Goal: Information Seeking & Learning: Learn about a topic

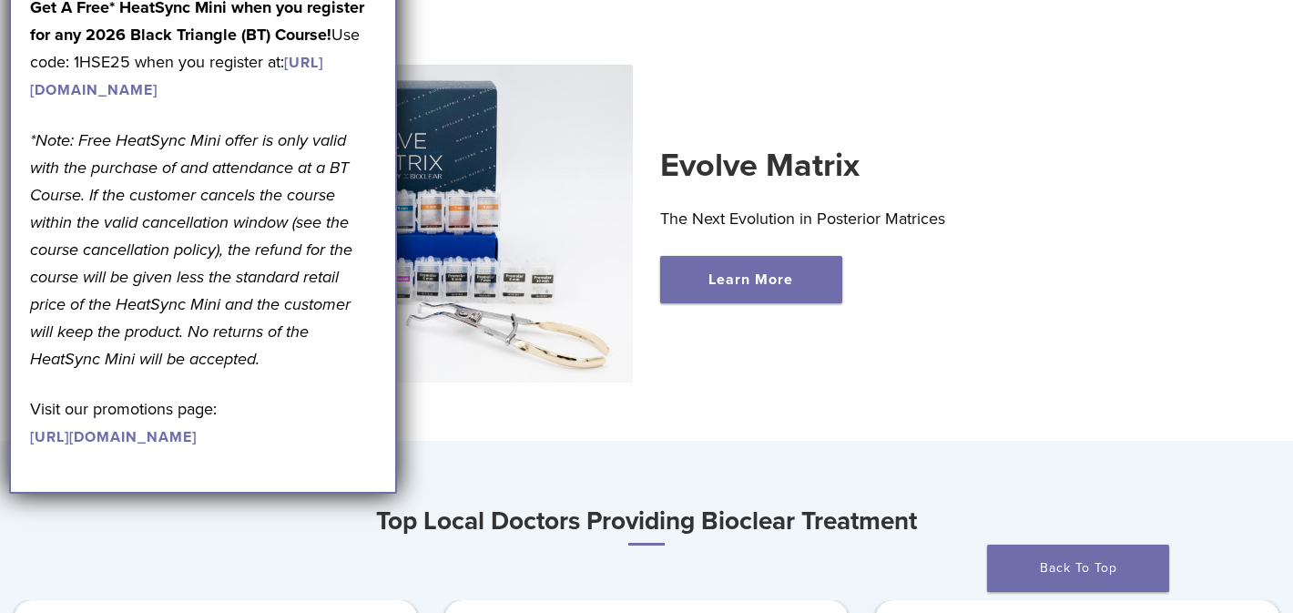
scroll to position [588, 0]
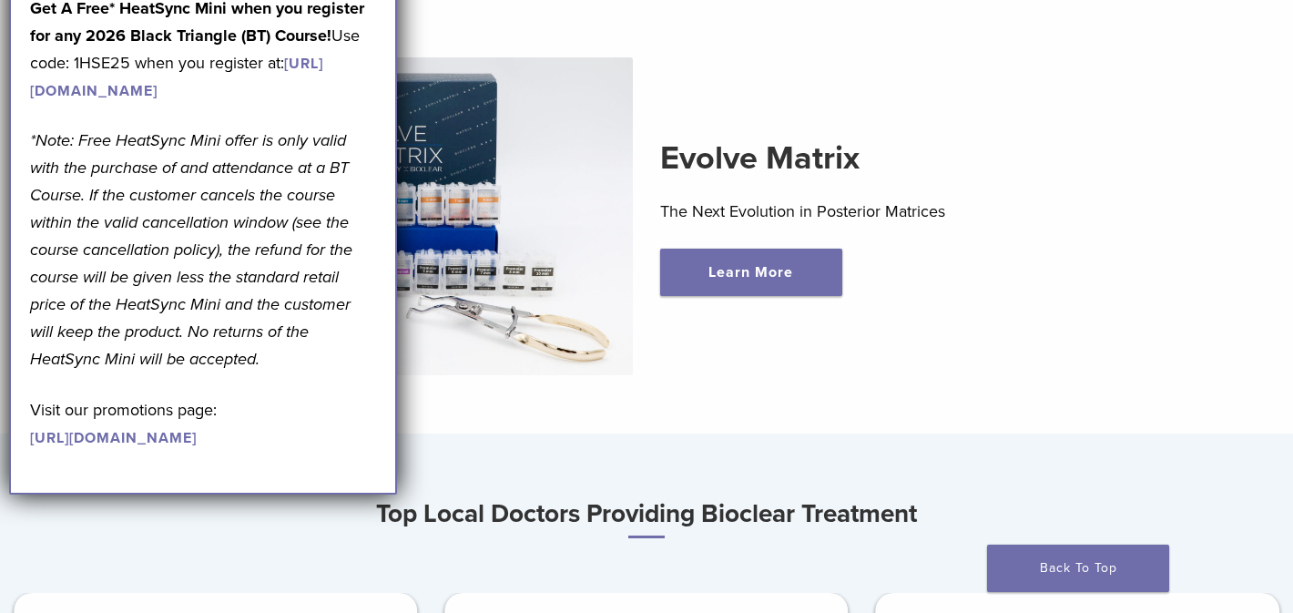
click at [975, 253] on div "Learn More" at bounding box center [903, 272] width 486 height 47
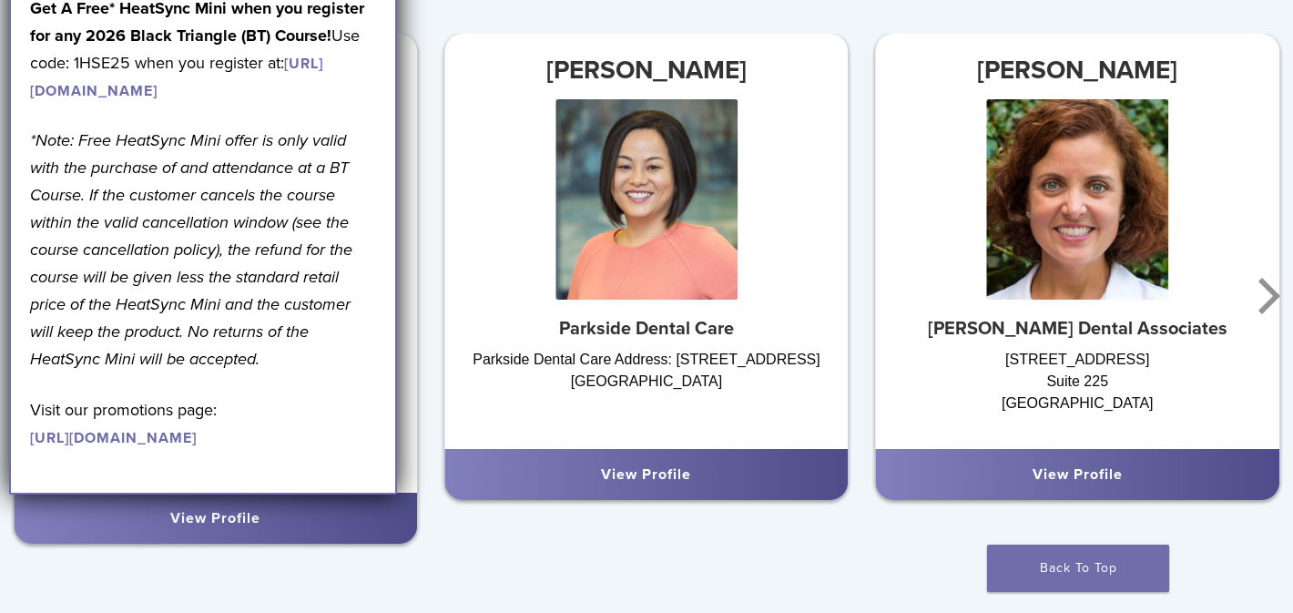
scroll to position [1140, 0]
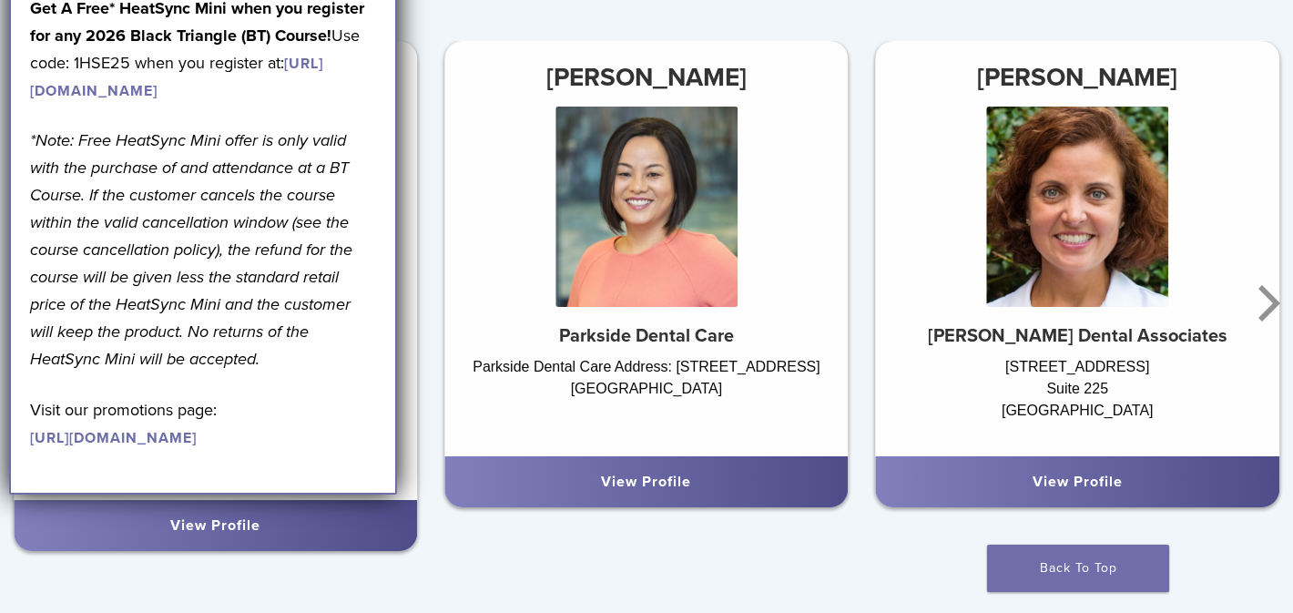
click at [871, 14] on div "Top Local Doctors Providing Bioclear Treatment Dr. Kristen Dority Parkside Dent…" at bounding box center [646, 253] width 1293 height 627
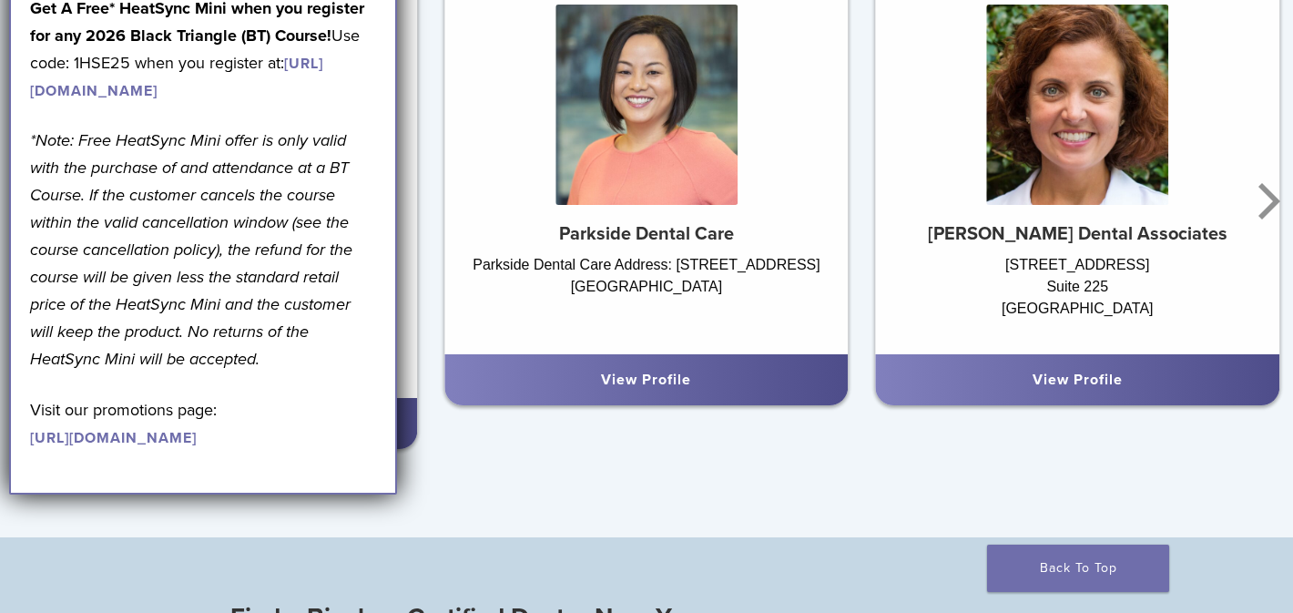
scroll to position [1248, 0]
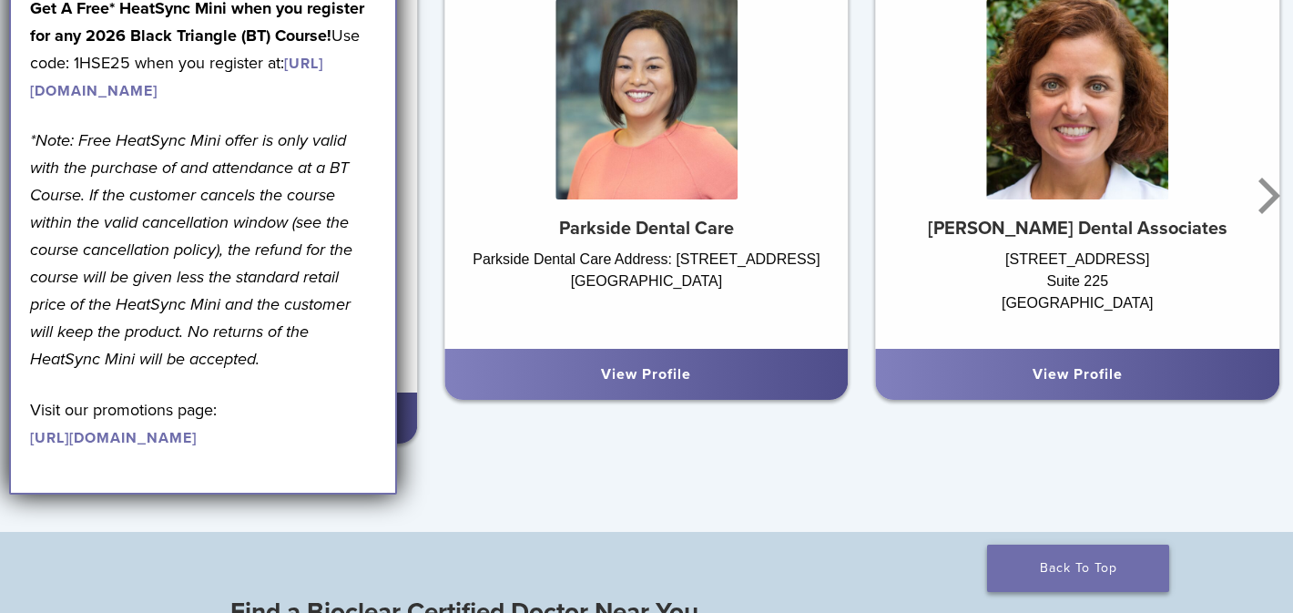
click at [1092, 576] on link "Back To Top" at bounding box center [1078, 568] width 182 height 47
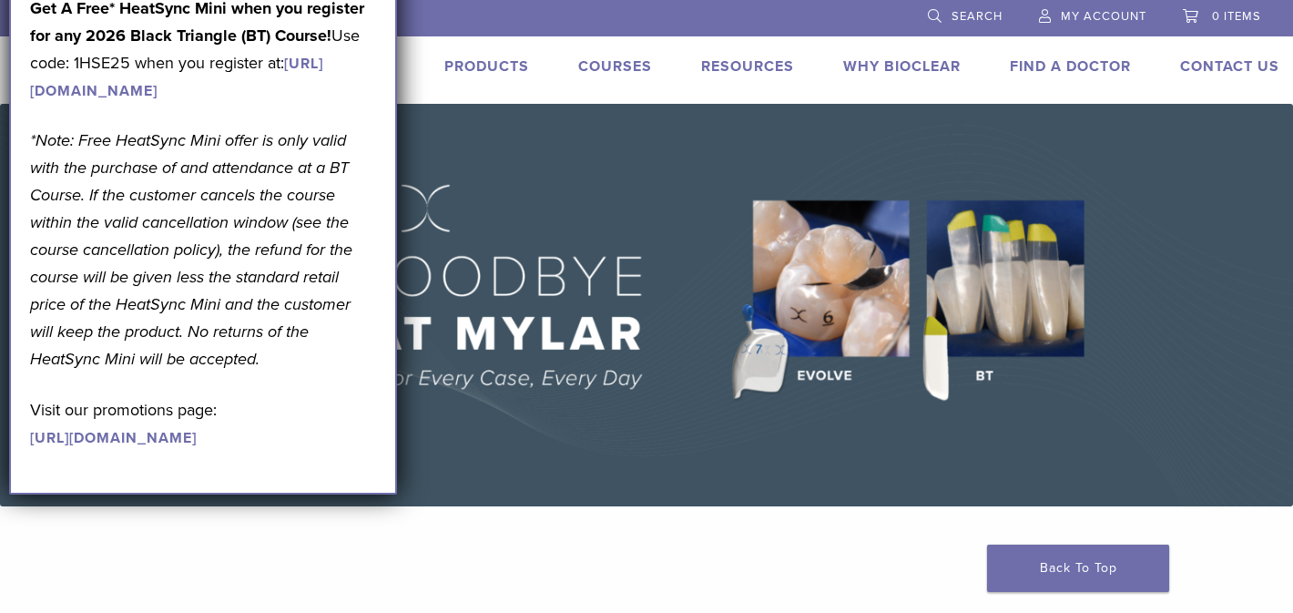
click at [637, 256] on img at bounding box center [646, 305] width 1293 height 403
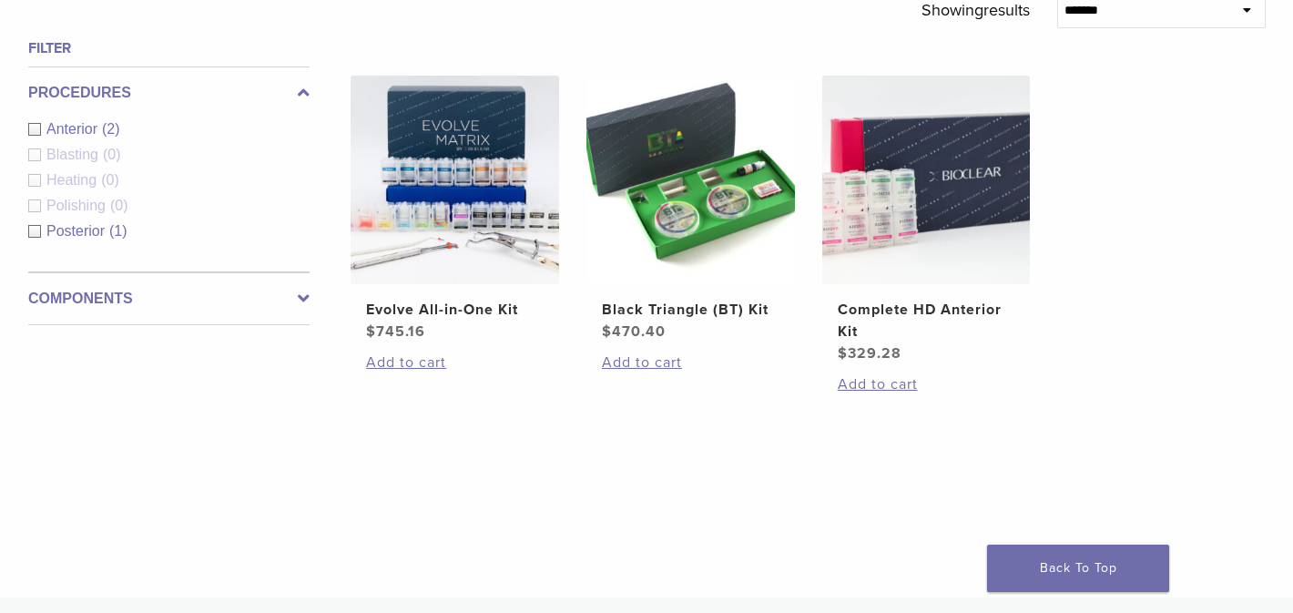
scroll to position [663, 0]
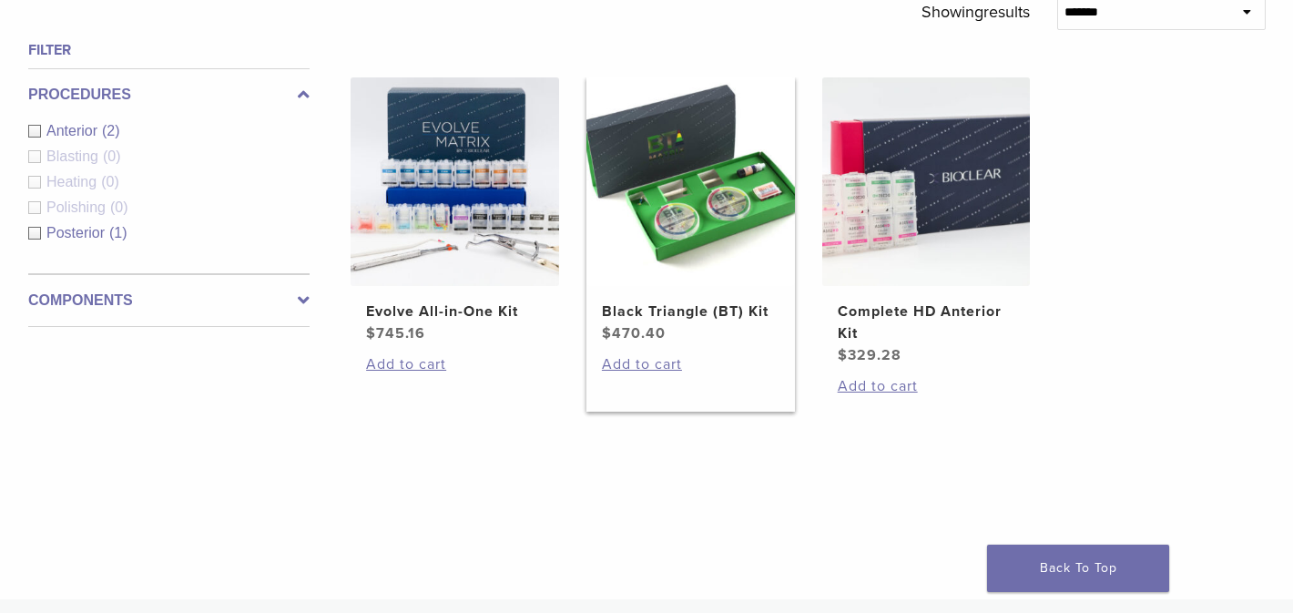
click at [678, 314] on h2 "Black Triangle (BT) Kit" at bounding box center [690, 312] width 177 height 22
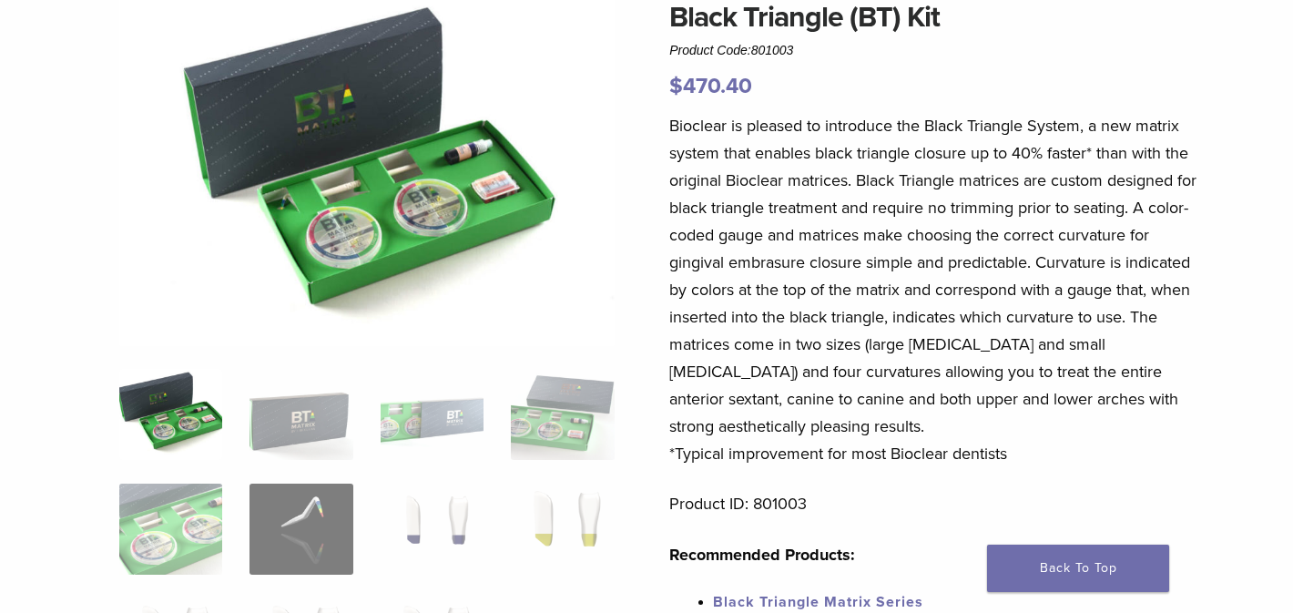
scroll to position [164, 0]
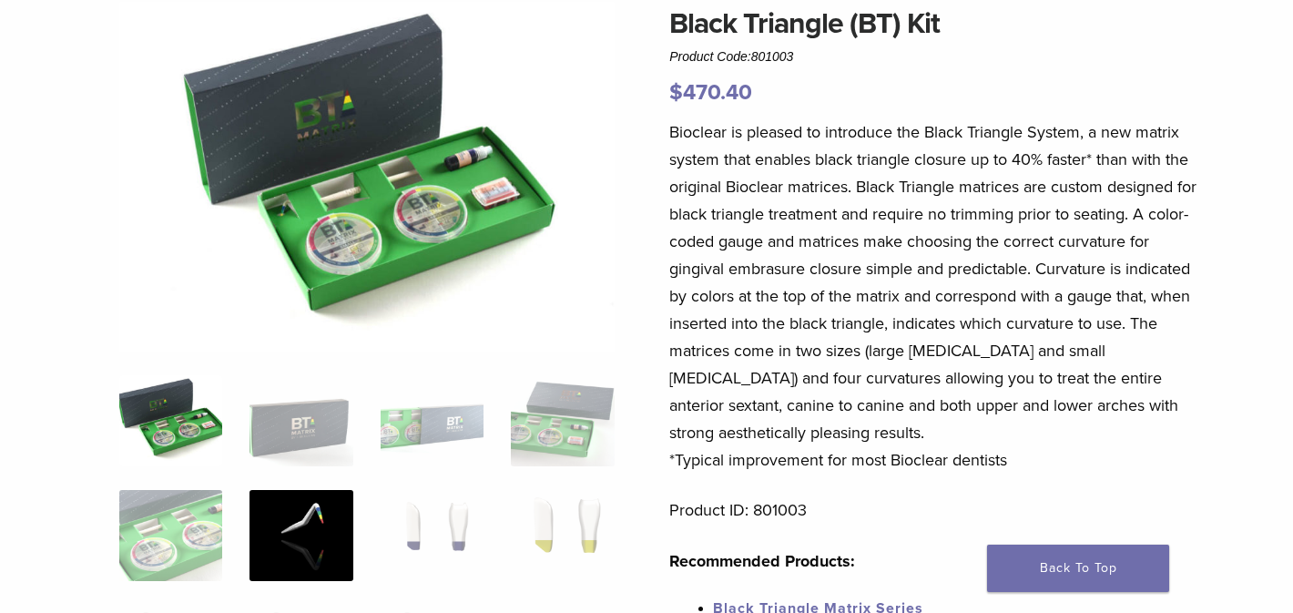
click at [338, 541] on img at bounding box center [301, 535] width 103 height 91
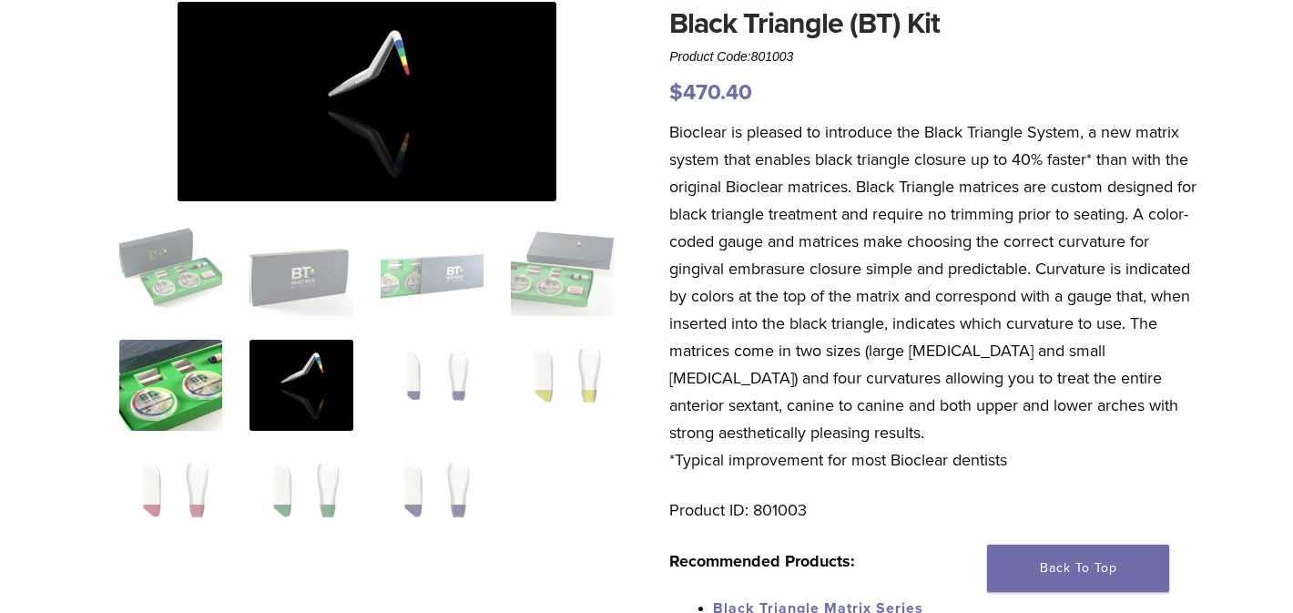
click at [195, 369] on img at bounding box center [170, 385] width 103 height 91
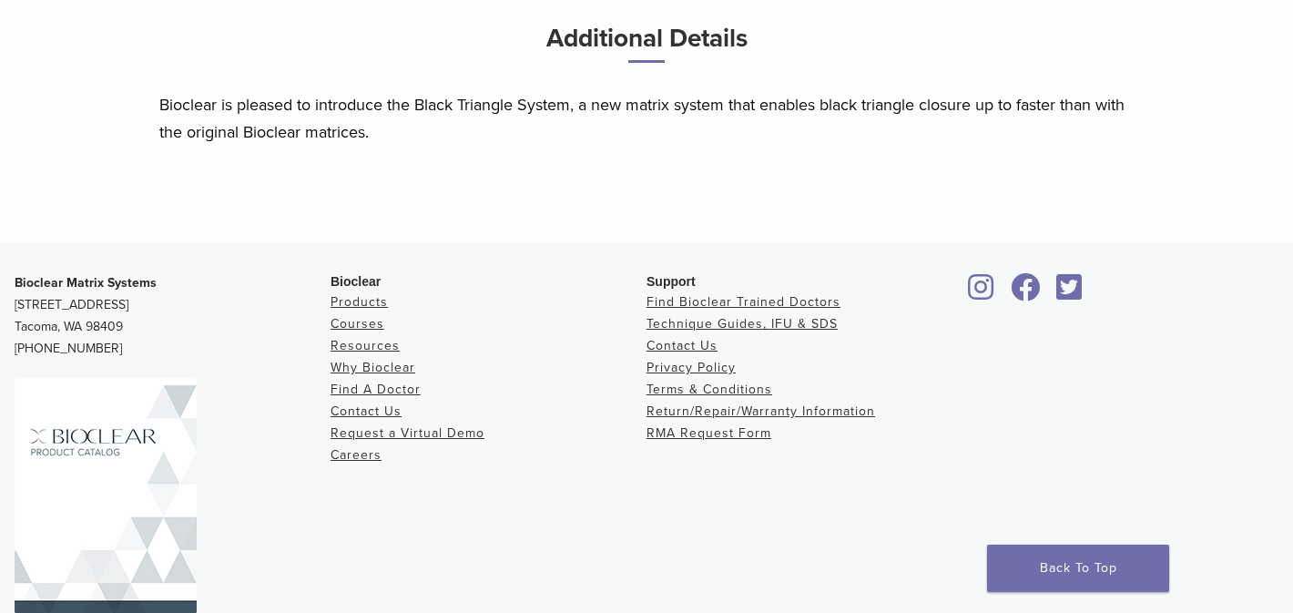
scroll to position [1144, 0]
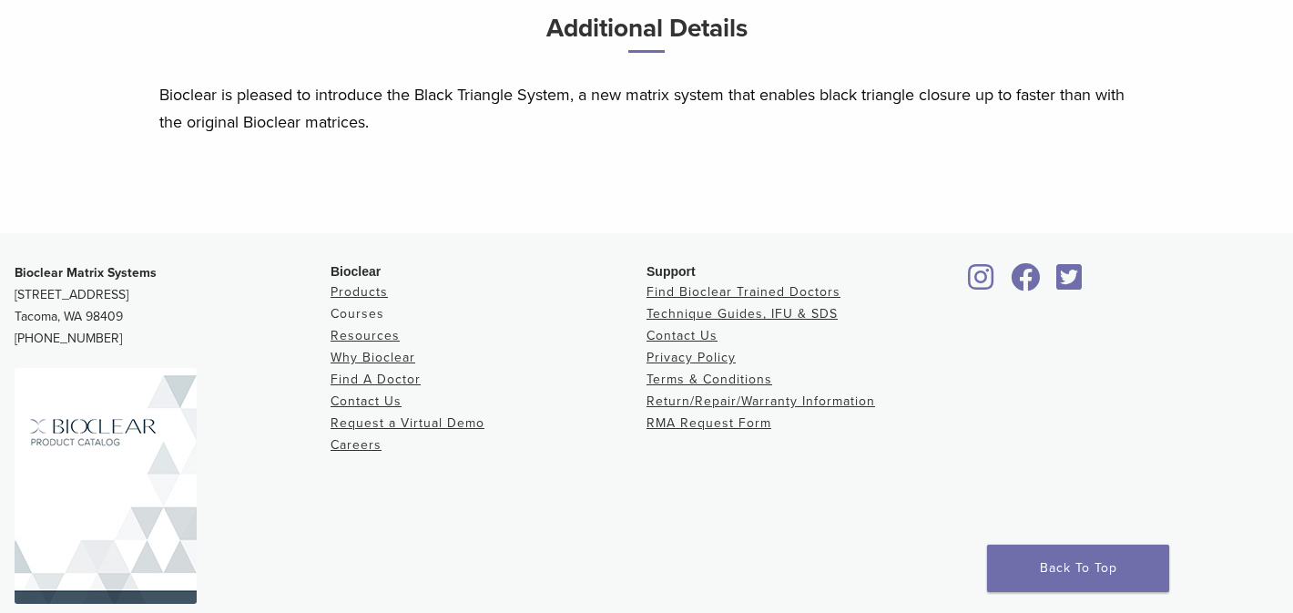
click at [370, 311] on link "Courses" at bounding box center [358, 313] width 54 height 15
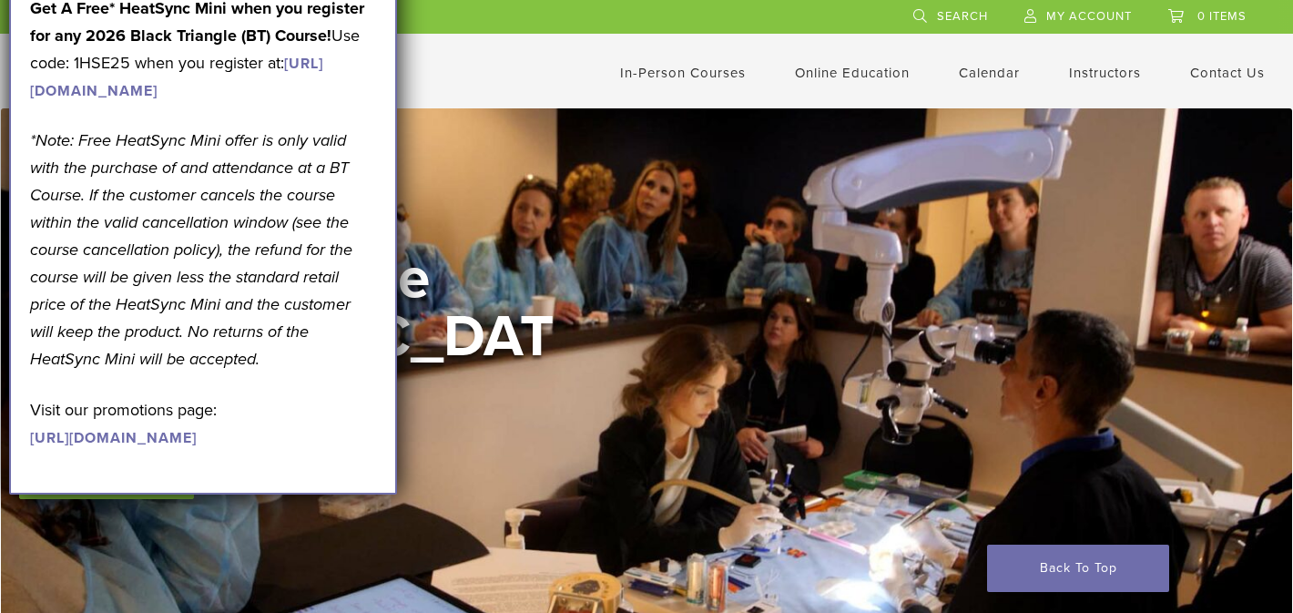
click at [258, 104] on p "Get A Free* HeatSync Mini when you register for any 2026 Black Triangle (BT) Co…" at bounding box center [203, 49] width 346 height 109
click at [250, 100] on link "https://www.bioclearmatrix.com/events/6-in-person-black-triangle-certification-…" at bounding box center [176, 78] width 293 height 46
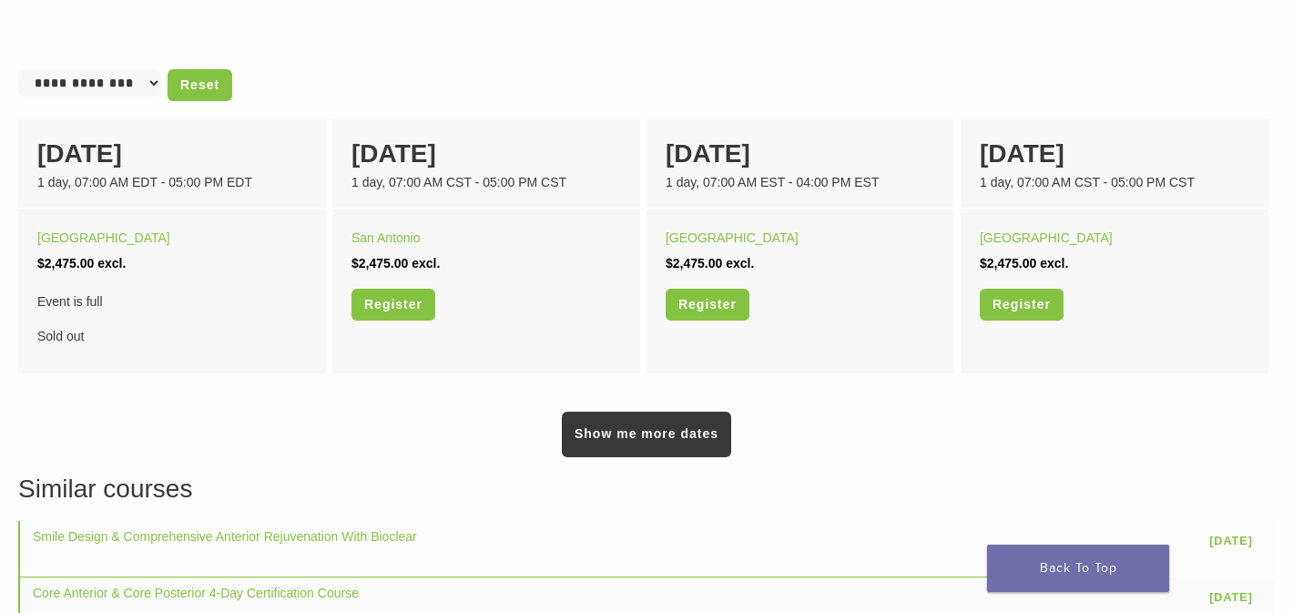
scroll to position [1178, 0]
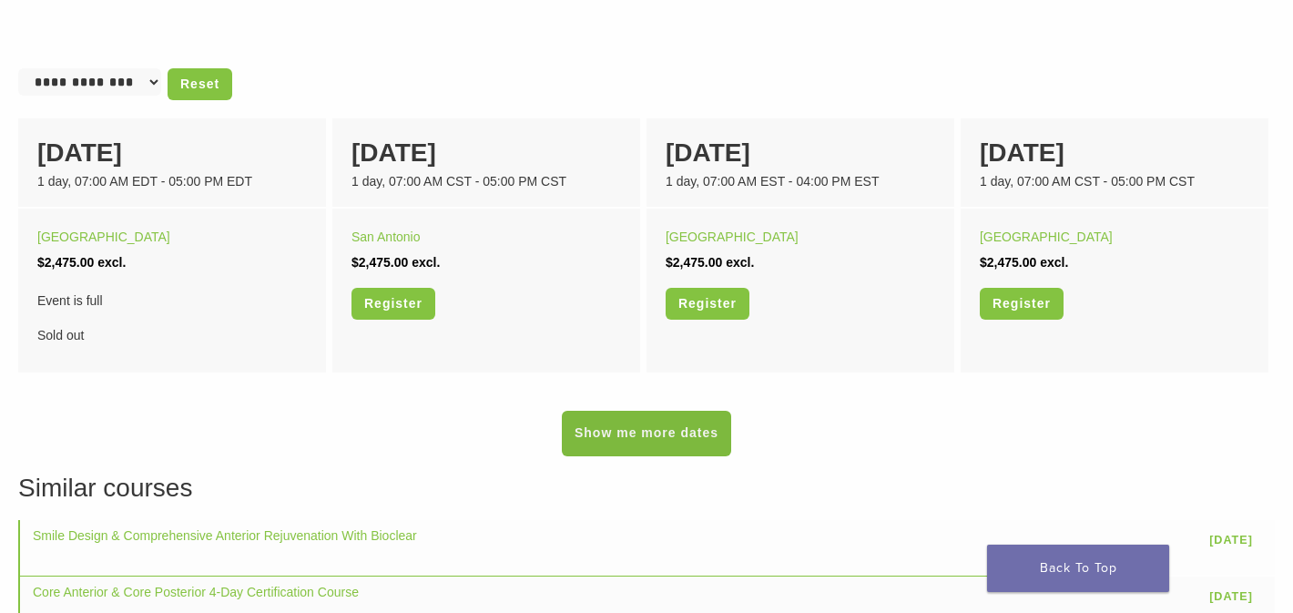
click at [648, 437] on link "Show me more dates" at bounding box center [646, 434] width 169 height 46
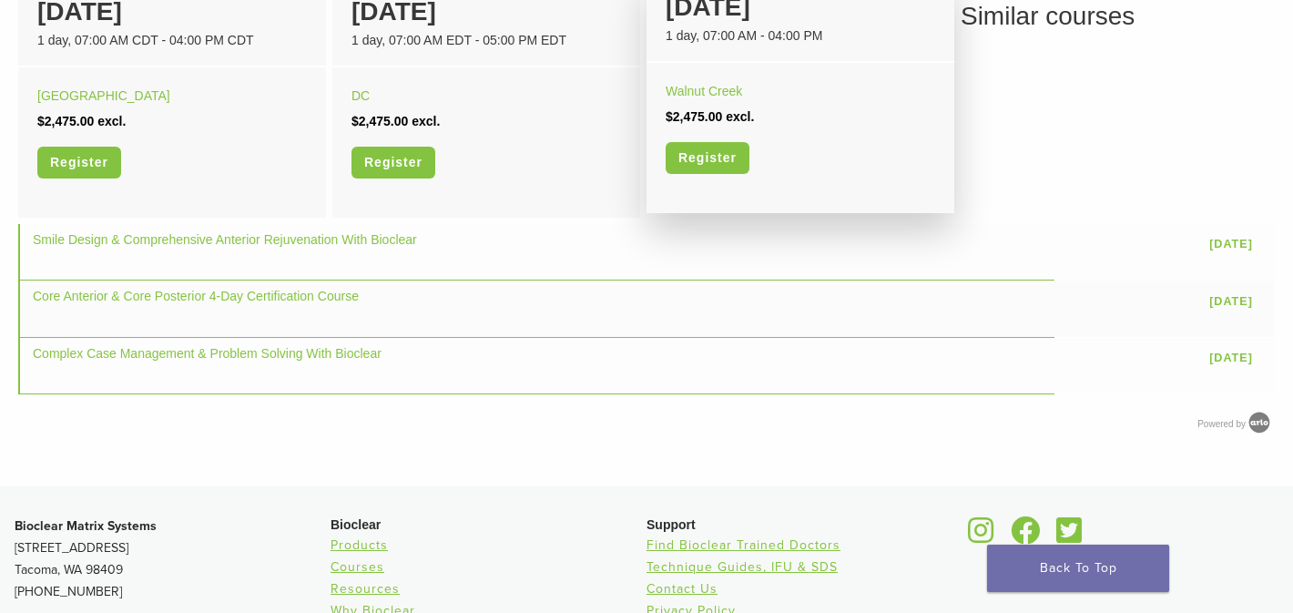
scroll to position [1581, 0]
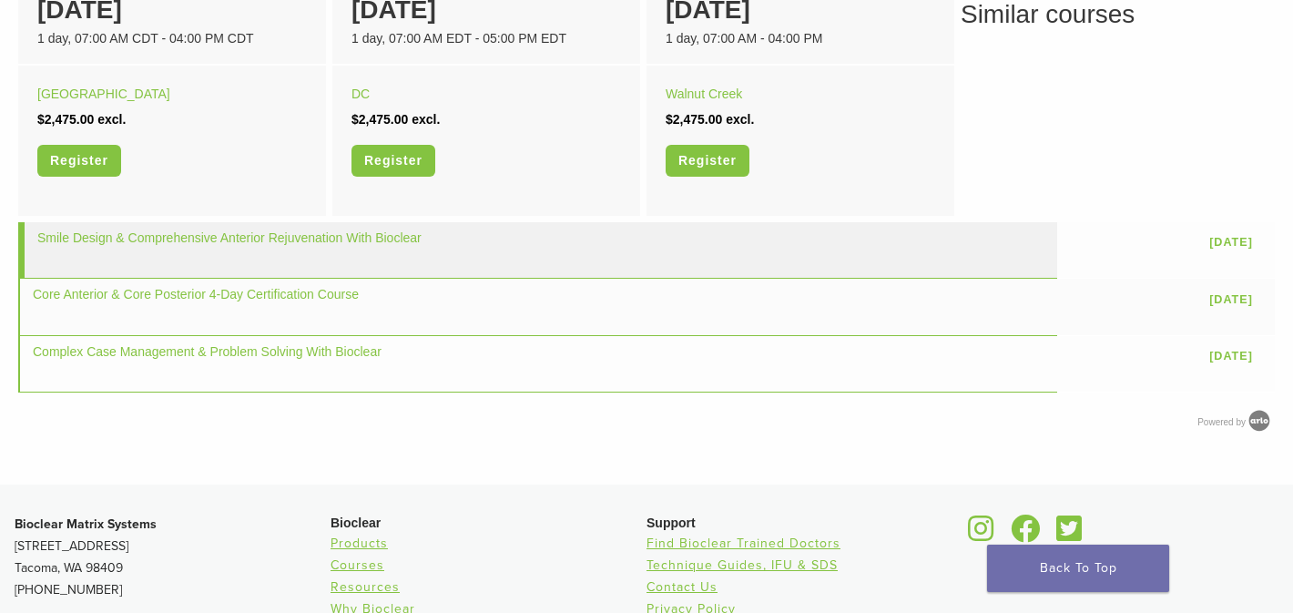
click at [426, 241] on td "Smile Design & Comprehensive Anterior Rejuvenation With Bioclear" at bounding box center [537, 250] width 1039 height 56
click at [1249, 238] on link "04 Dec" at bounding box center [1231, 243] width 62 height 28
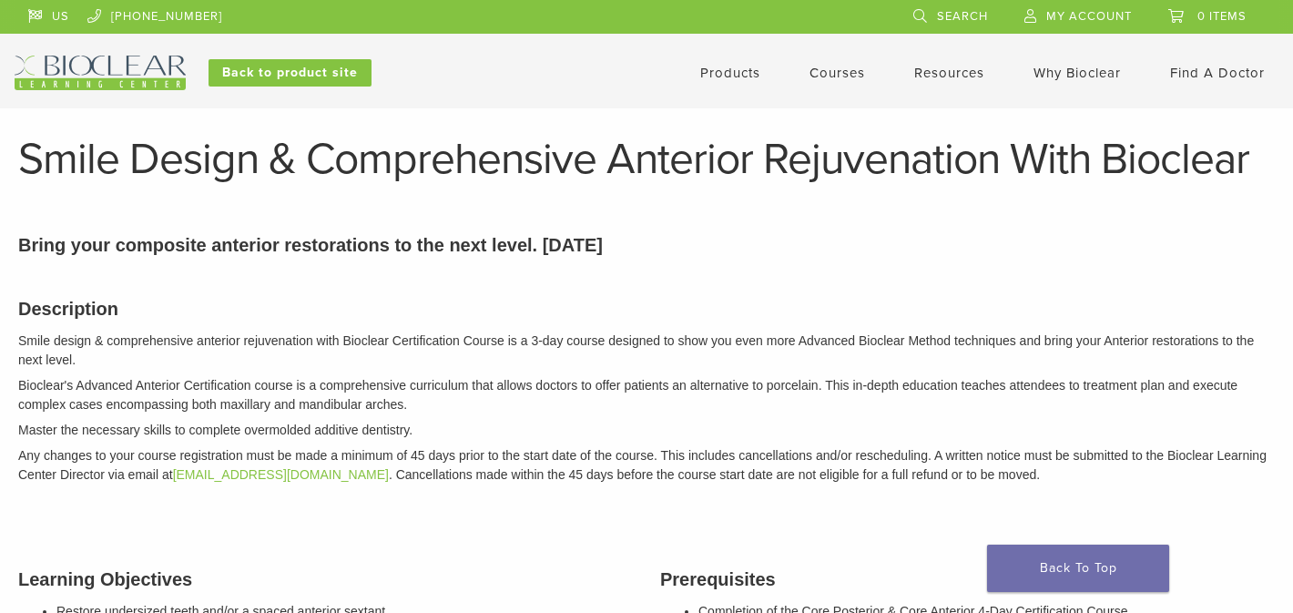
click at [741, 77] on link "Products" at bounding box center [730, 73] width 60 height 16
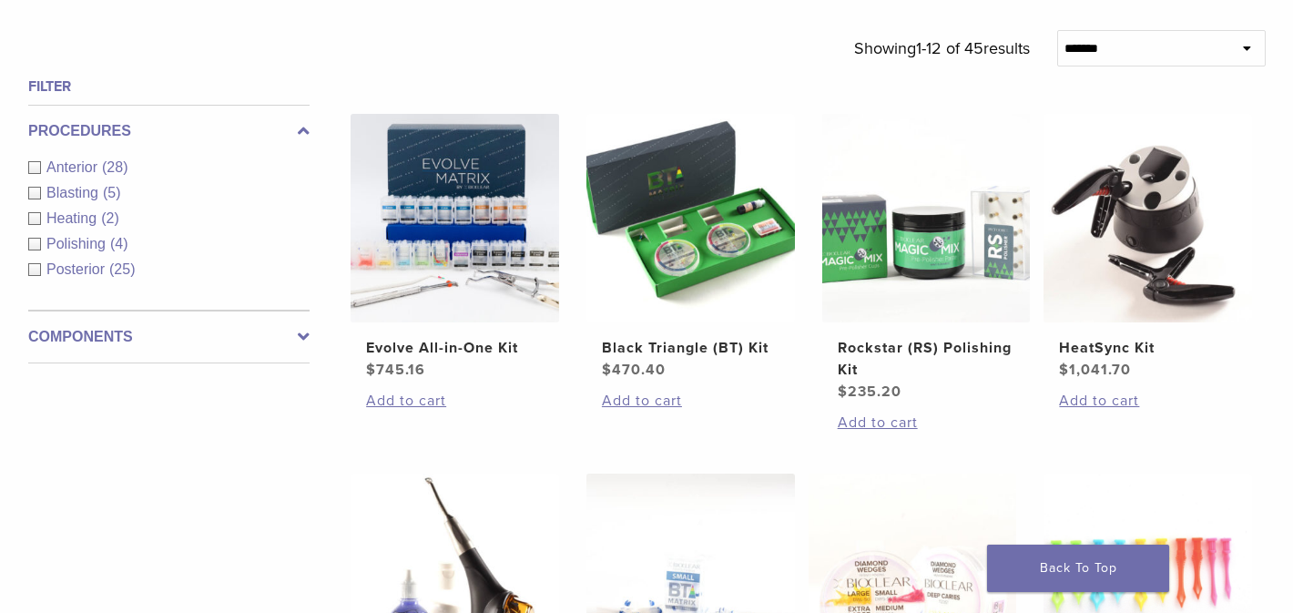
scroll to position [628, 0]
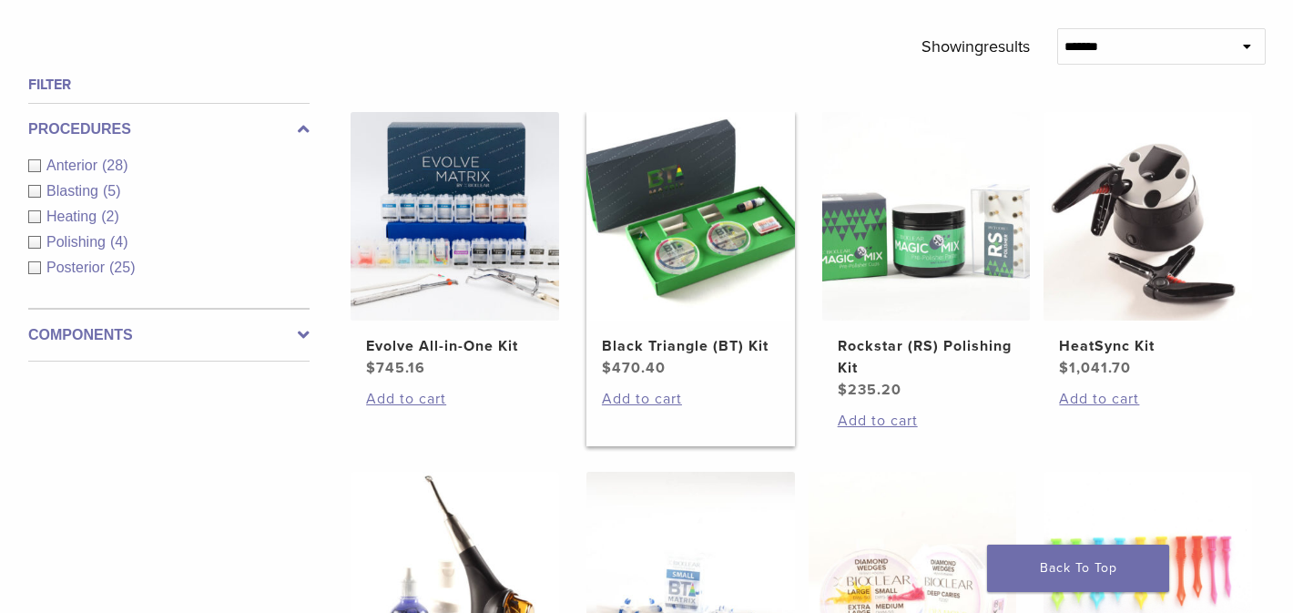
click at [701, 341] on h2 "Black Triangle (BT) Kit" at bounding box center [690, 346] width 177 height 22
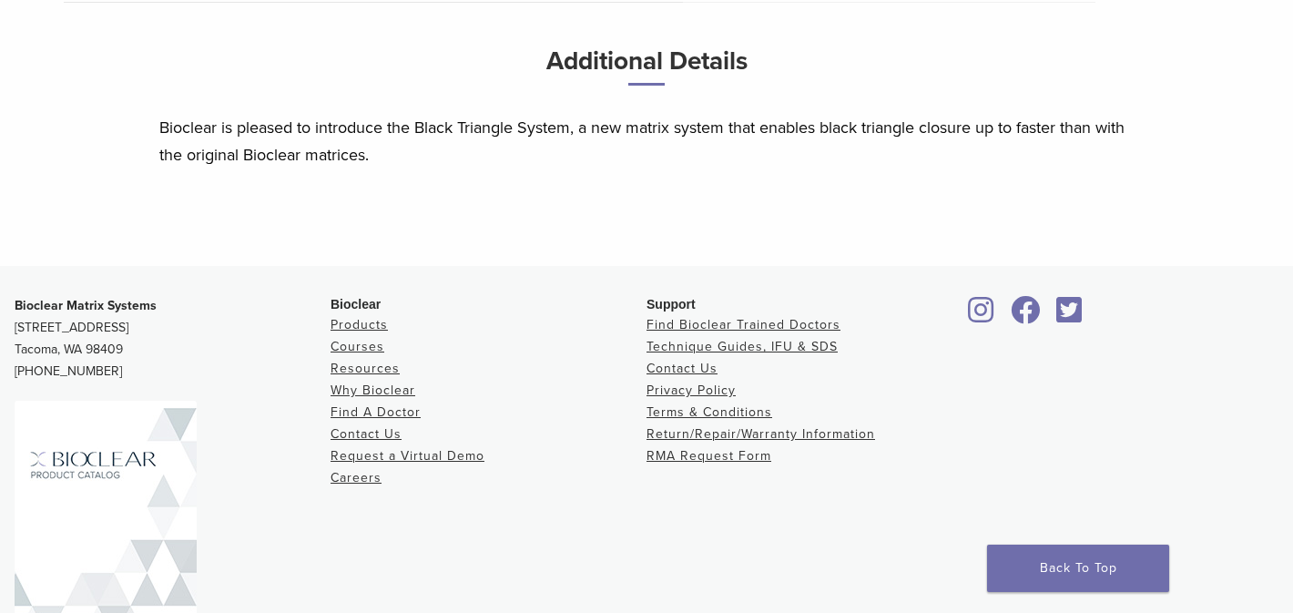
scroll to position [1115, 0]
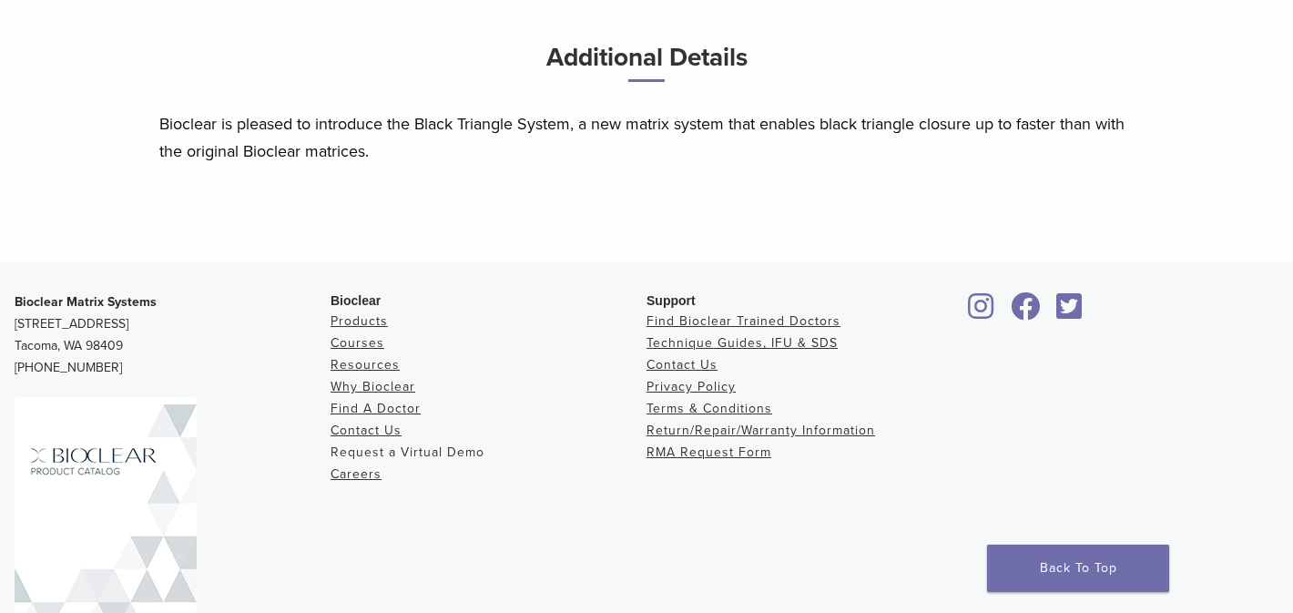
click at [357, 460] on link "Request a Virtual Demo" at bounding box center [408, 451] width 154 height 15
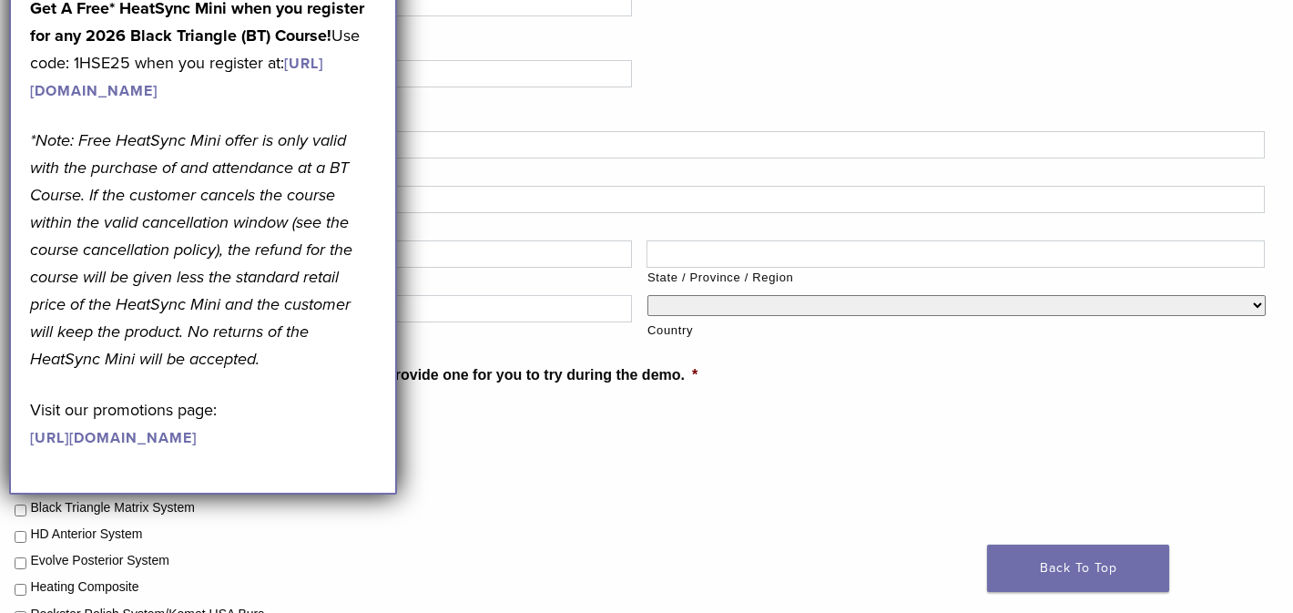
scroll to position [462, 0]
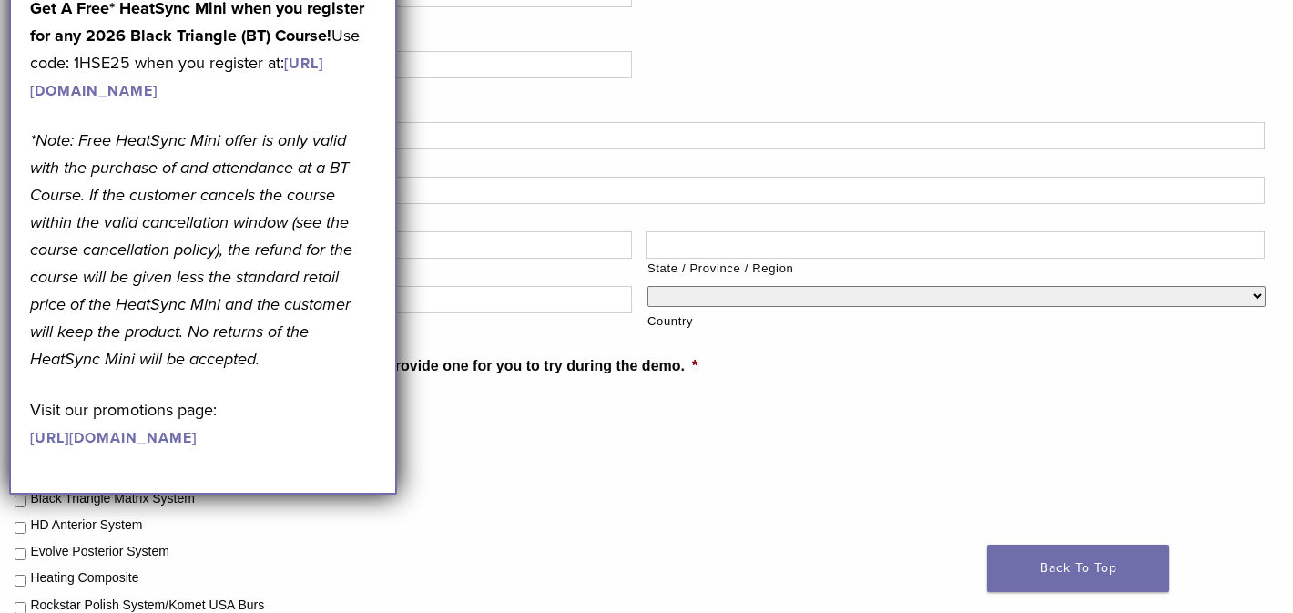
click at [197, 447] on link "https://pages.bioclearmatrix.com/Bioclear-Product-Promotion-Page" at bounding box center [113, 438] width 167 height 18
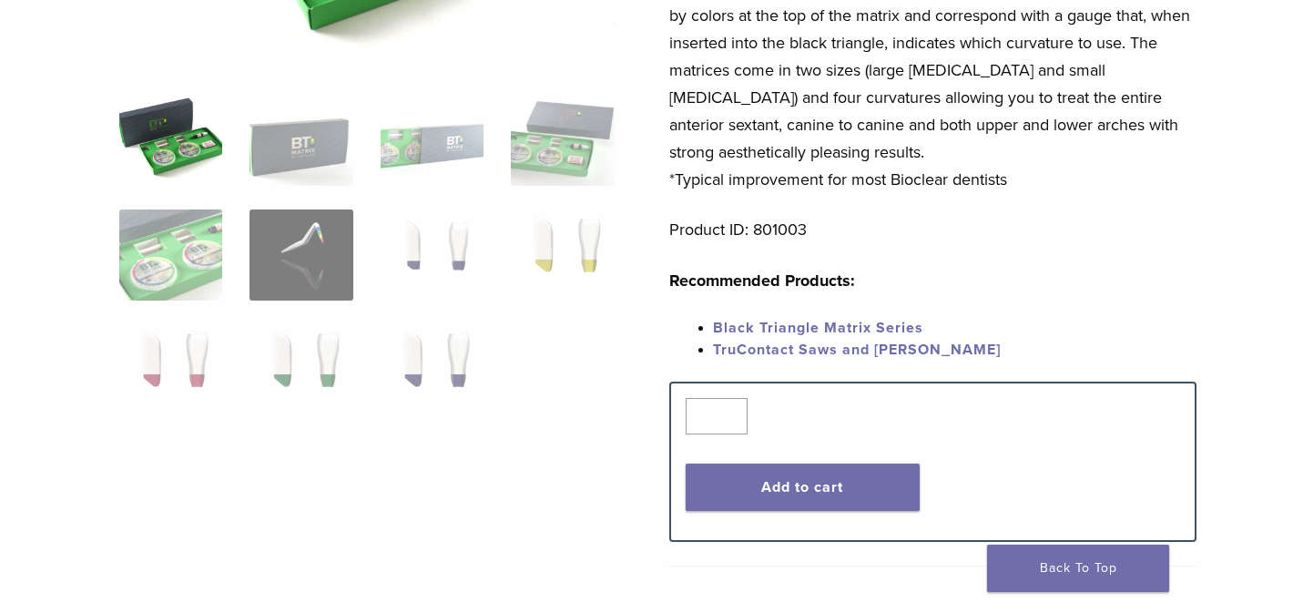
scroll to position [433, 0]
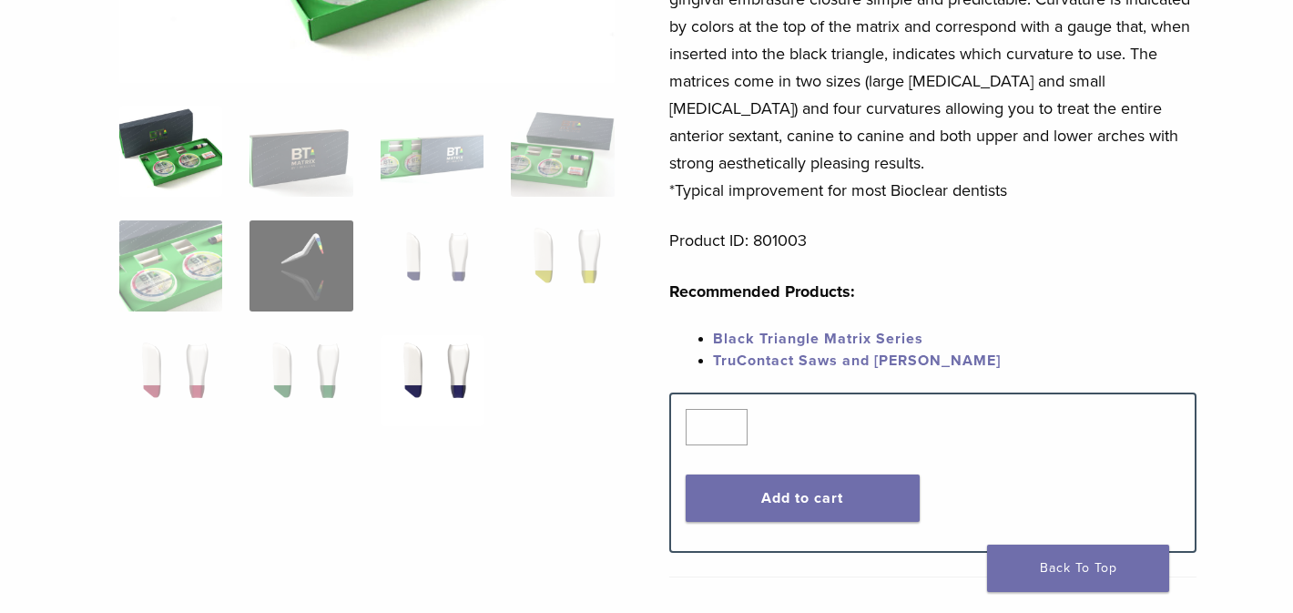
click at [448, 362] on img at bounding box center [432, 380] width 103 height 91
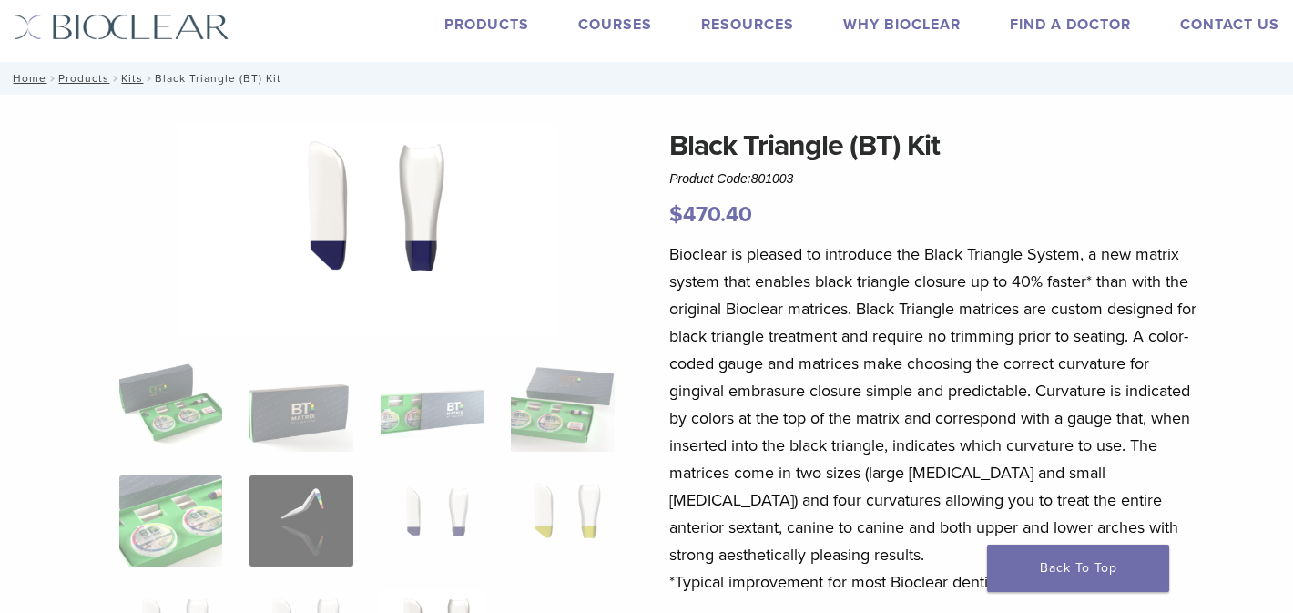
scroll to position [53, 0]
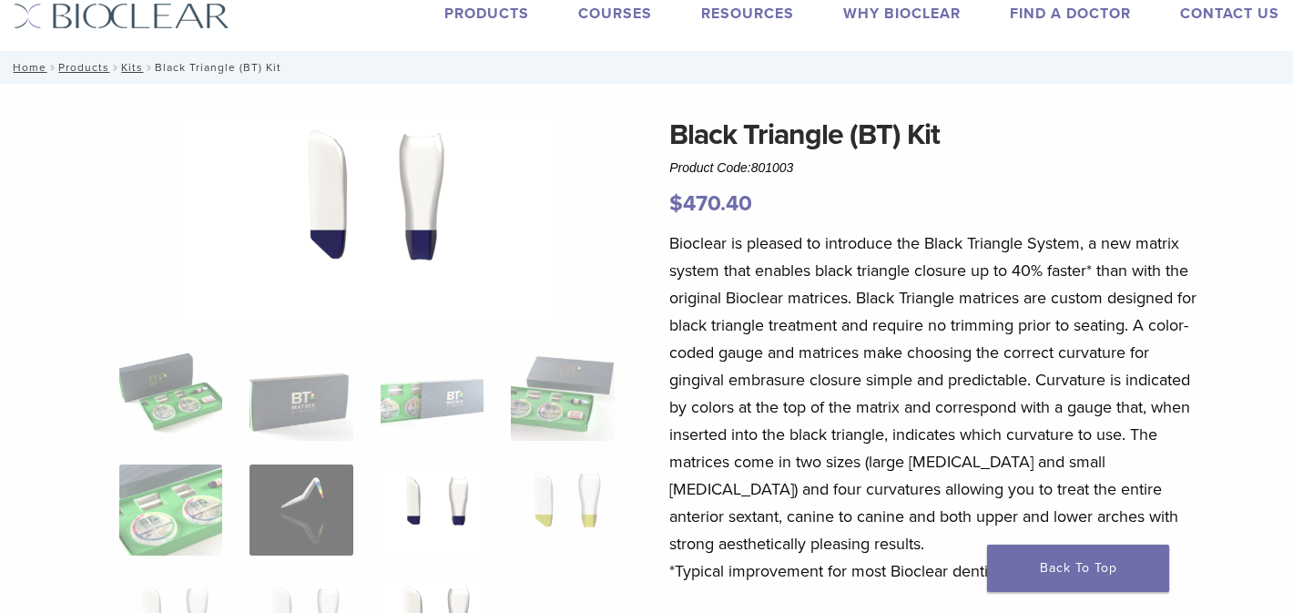
click at [444, 499] on img at bounding box center [432, 509] width 103 height 91
click at [575, 501] on img at bounding box center [562, 509] width 103 height 91
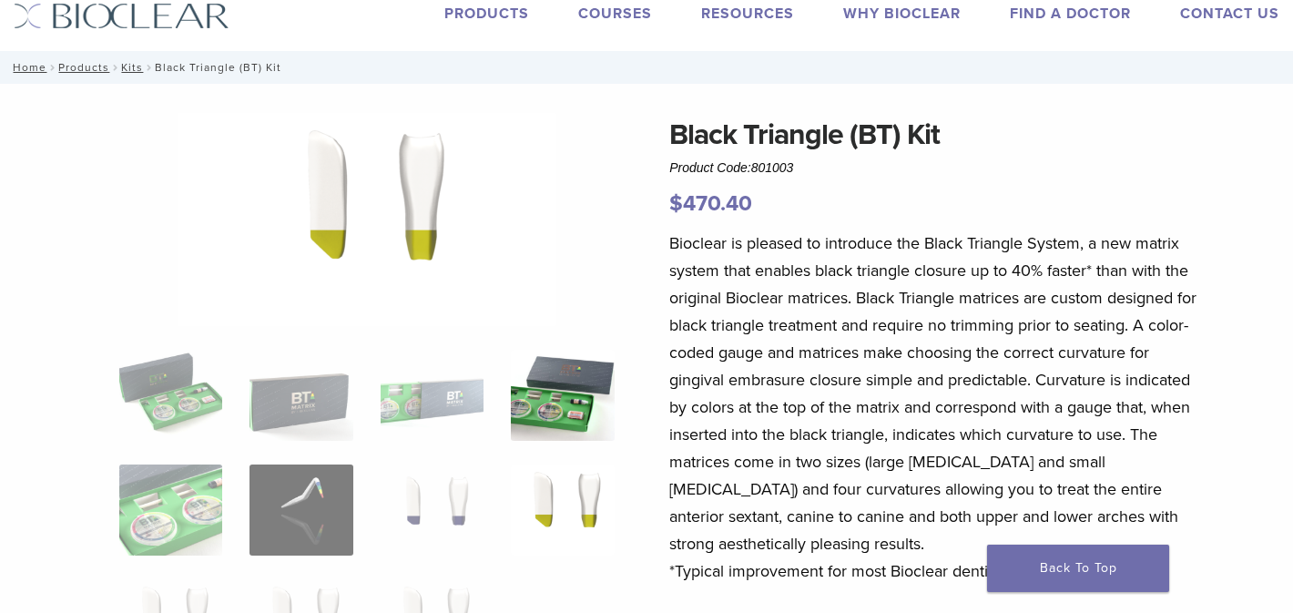
click at [576, 413] on img at bounding box center [562, 395] width 103 height 91
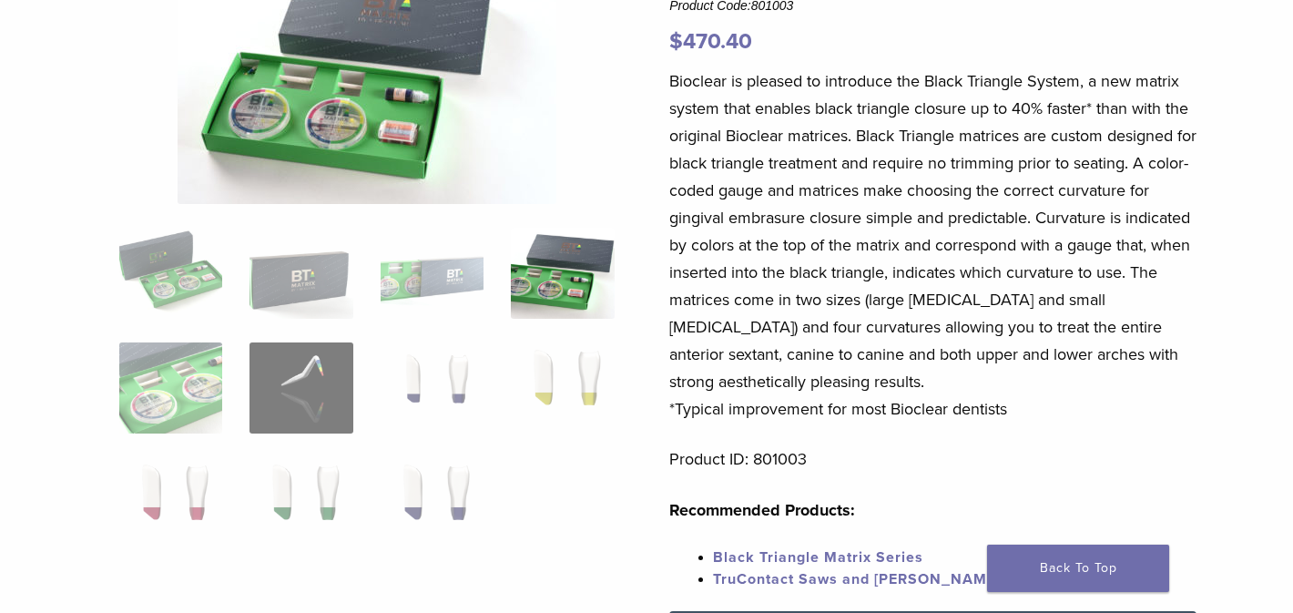
scroll to position [217, 0]
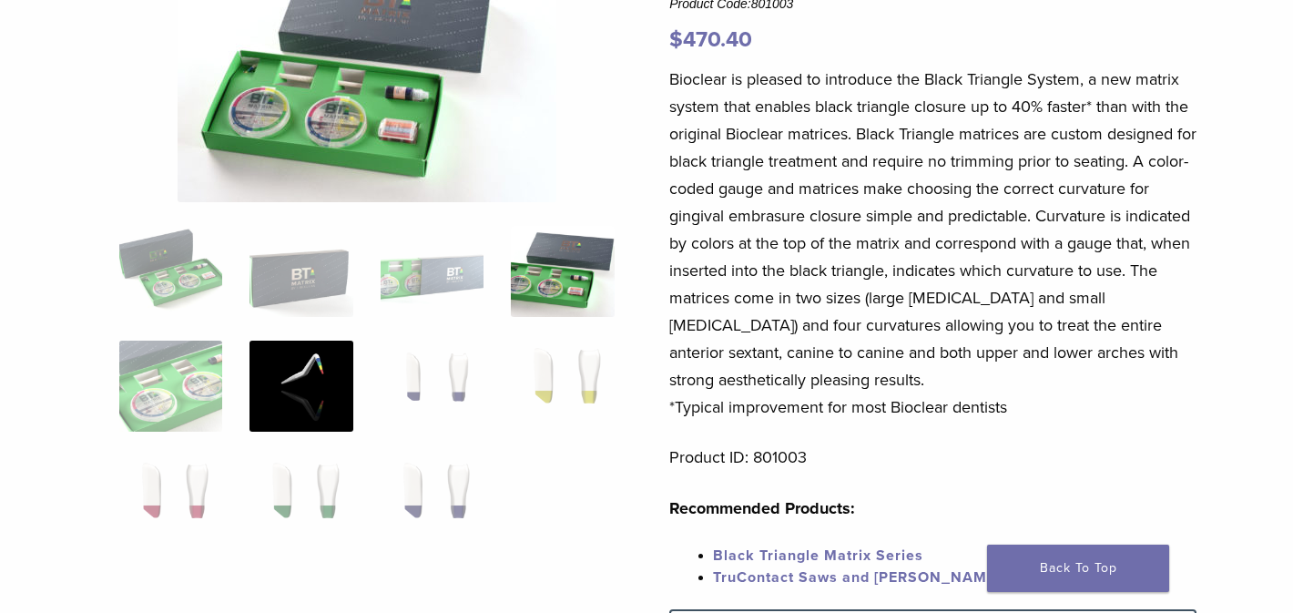
click at [321, 403] on img at bounding box center [301, 386] width 103 height 91
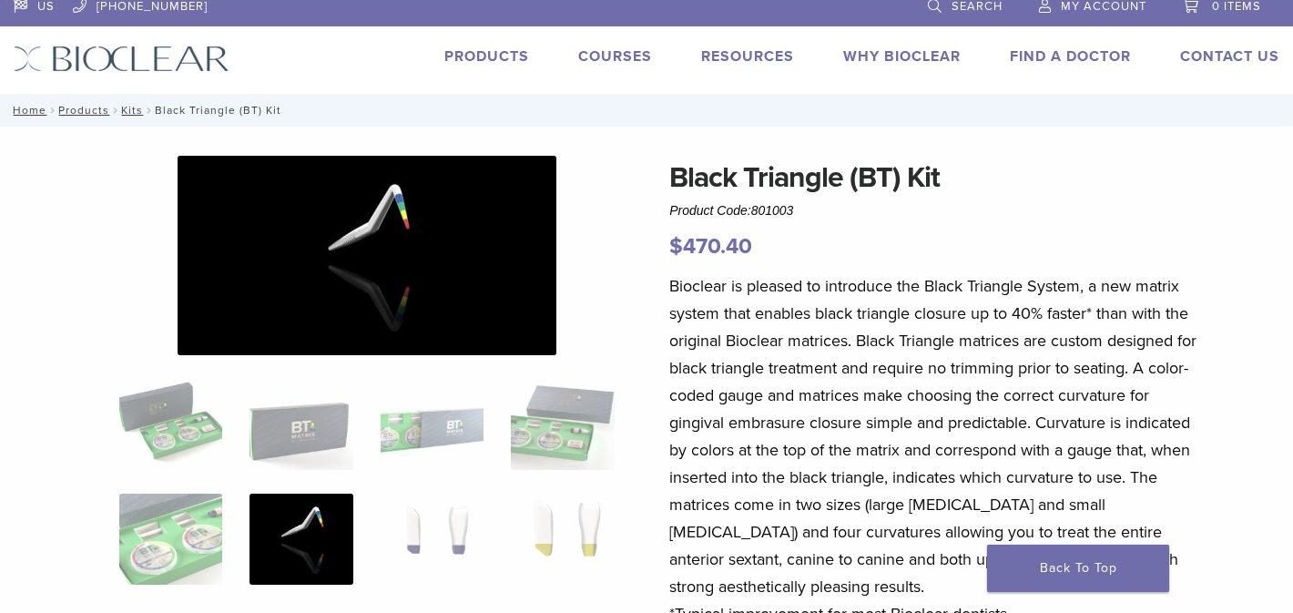
scroll to position [0, 0]
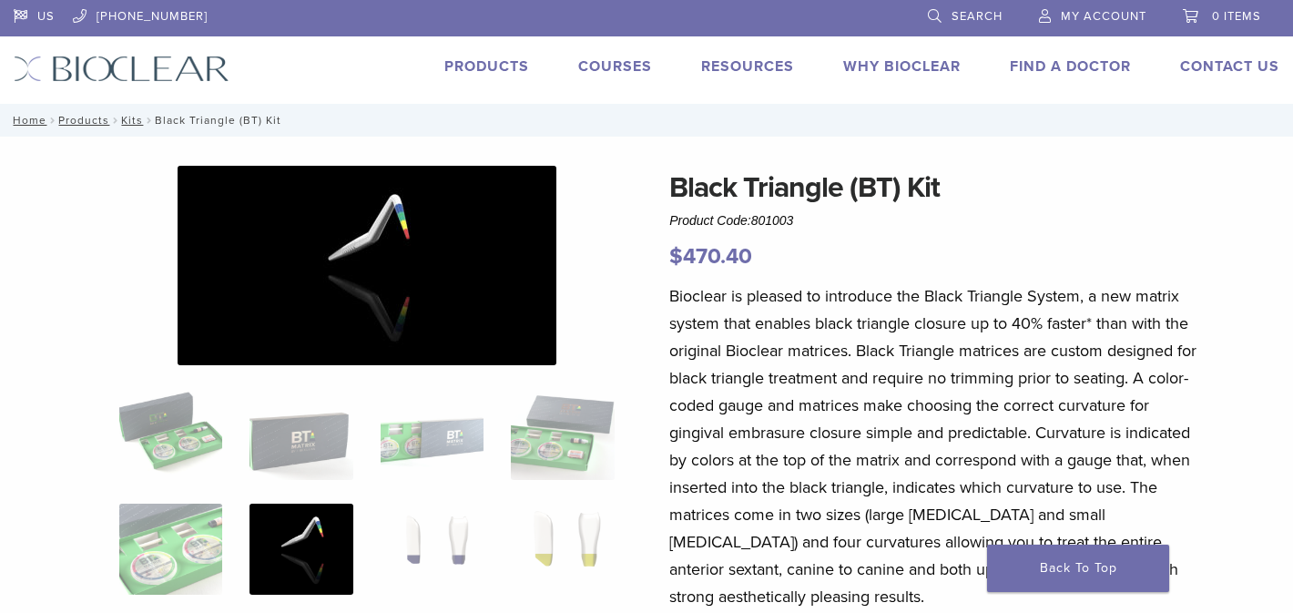
click at [617, 66] on link "Courses" at bounding box center [615, 66] width 74 height 18
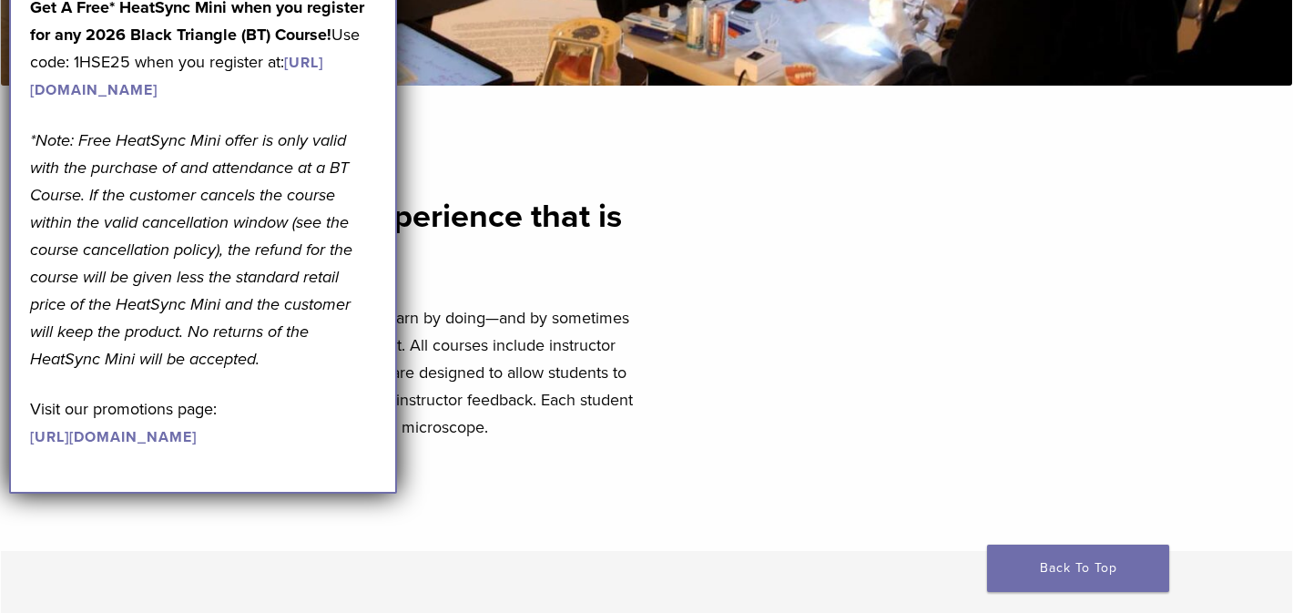
scroll to position [443, 0]
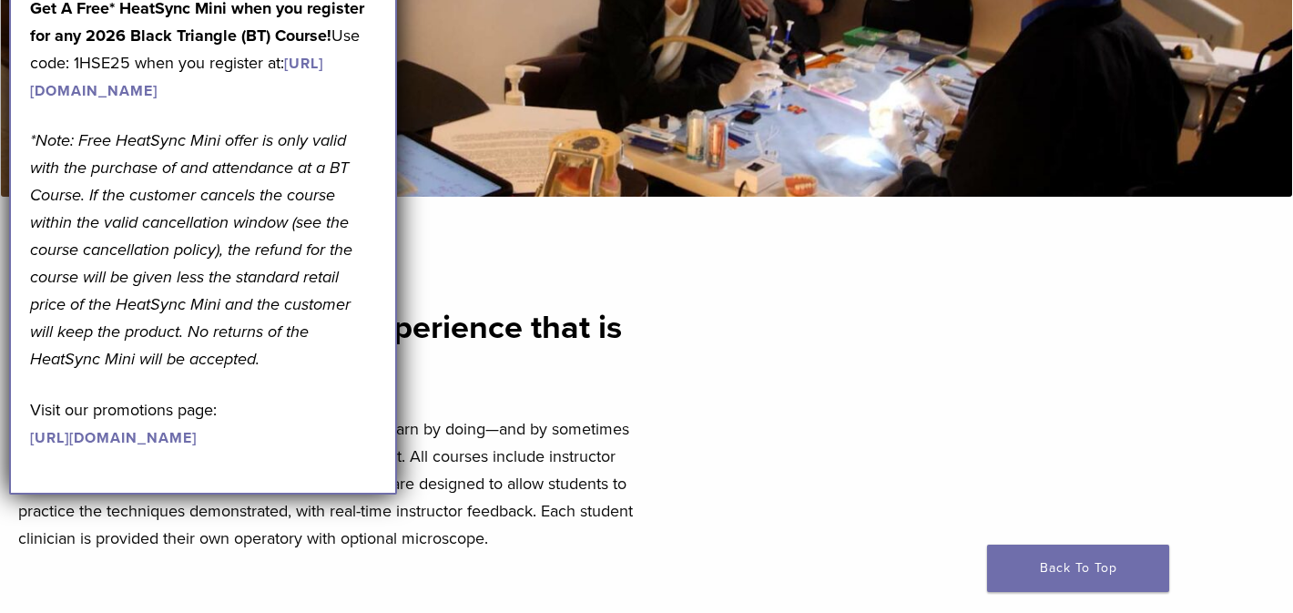
click at [288, 104] on p "Get A Free* HeatSync Mini when you register for any 2026 Black Triangle (BT) Co…" at bounding box center [203, 49] width 346 height 109
click at [288, 100] on link "[URL][DOMAIN_NAME]" at bounding box center [176, 78] width 293 height 46
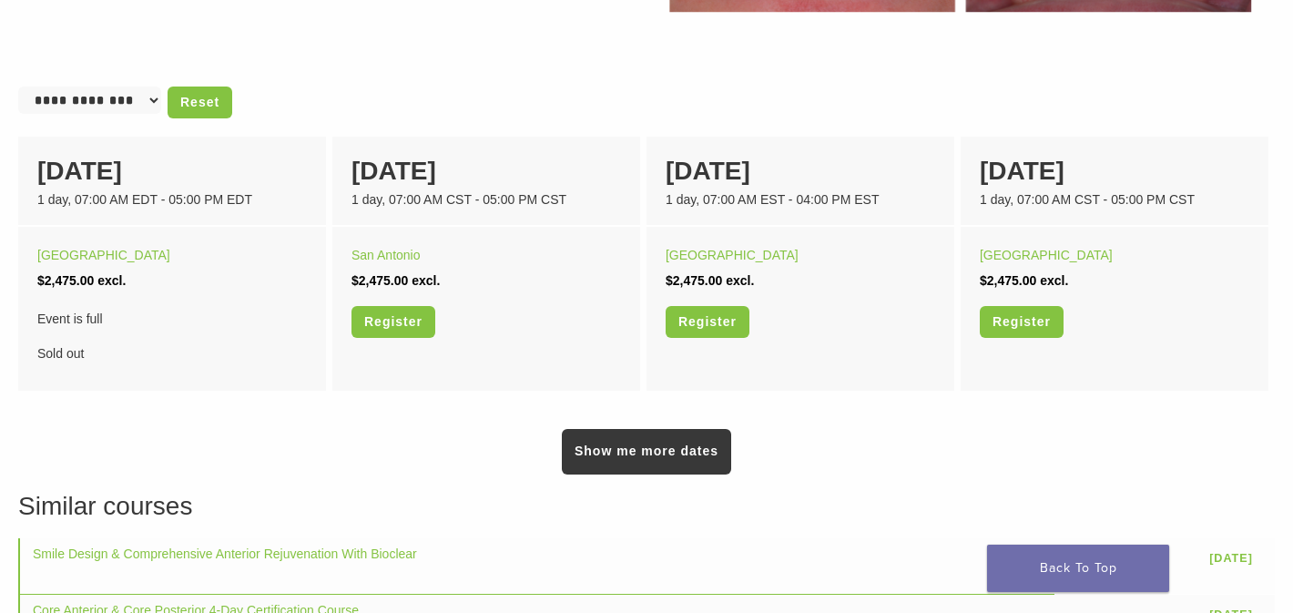
scroll to position [1163, 0]
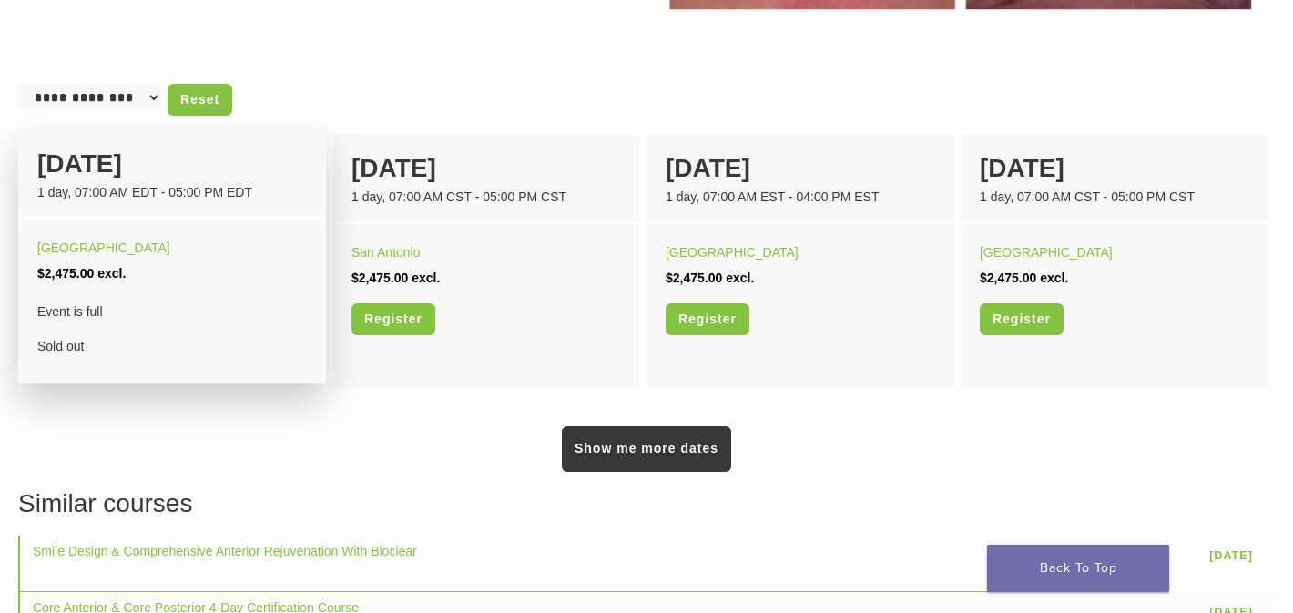
click at [93, 288] on div "Boston $2,475.00 excl. Event is full Sold out" at bounding box center [172, 296] width 308 height 155
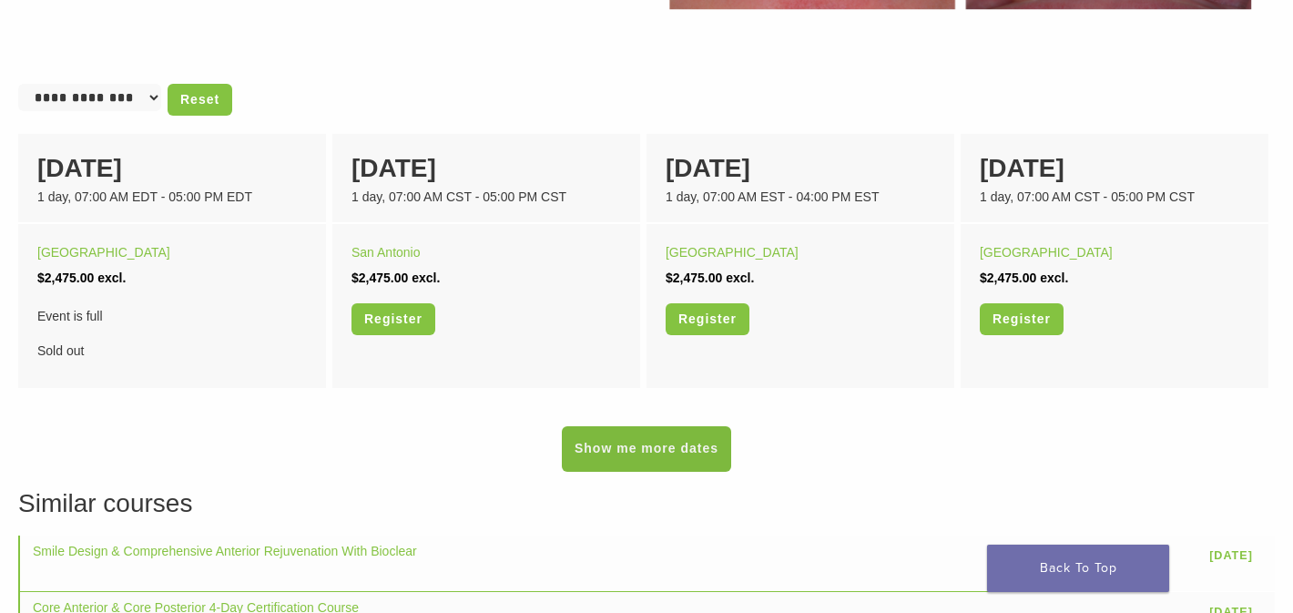
click at [667, 439] on link "Show me more dates" at bounding box center [646, 449] width 169 height 46
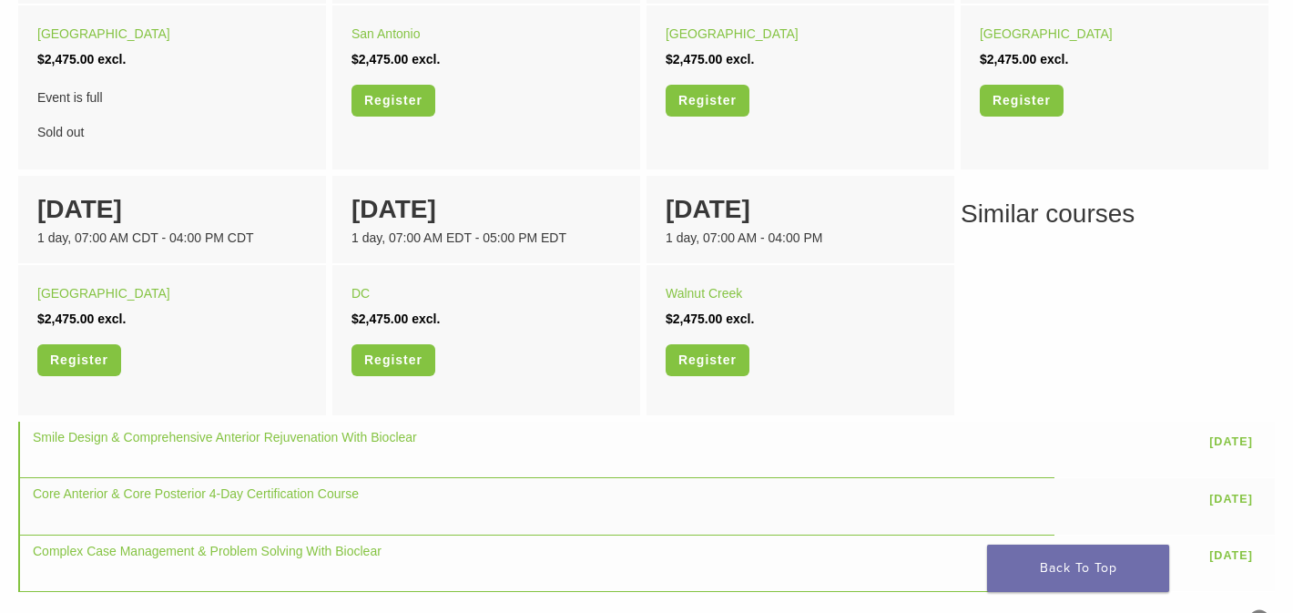
scroll to position [1383, 0]
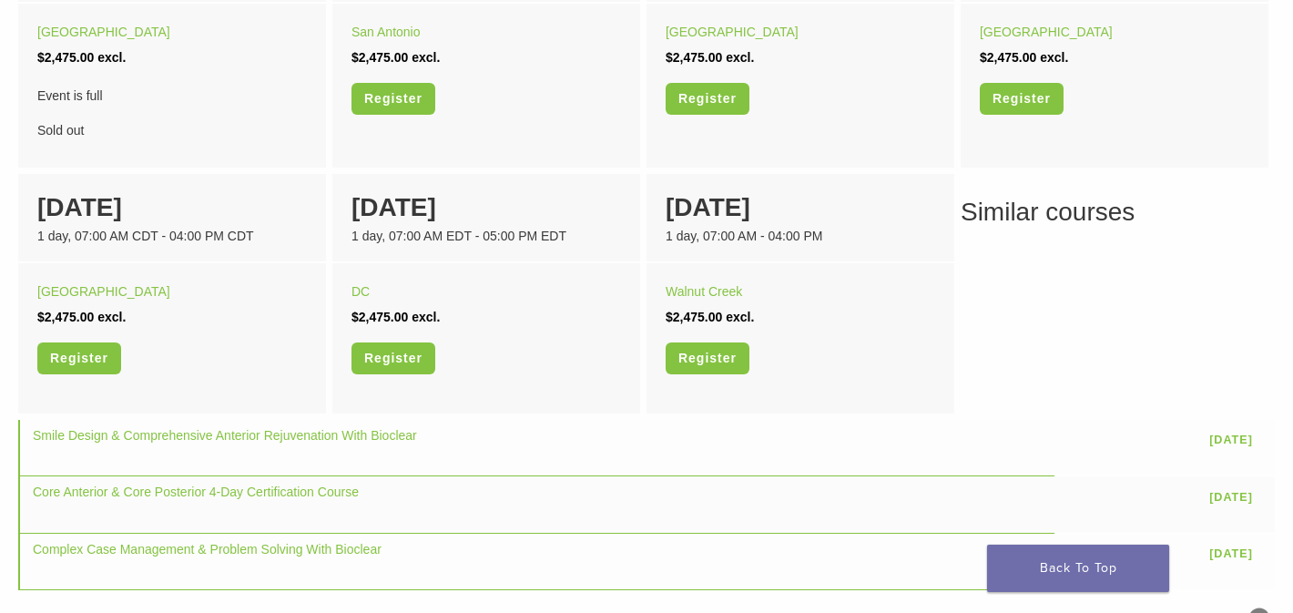
click at [1087, 221] on h3 "Similar courses" at bounding box center [646, 212] width 1257 height 38
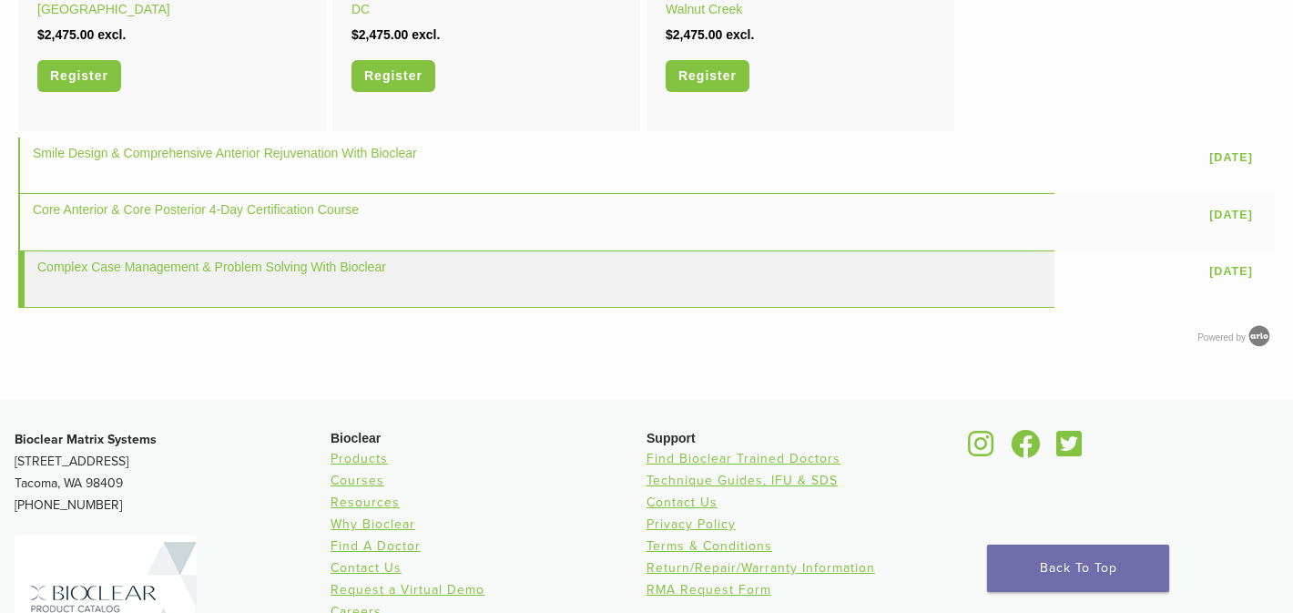
scroll to position [1660, 0]
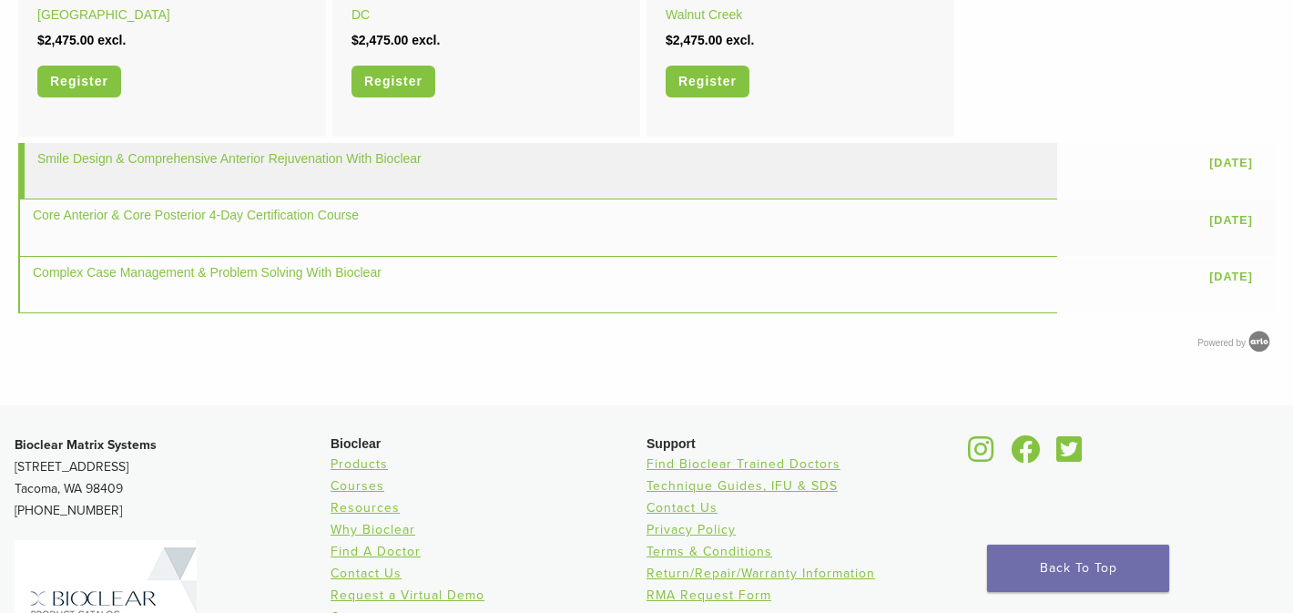
click at [331, 178] on td "Smile Design & Comprehensive Anterior Rejuvenation With Bioclear" at bounding box center [537, 171] width 1039 height 56
click at [337, 158] on link "Smile Design & Comprehensive Anterior Rejuvenation With Bioclear" at bounding box center [229, 158] width 384 height 15
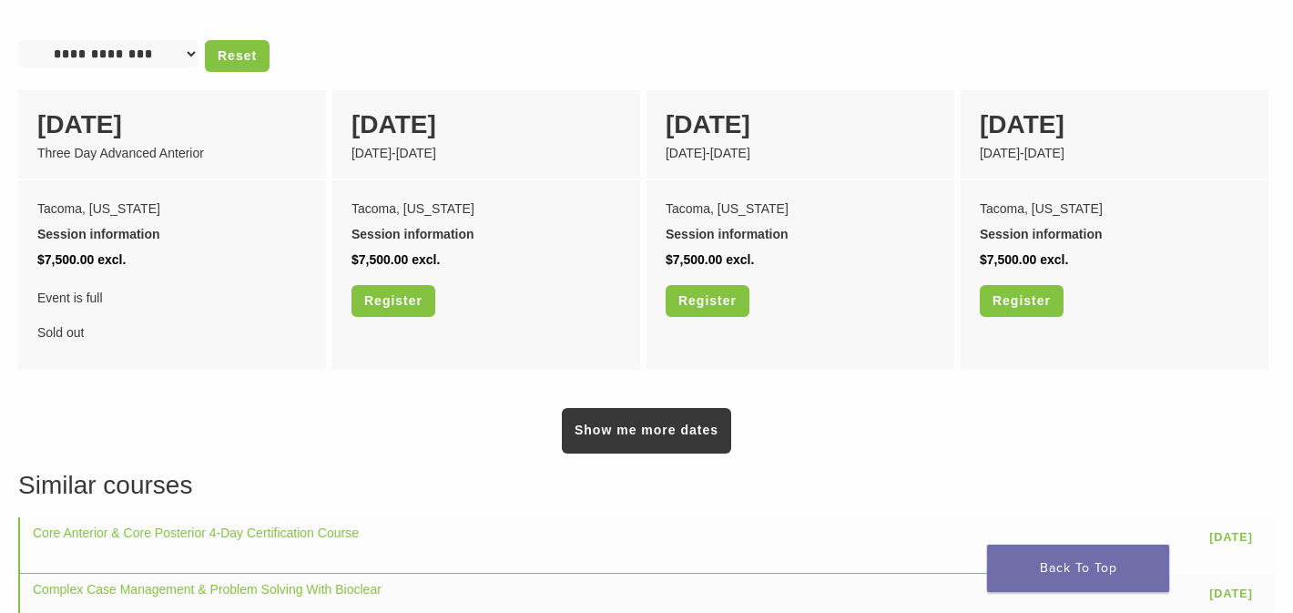
scroll to position [1350, 0]
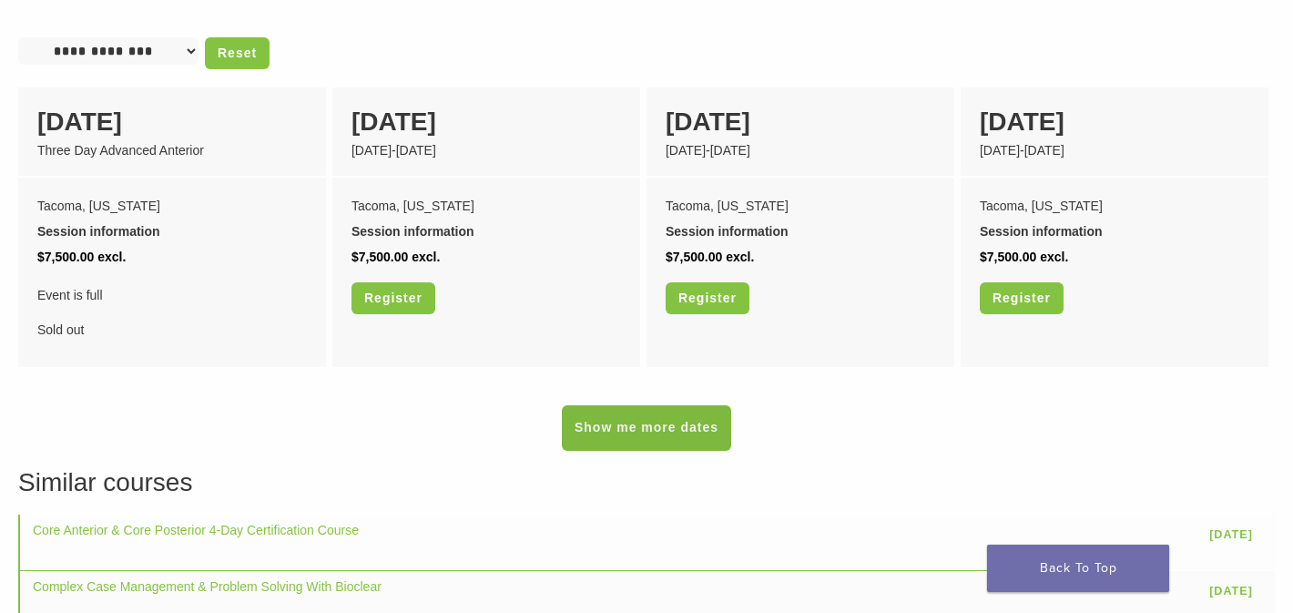
click at [710, 407] on link "Show me more dates" at bounding box center [646, 428] width 169 height 46
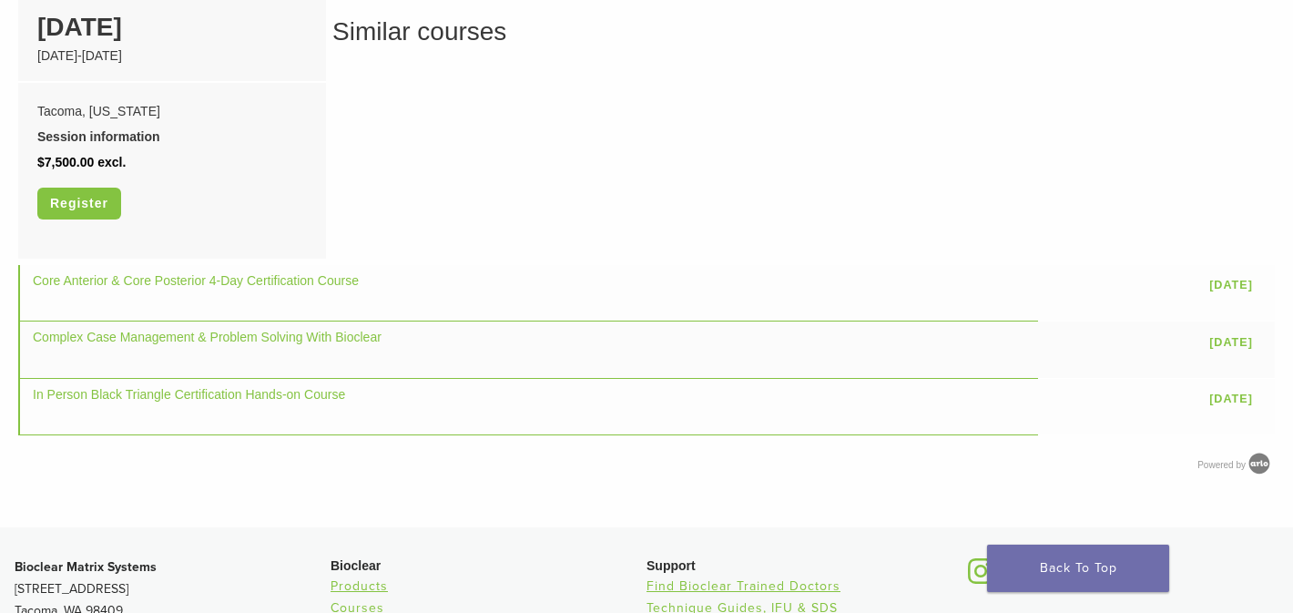
scroll to position [1732, 0]
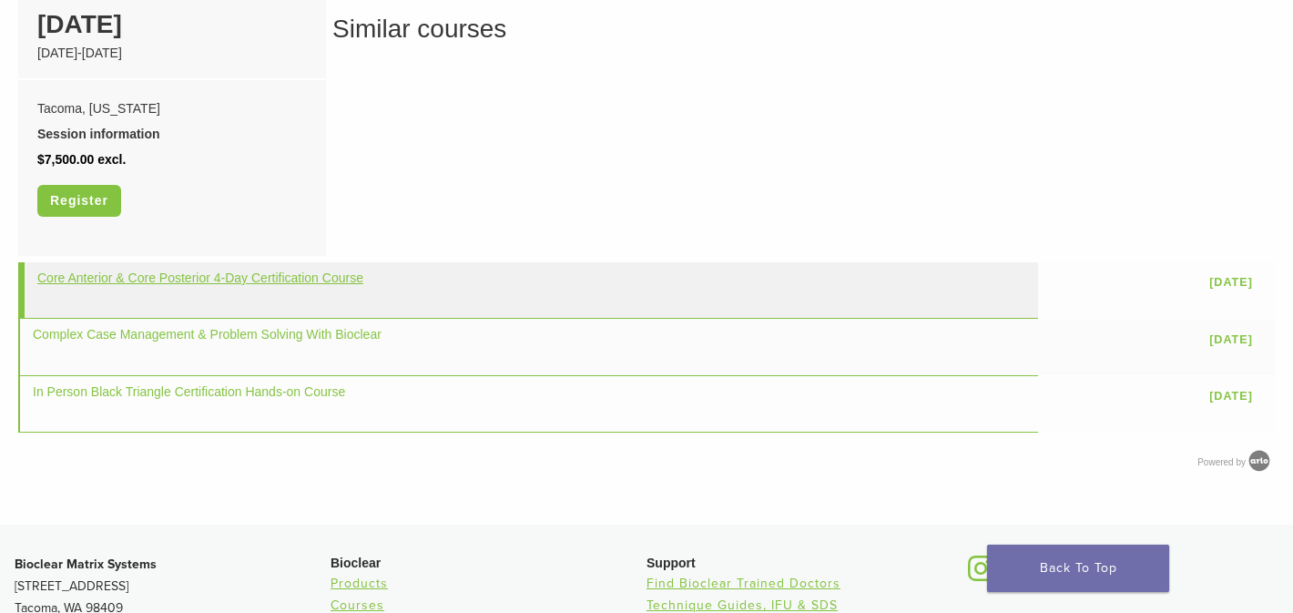
click at [306, 270] on link "Core Anterior & Core Posterior 4-Day Certification Course" at bounding box center [200, 277] width 326 height 15
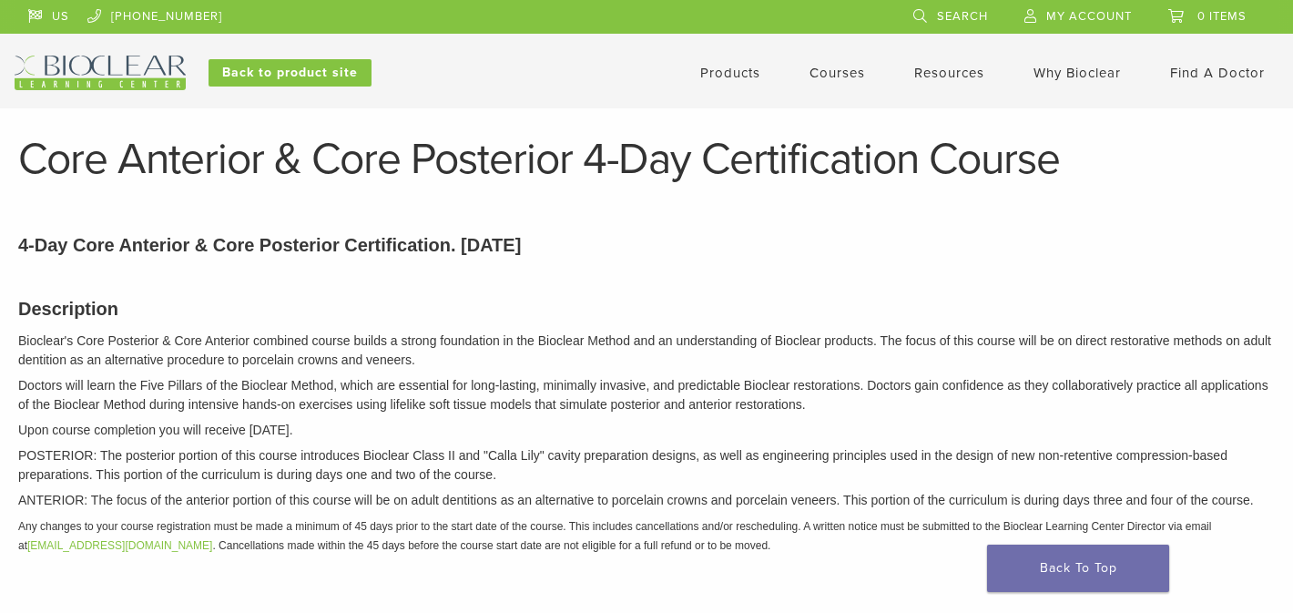
click at [821, 87] on div "Products Courses Resources Expand child menu Technique Guides, IFU, & SDS Why B…" at bounding box center [825, 73] width 934 height 35
click at [836, 79] on link "Courses" at bounding box center [838, 73] width 56 height 16
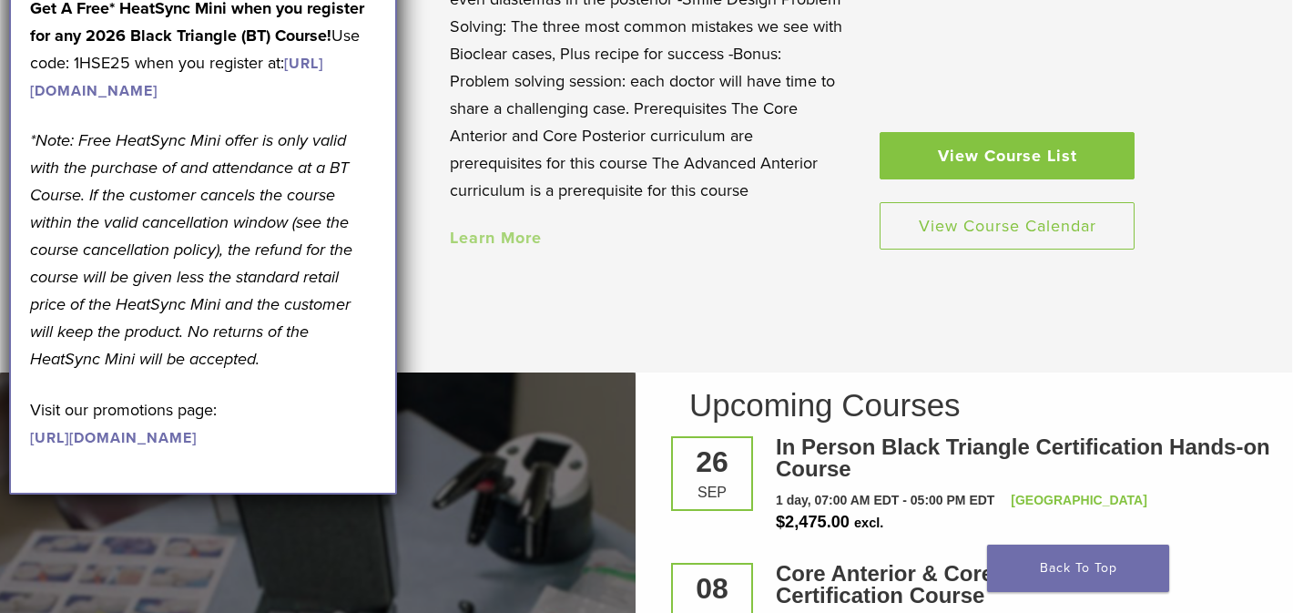
scroll to position [2055, 0]
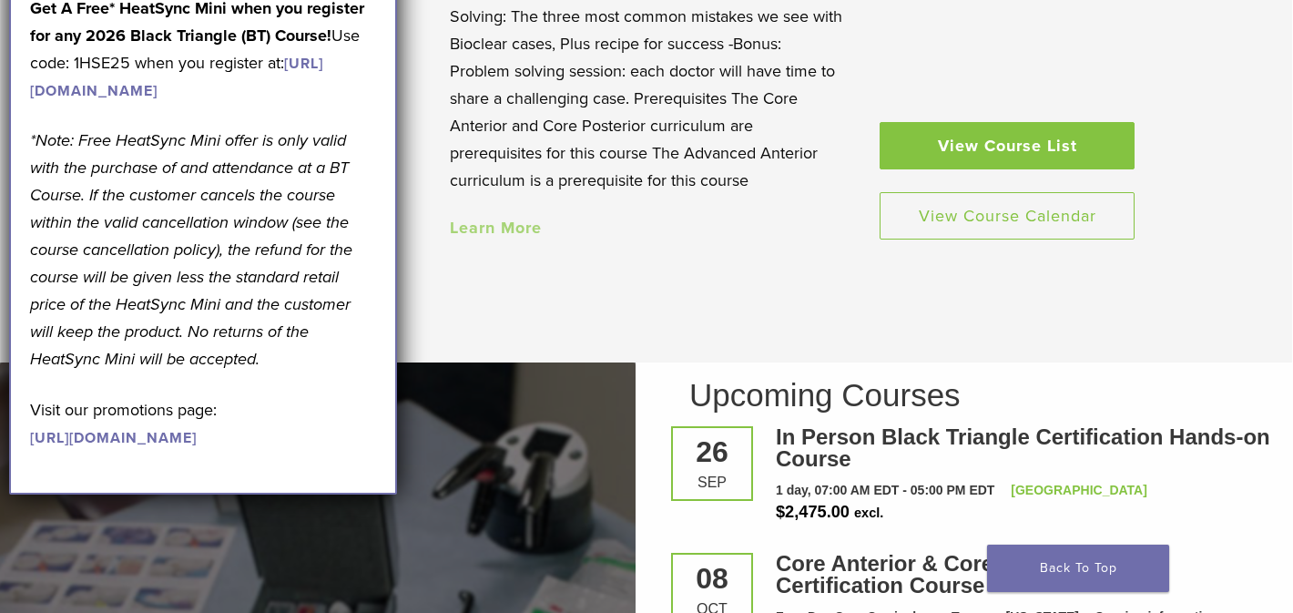
click at [1011, 157] on link "View Course List" at bounding box center [1007, 145] width 255 height 47
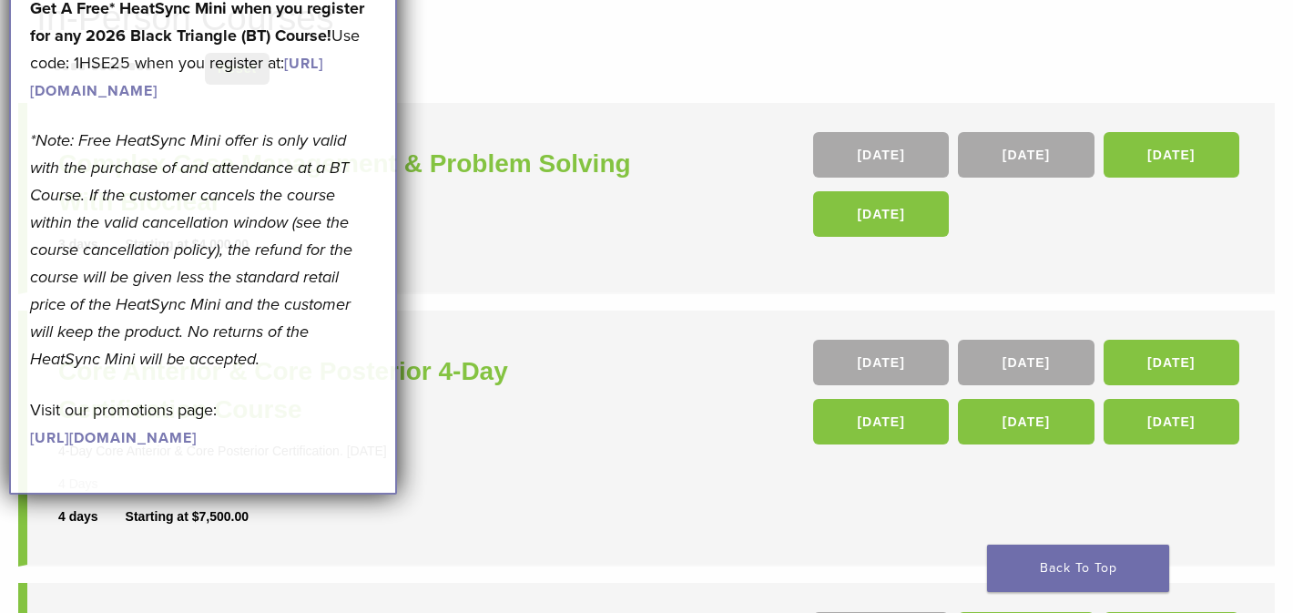
scroll to position [183, 0]
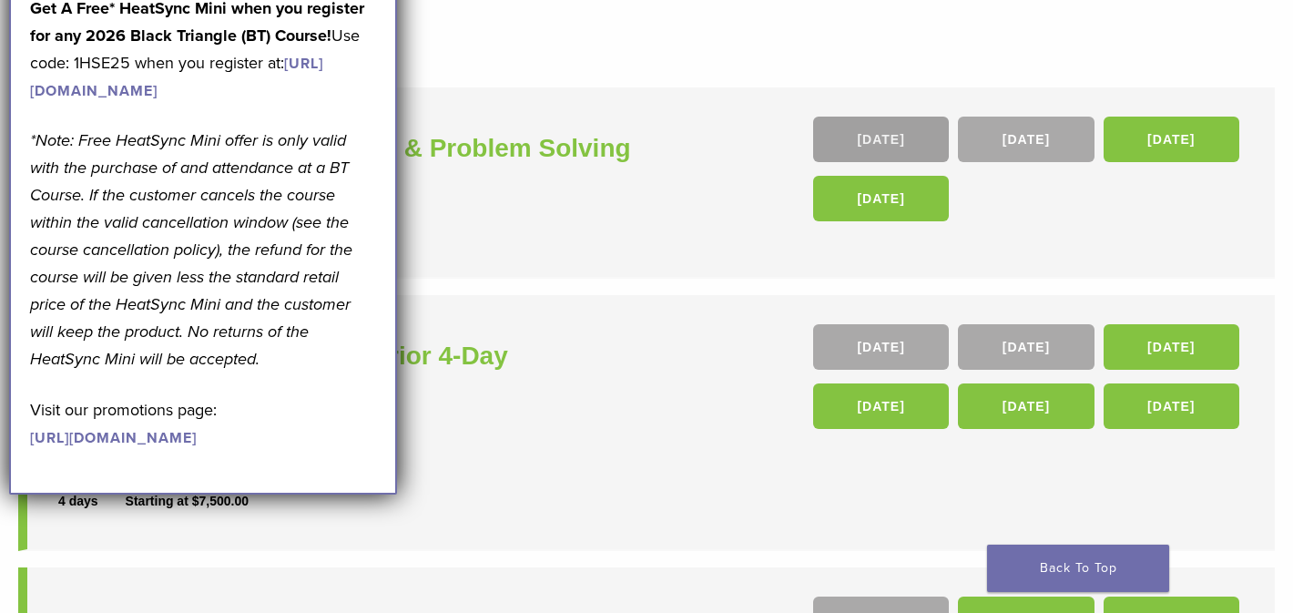
click at [889, 129] on link "[DATE]" at bounding box center [881, 140] width 136 height 46
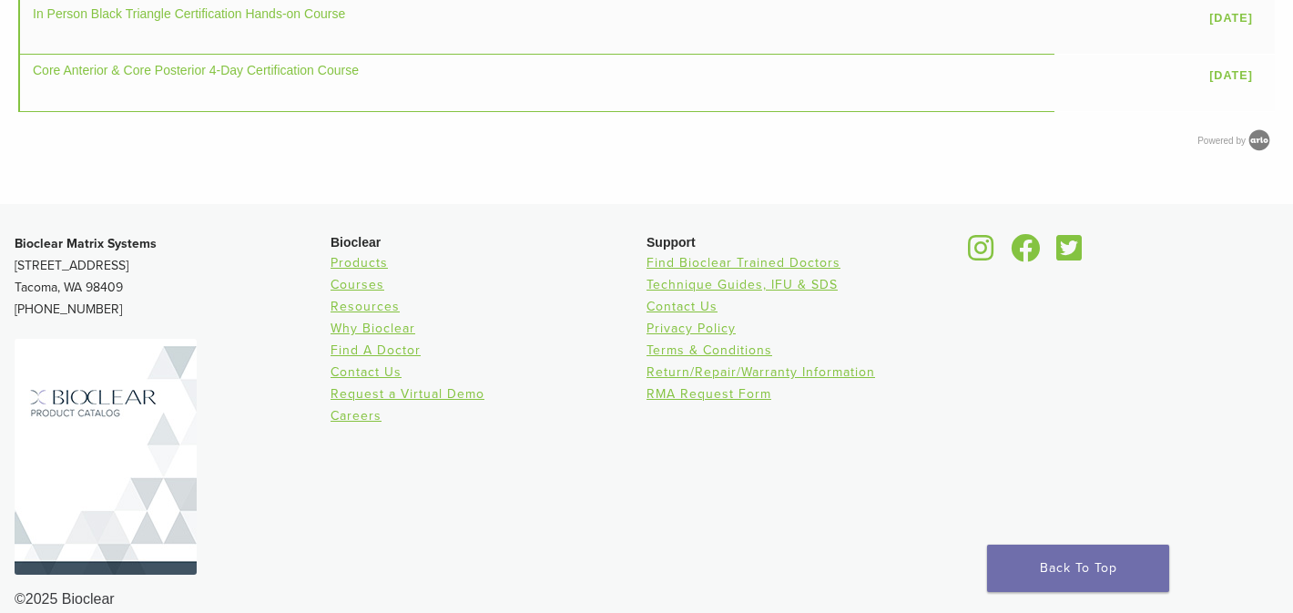
scroll to position [1352, 0]
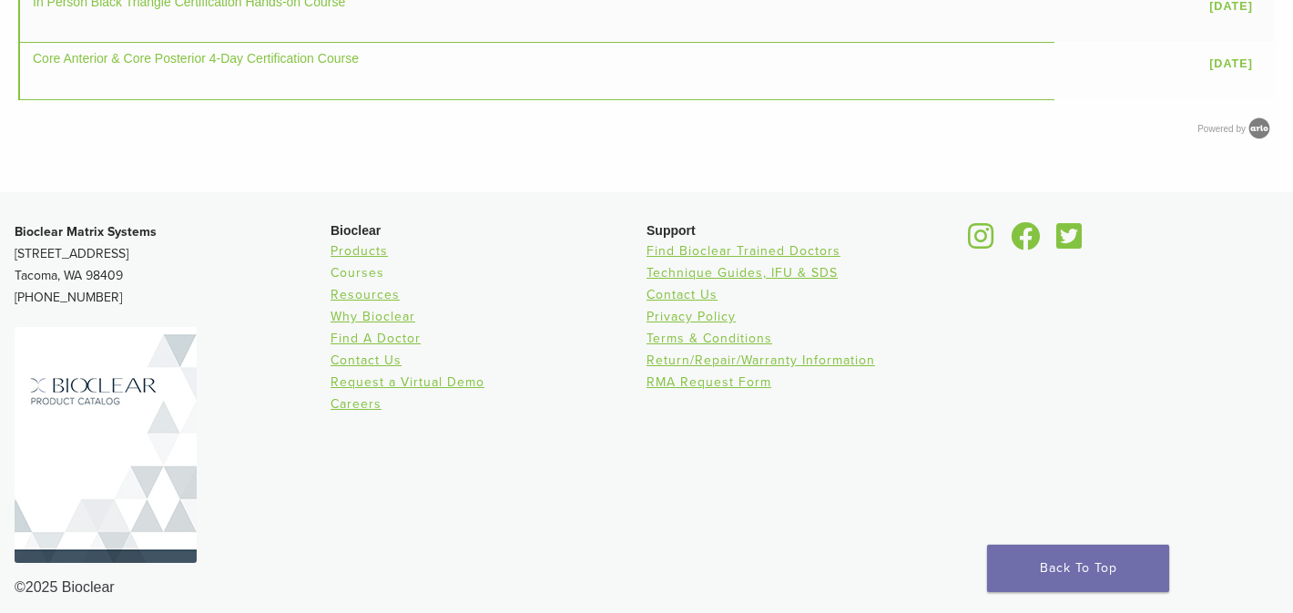
click at [369, 270] on link "Courses" at bounding box center [358, 272] width 54 height 15
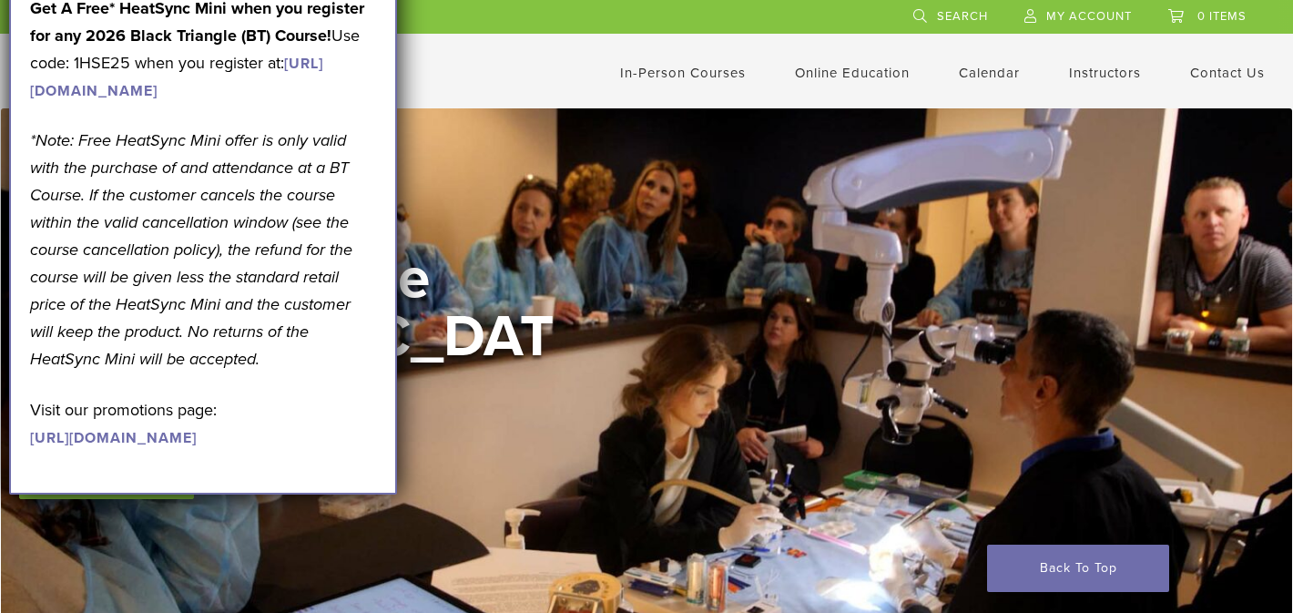
click at [875, 78] on link "Online Education" at bounding box center [852, 73] width 115 height 16
click at [847, 148] on link "Self Guided" at bounding box center [855, 144] width 110 height 40
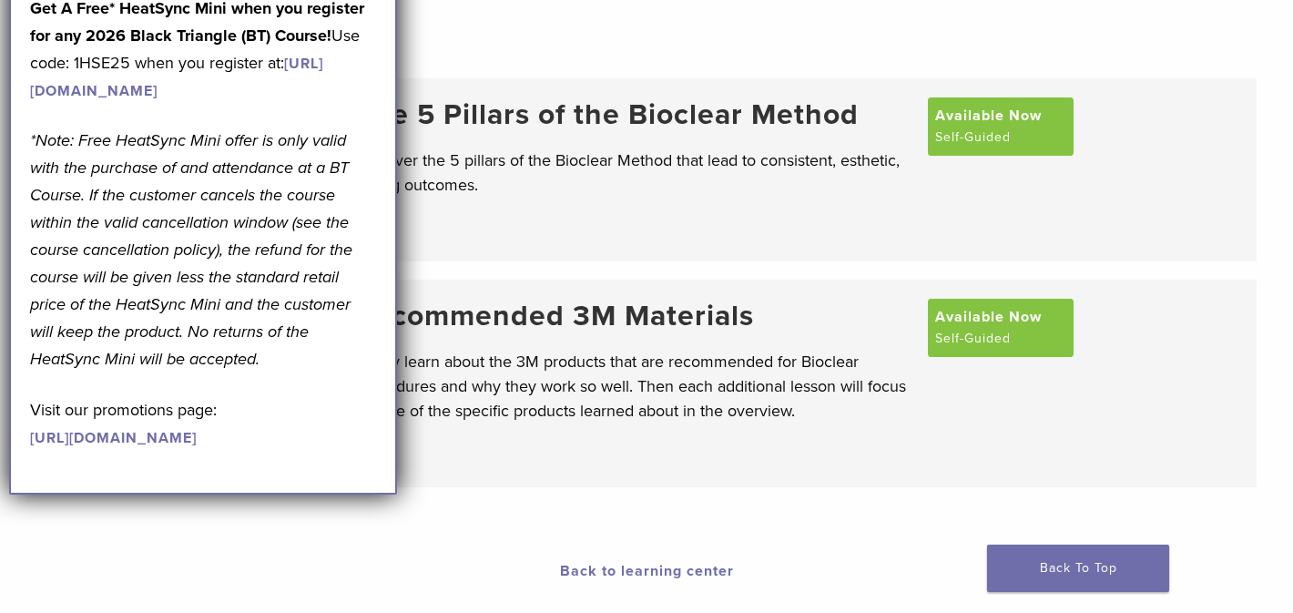
scroll to position [160, 0]
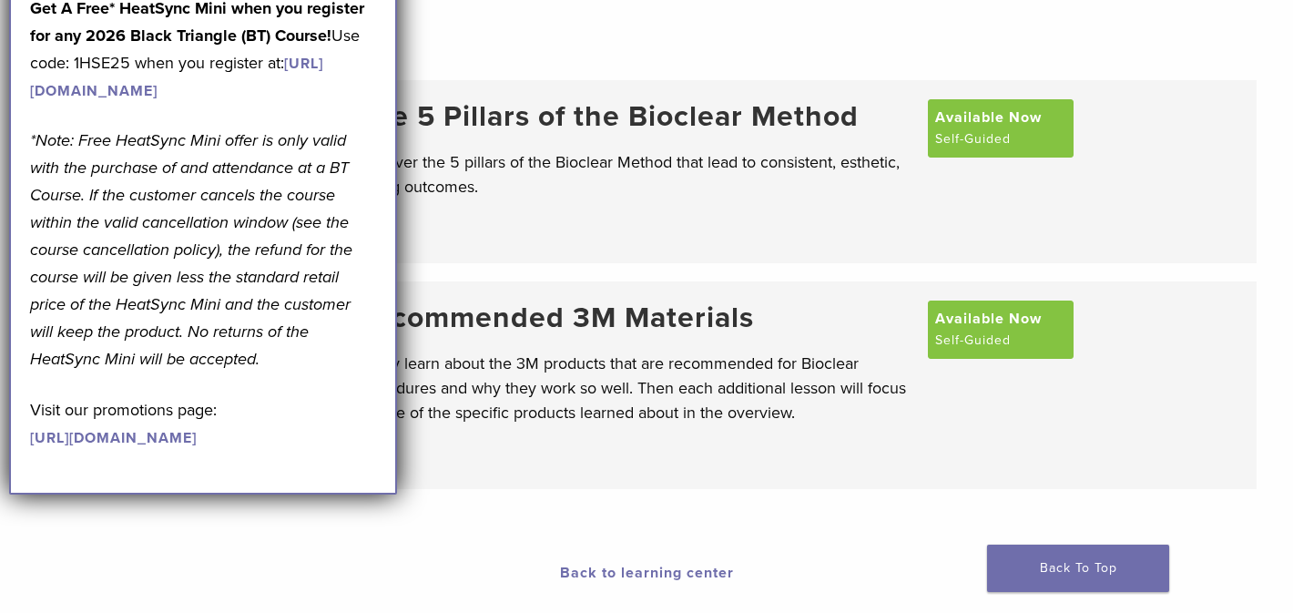
click at [130, 447] on link "[URL][DOMAIN_NAME]" at bounding box center [113, 438] width 167 height 18
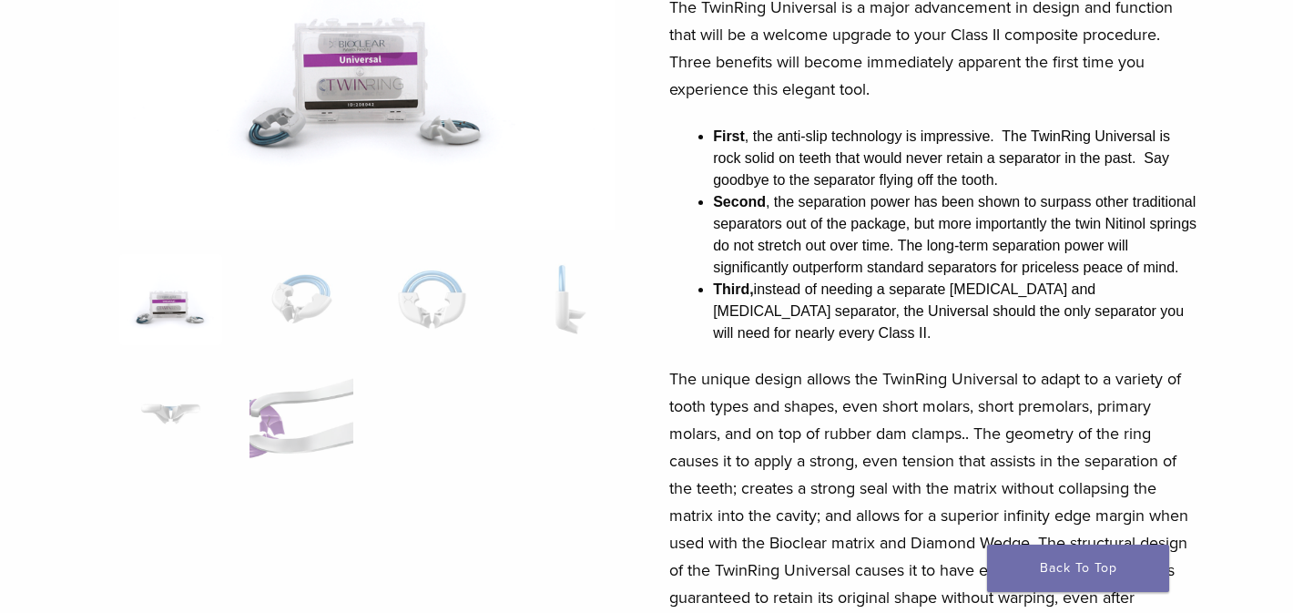
scroll to position [284, 0]
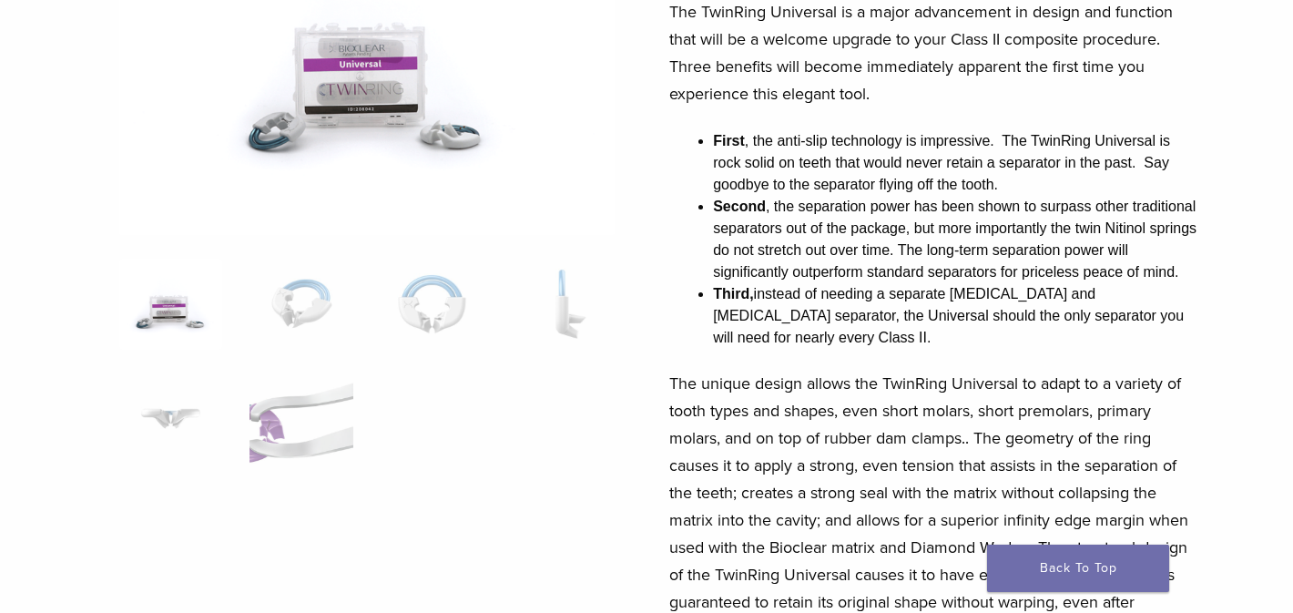
click at [168, 317] on img at bounding box center [170, 304] width 103 height 91
click at [305, 298] on img at bounding box center [301, 304] width 103 height 91
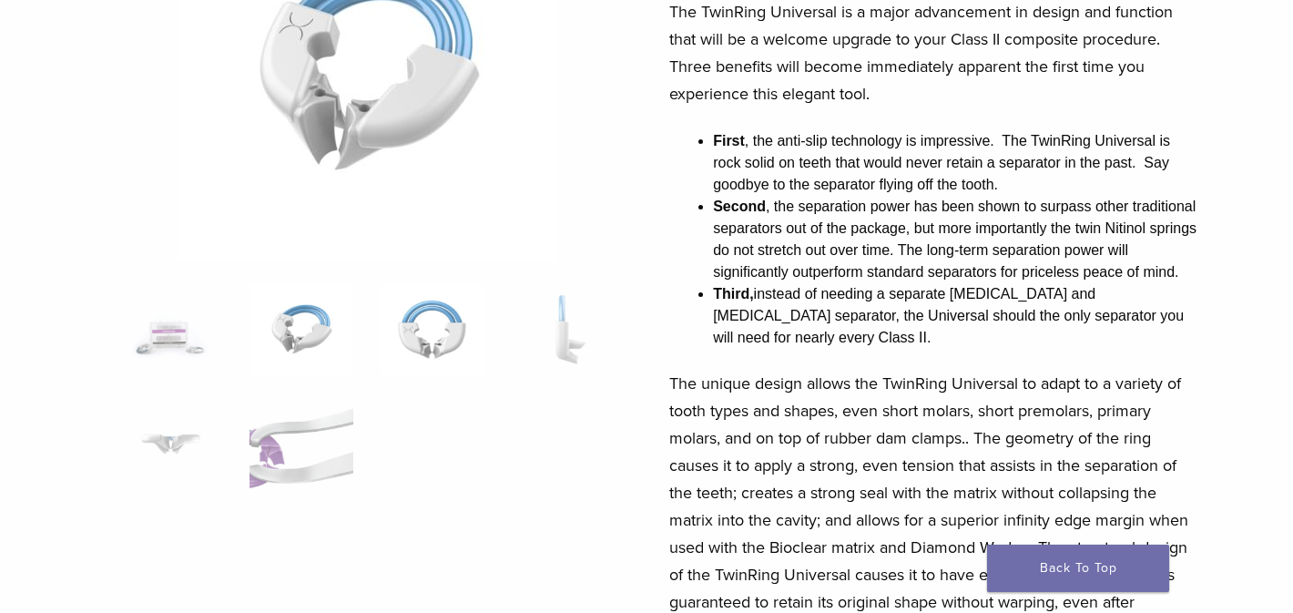
click at [427, 327] on img at bounding box center [432, 329] width 103 height 91
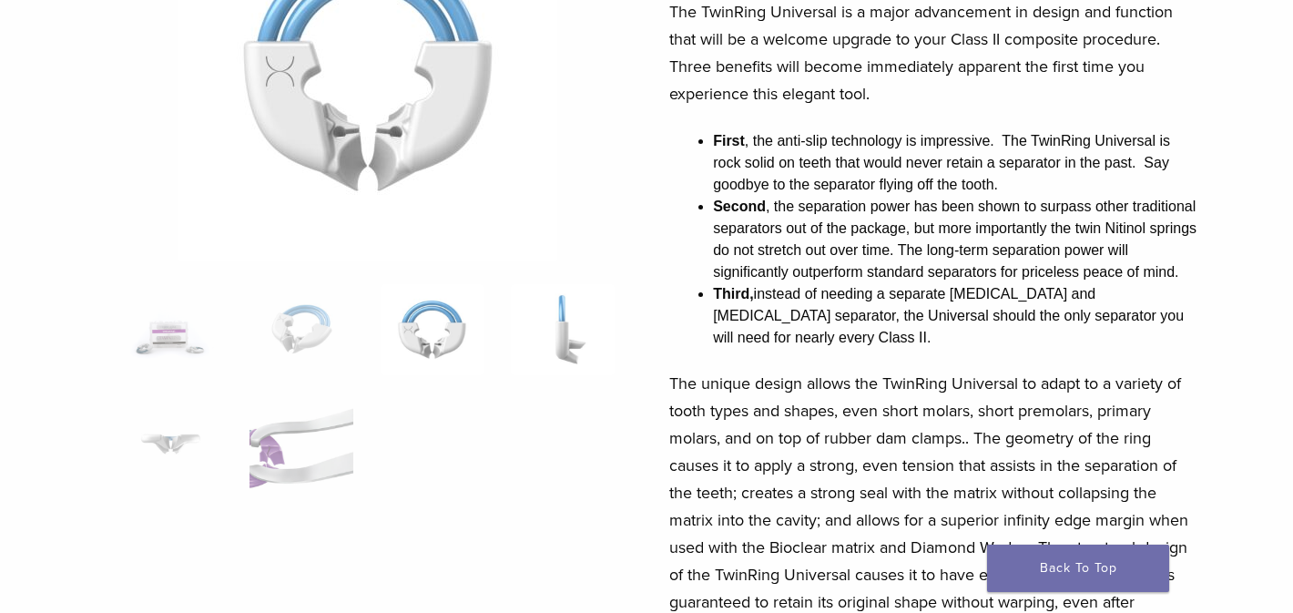
click at [575, 349] on img at bounding box center [562, 329] width 103 height 91
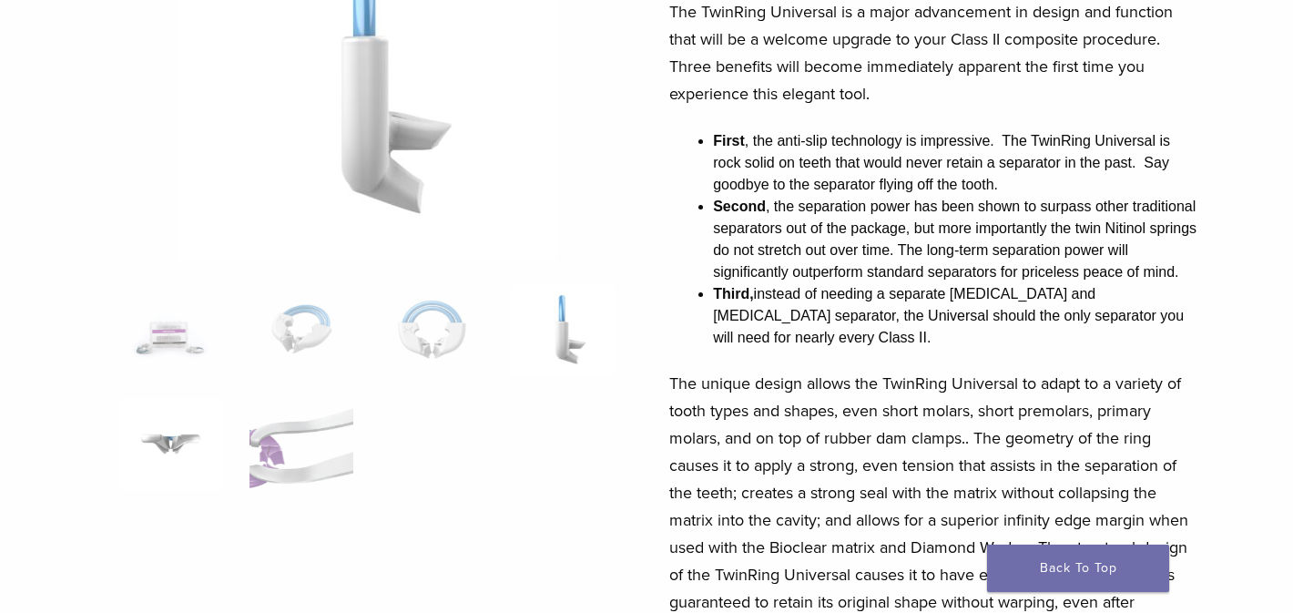
click at [188, 445] on img at bounding box center [170, 444] width 103 height 91
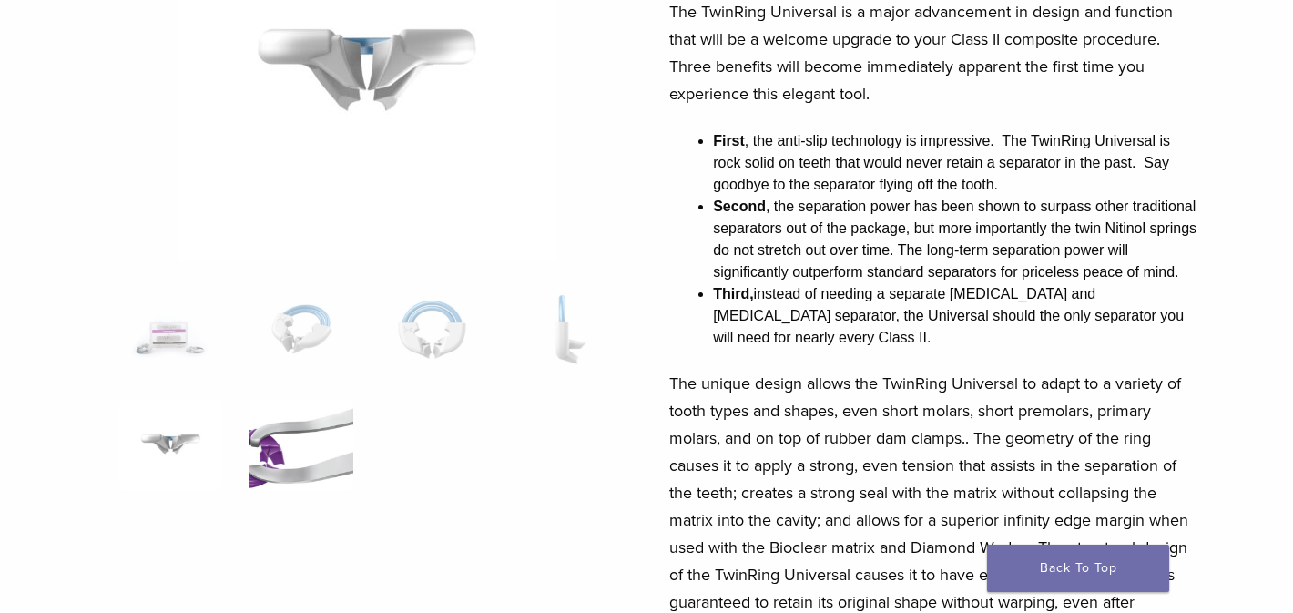
click at [269, 469] on img at bounding box center [301, 444] width 103 height 91
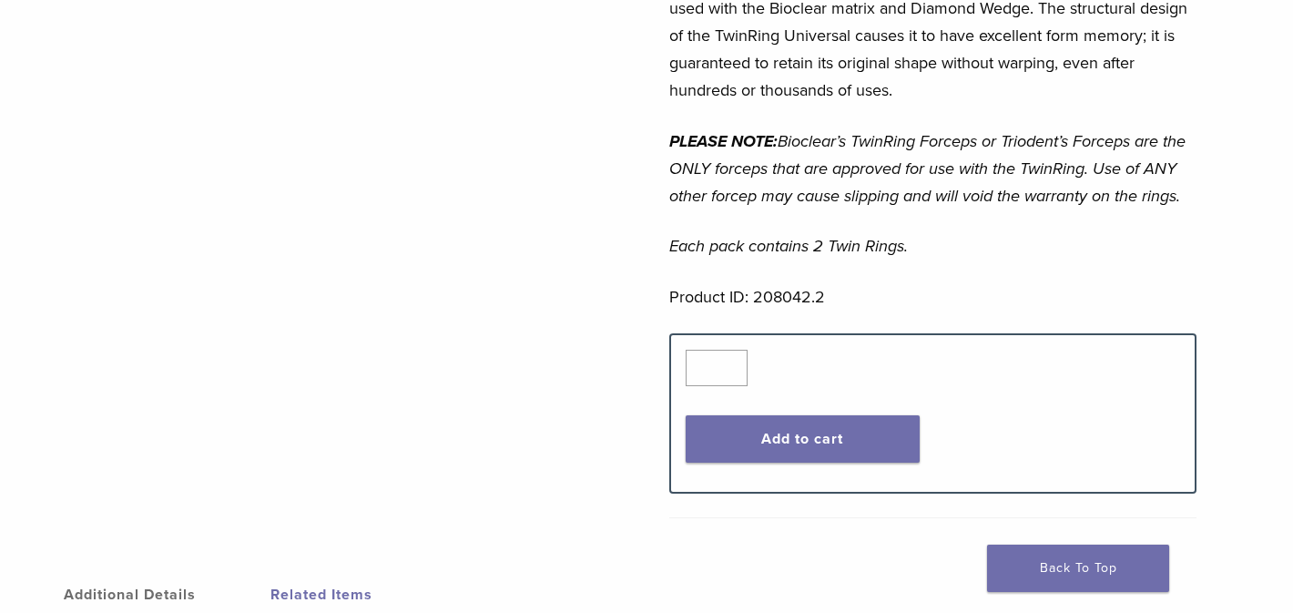
scroll to position [0, 0]
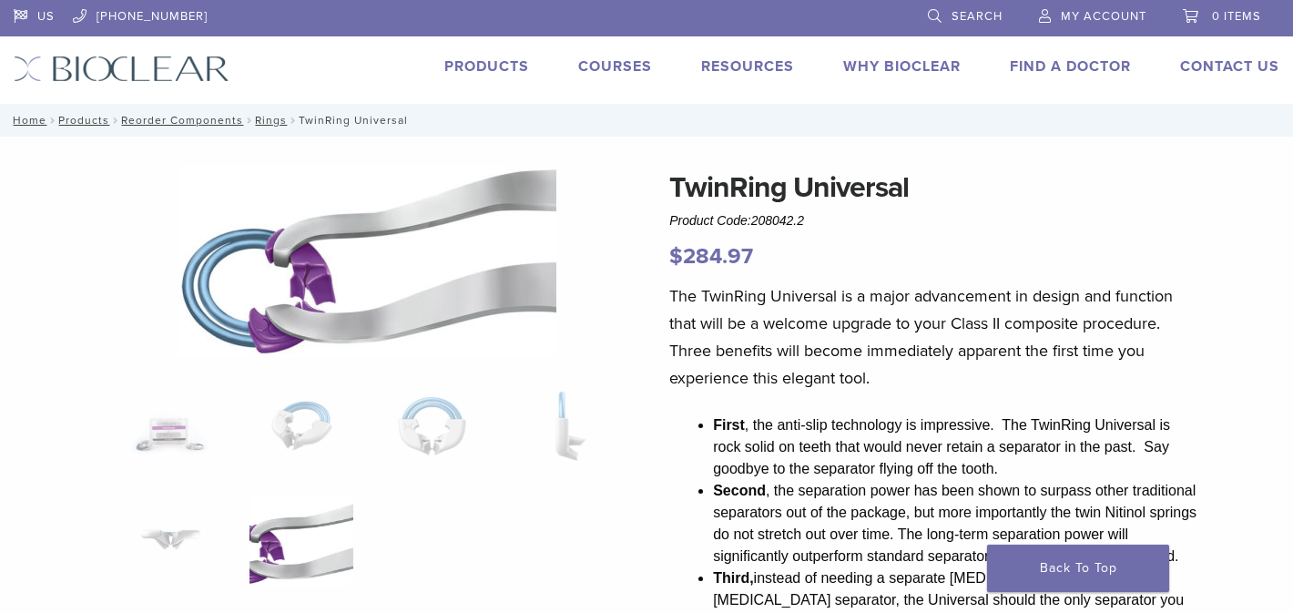
click at [623, 62] on link "Courses" at bounding box center [615, 66] width 74 height 18
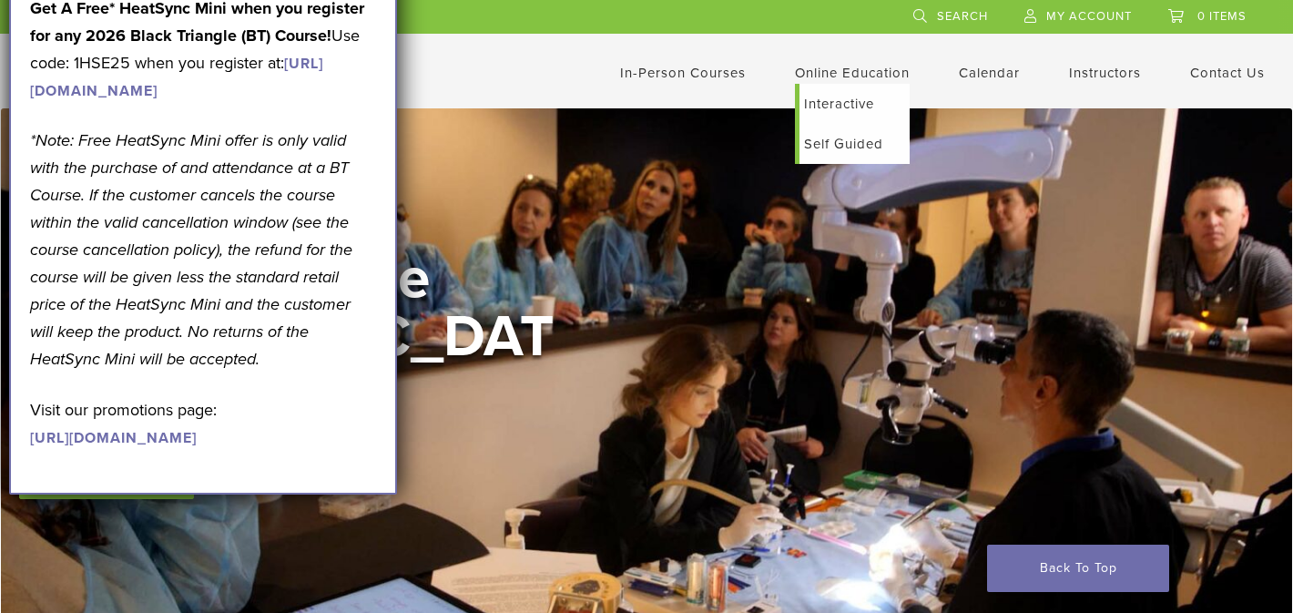
click at [853, 78] on link "Online Education" at bounding box center [852, 73] width 115 height 16
click at [851, 140] on link "Self Guided" at bounding box center [855, 144] width 110 height 40
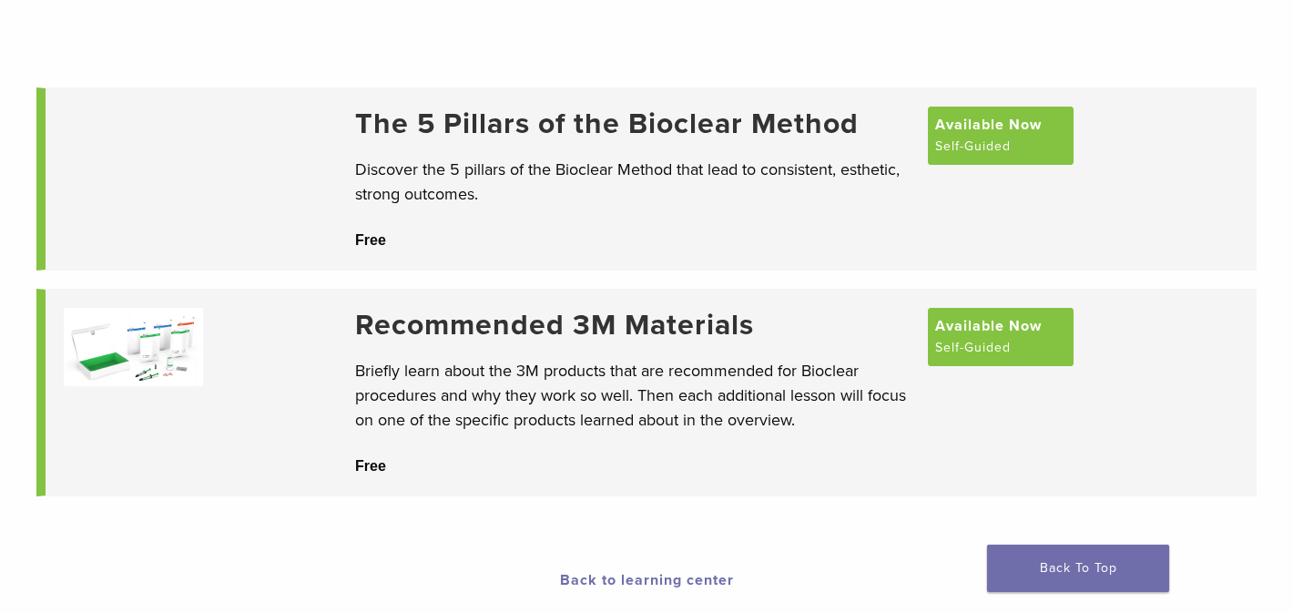
scroll to position [158, 0]
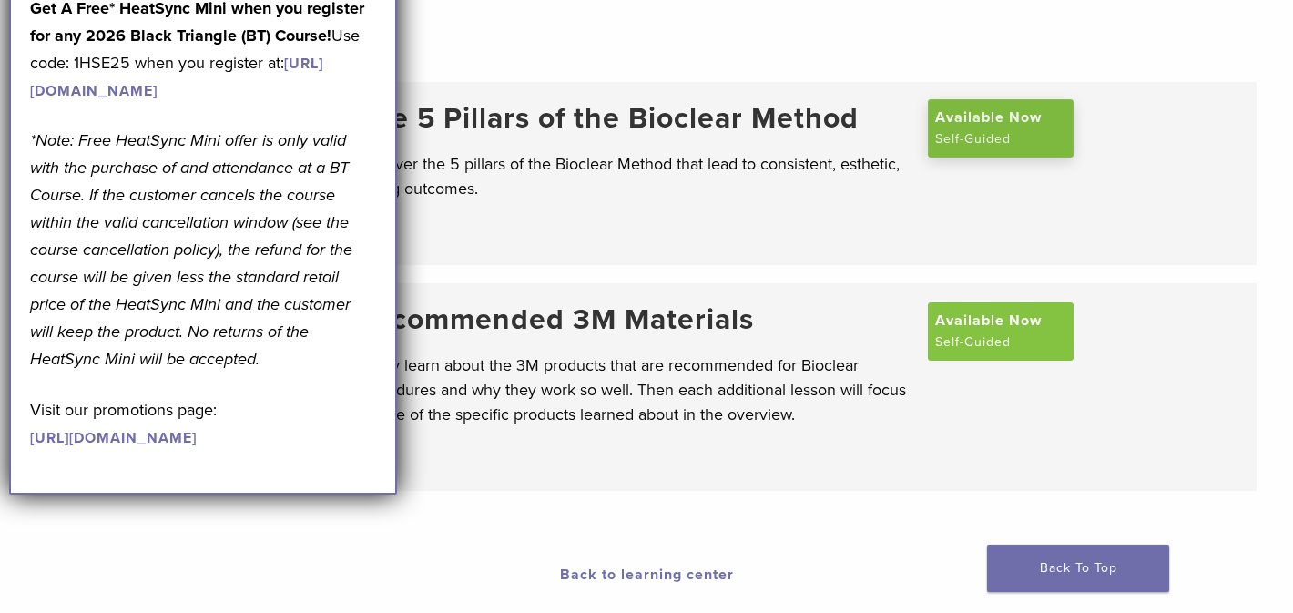
click at [951, 128] on span "Available Now" at bounding box center [988, 118] width 107 height 22
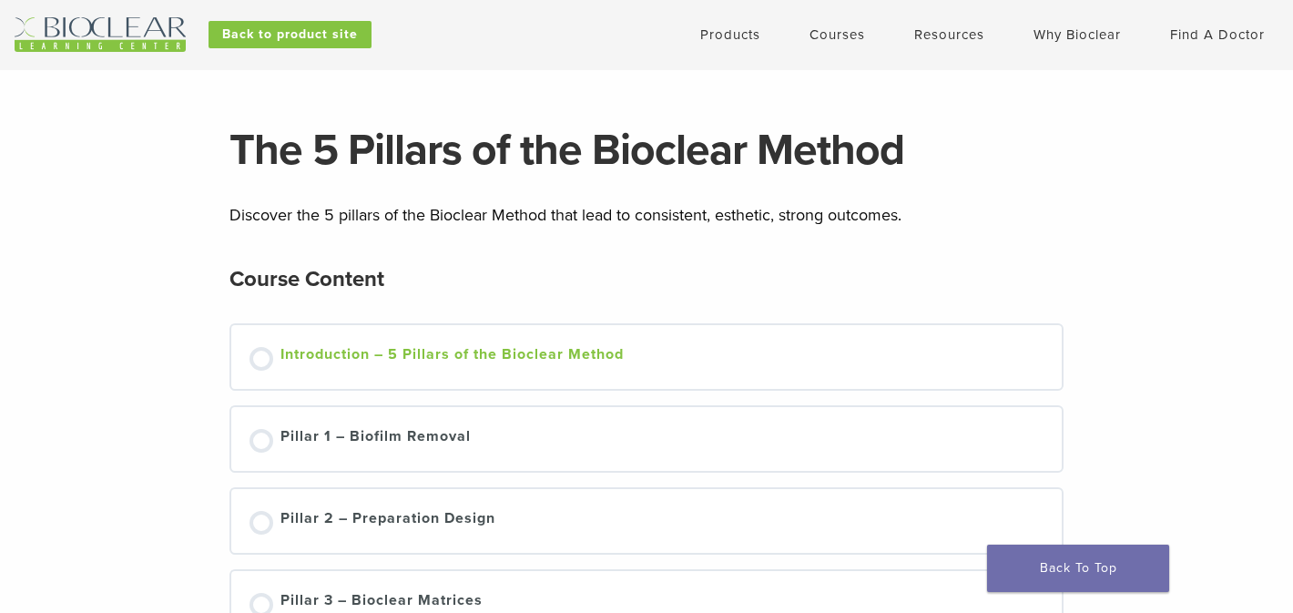
scroll to position [36, 0]
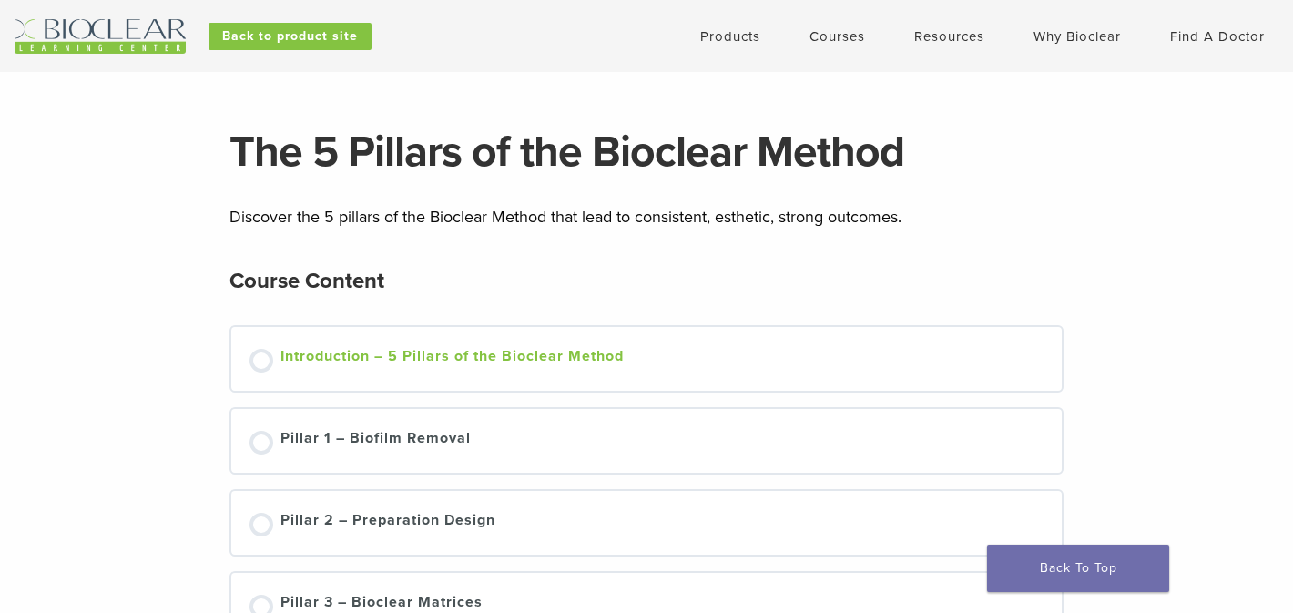
click at [268, 365] on div at bounding box center [262, 361] width 24 height 24
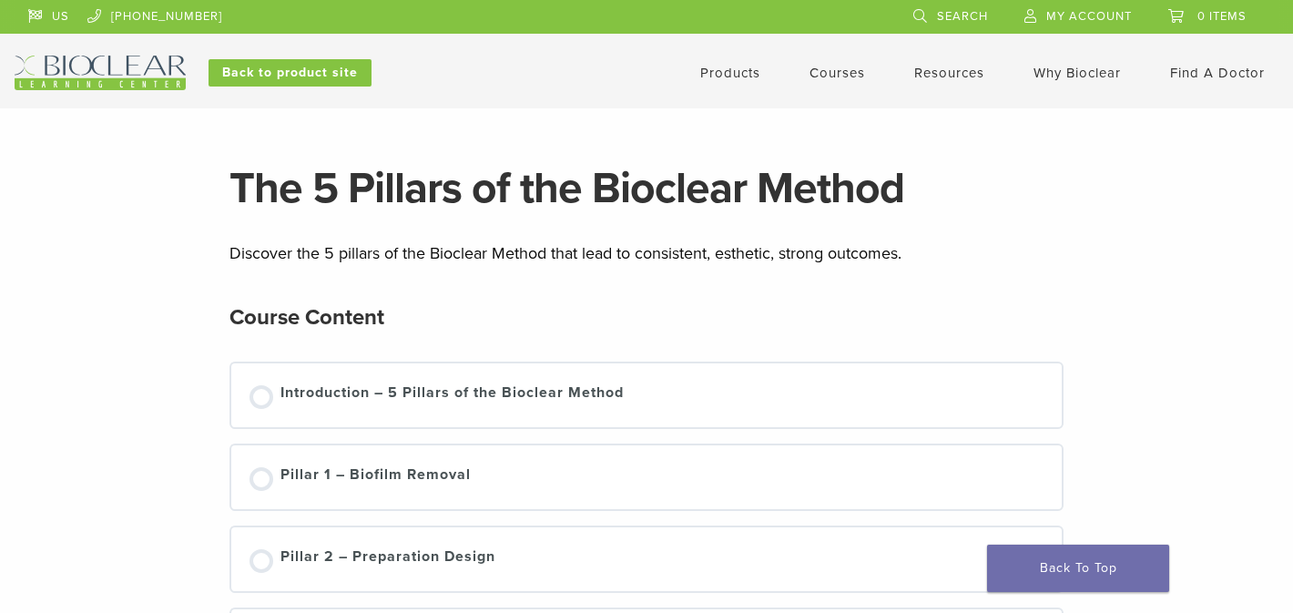
scroll to position [36, 0]
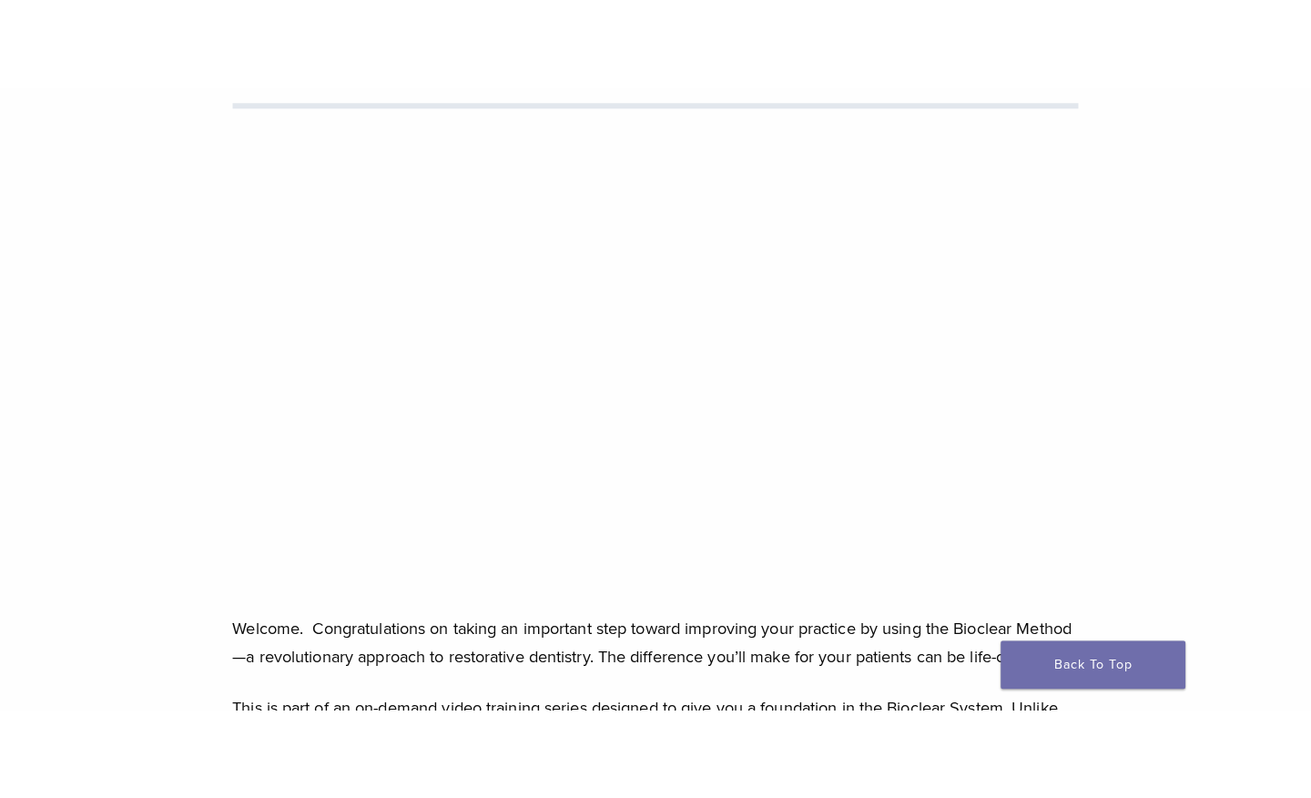
scroll to position [274, 0]
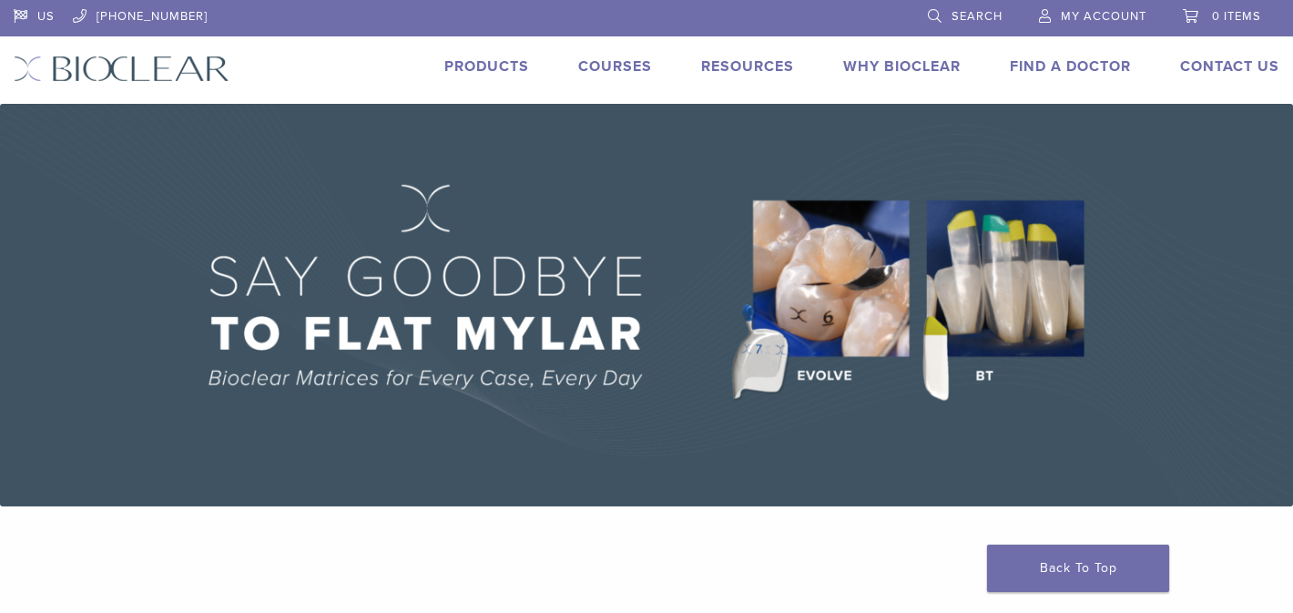
click at [643, 81] on div "Courses" at bounding box center [604, 69] width 96 height 26
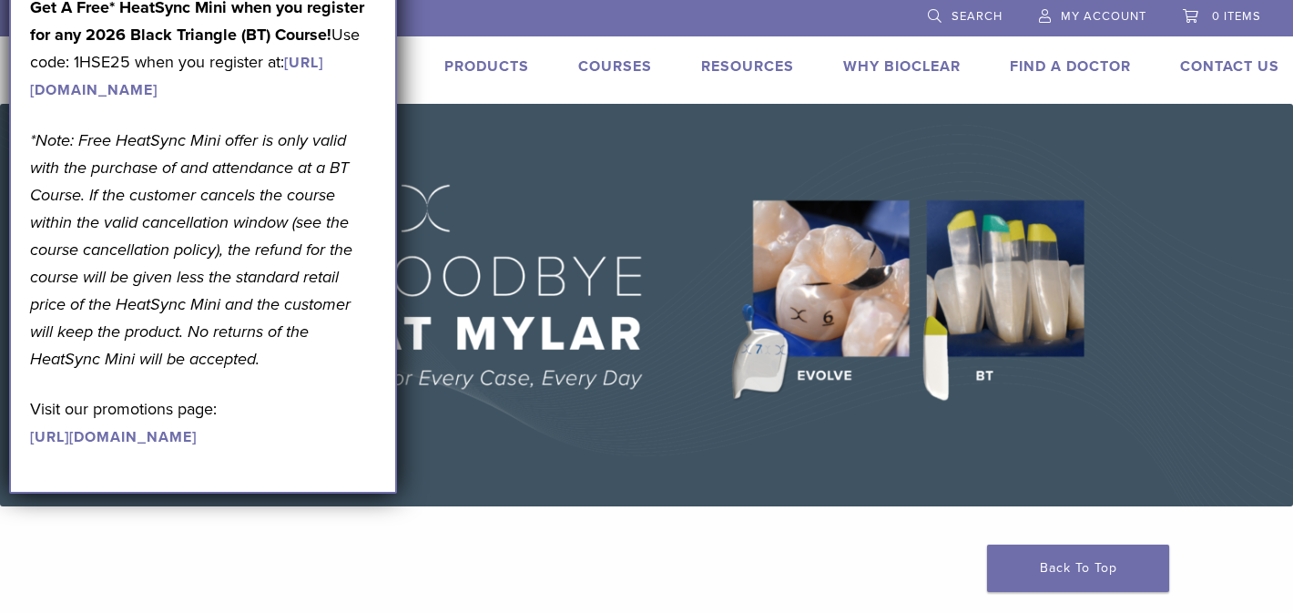
click at [634, 72] on link "Courses" at bounding box center [615, 66] width 74 height 18
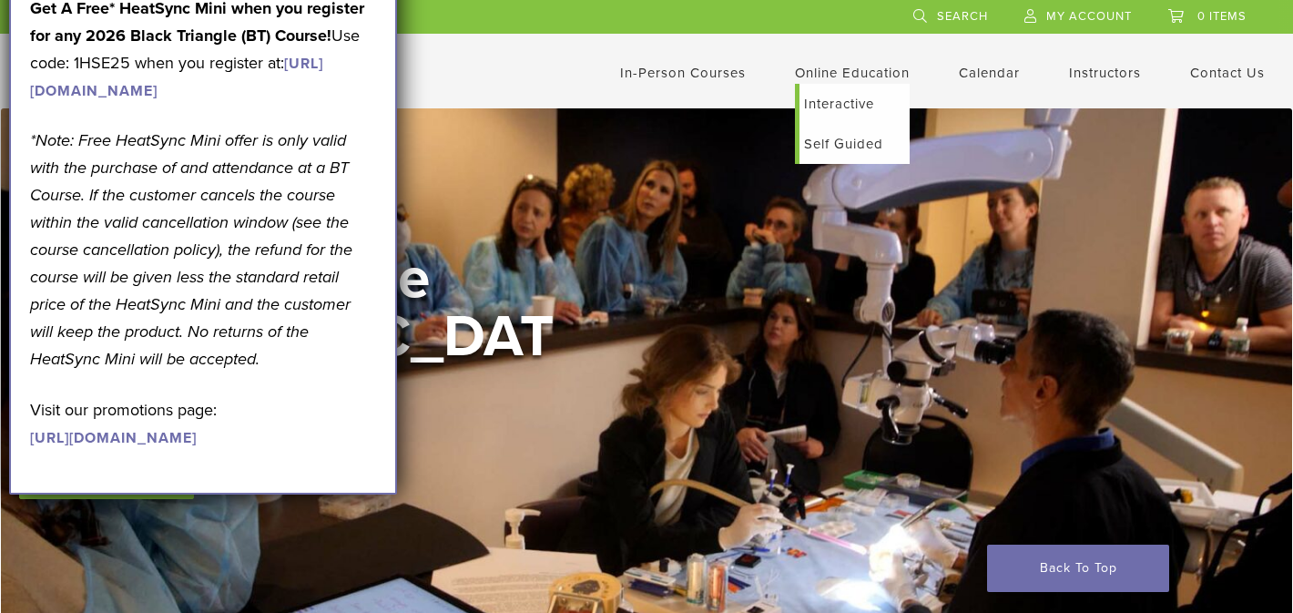
click at [843, 147] on link "Self Guided" at bounding box center [855, 144] width 110 height 40
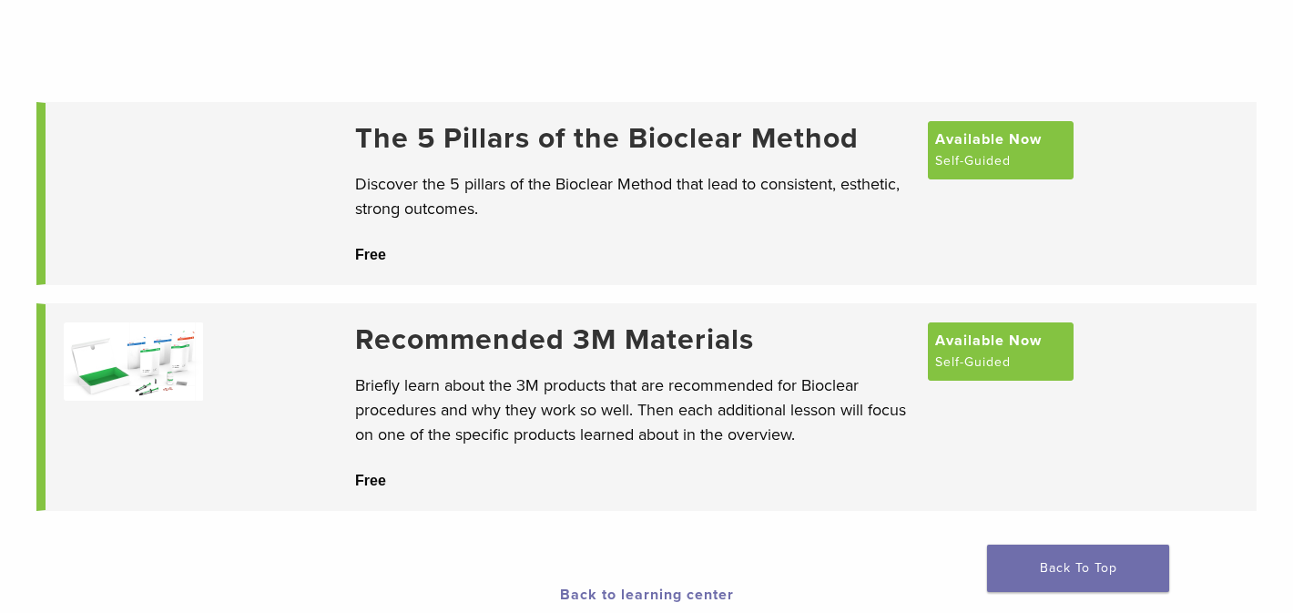
scroll to position [145, 0]
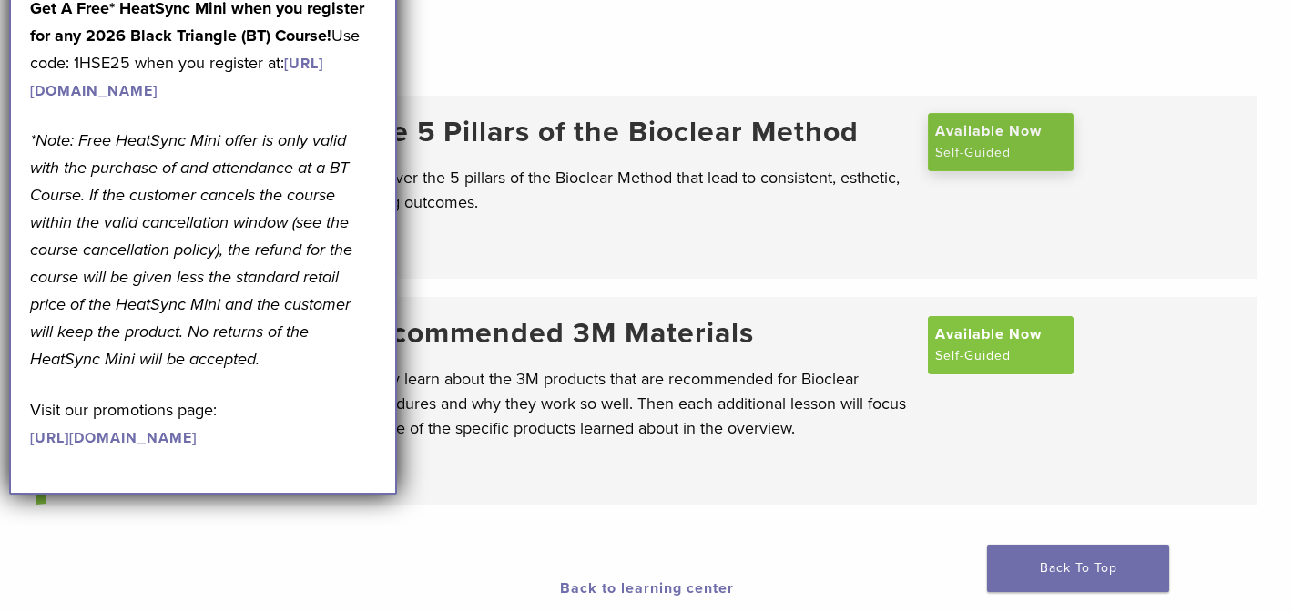
click at [995, 142] on span "Available Now" at bounding box center [988, 131] width 107 height 22
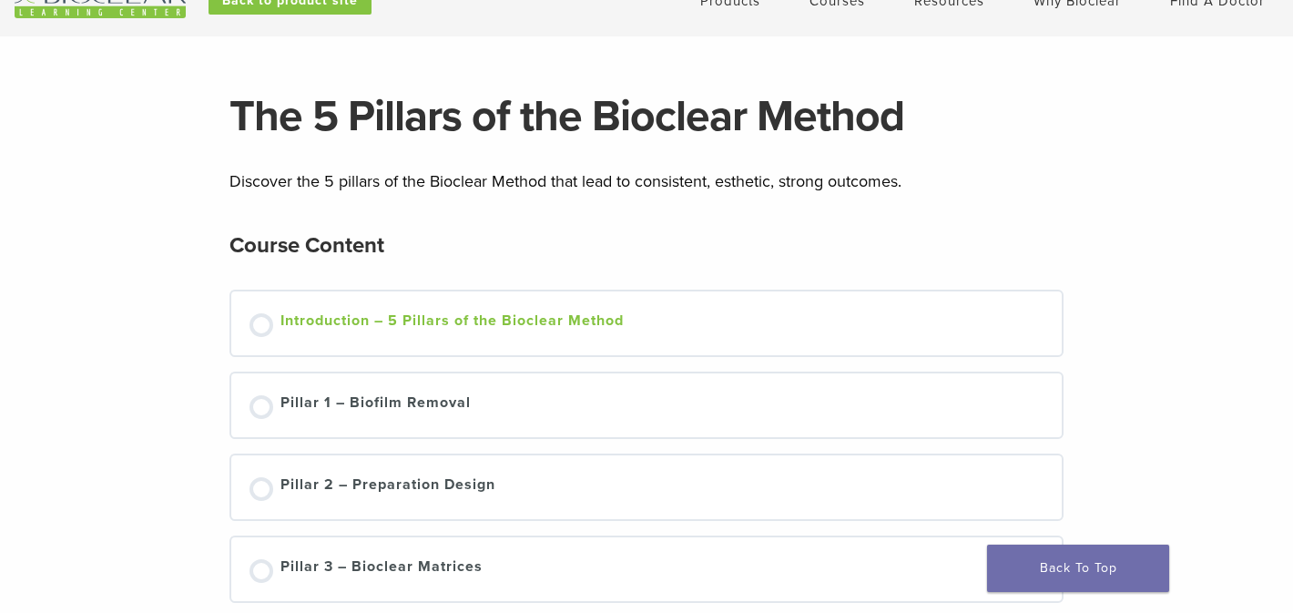
scroll to position [92, 0]
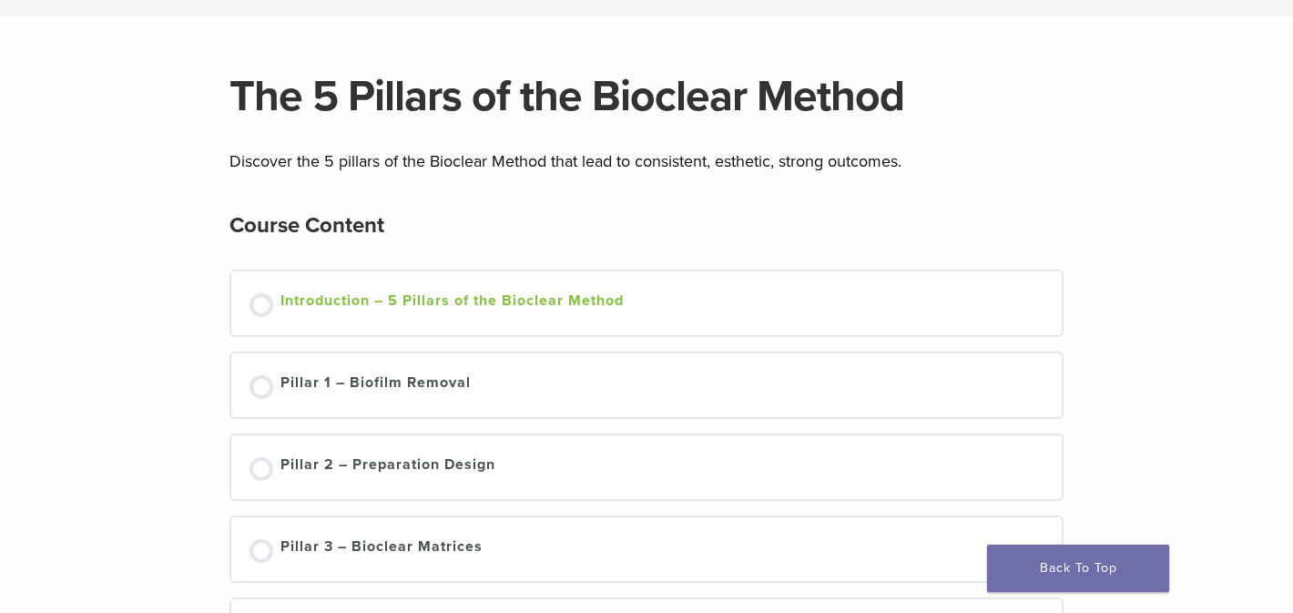
click at [513, 302] on div "Introduction – 5 Pillars of the Bioclear Method" at bounding box center [451, 303] width 343 height 27
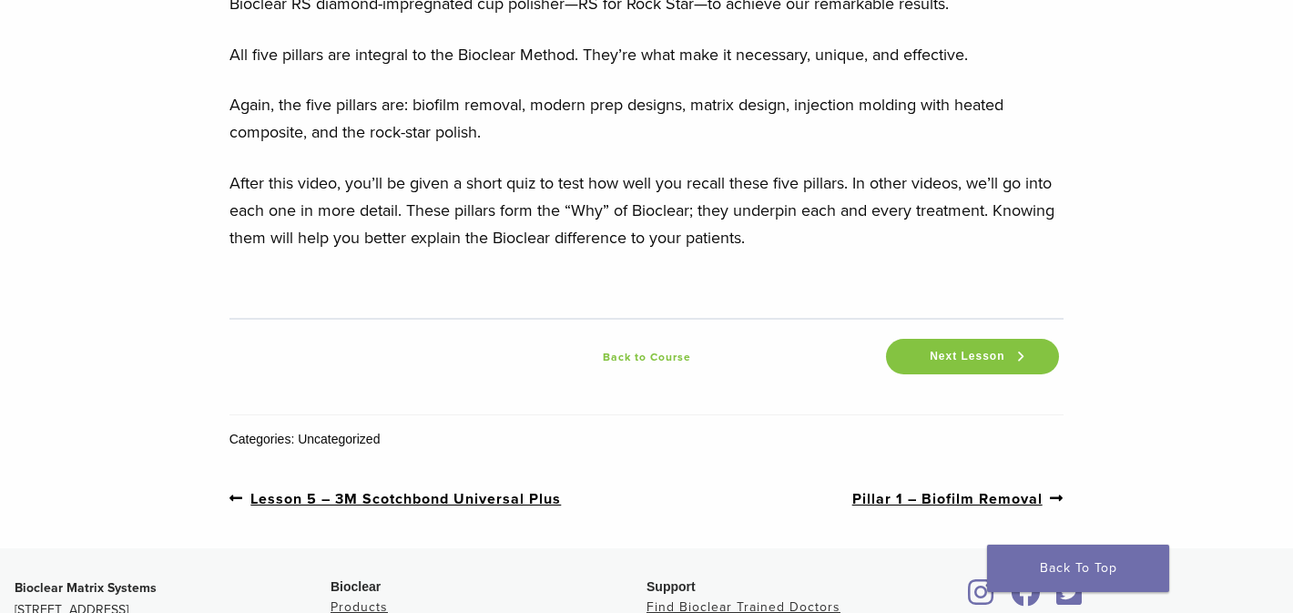
scroll to position [2734, 0]
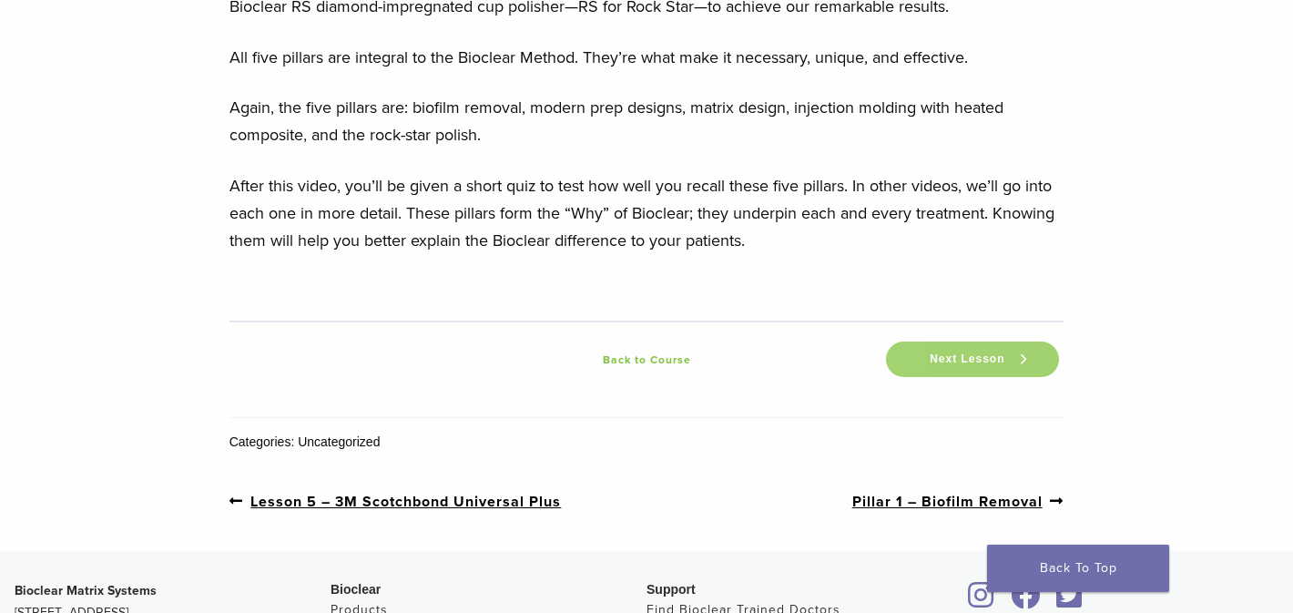
click at [945, 361] on span "Next Lesson" at bounding box center [967, 359] width 97 height 14
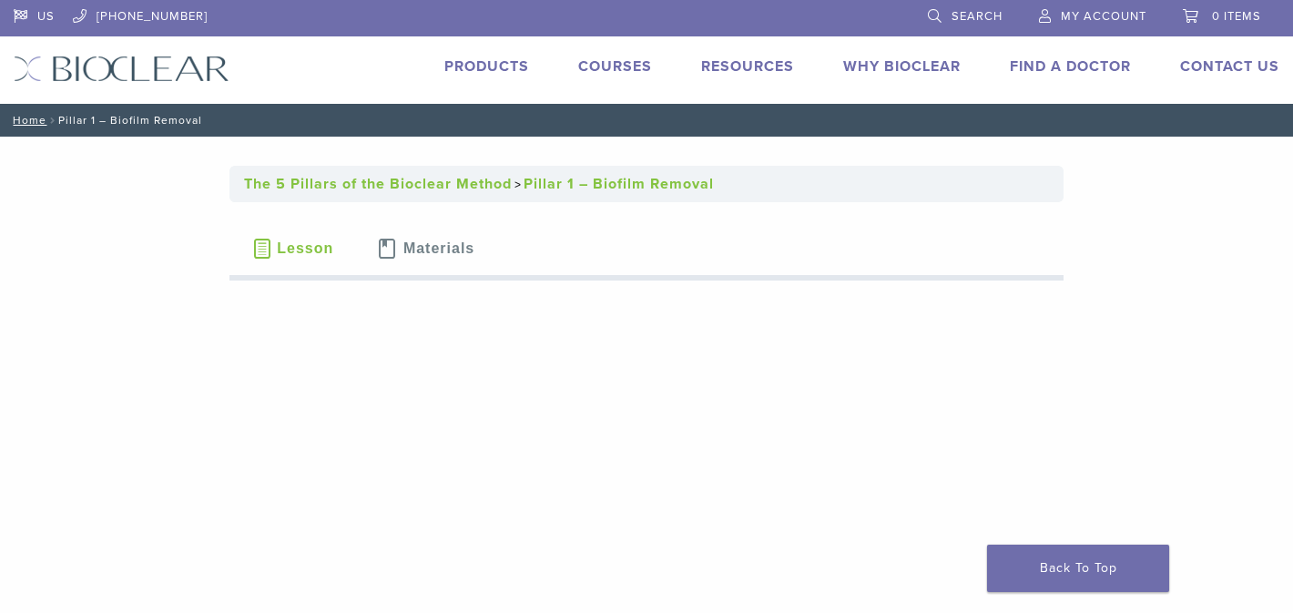
click at [428, 253] on span "Materials" at bounding box center [438, 248] width 71 height 15
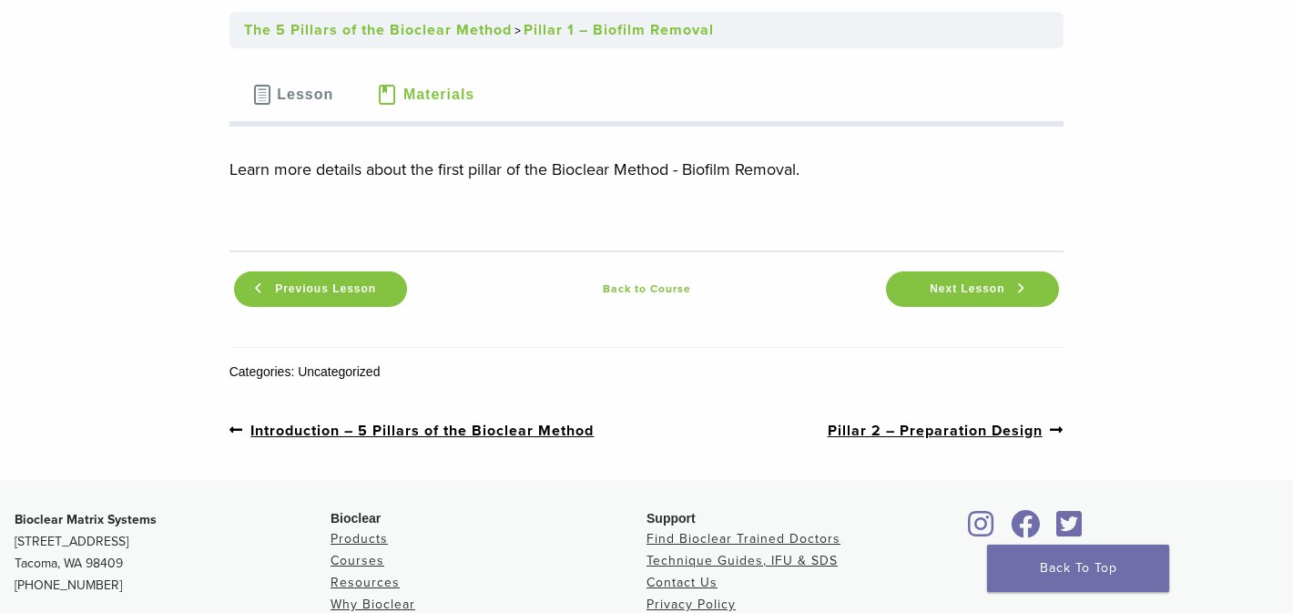
scroll to position [149, 0]
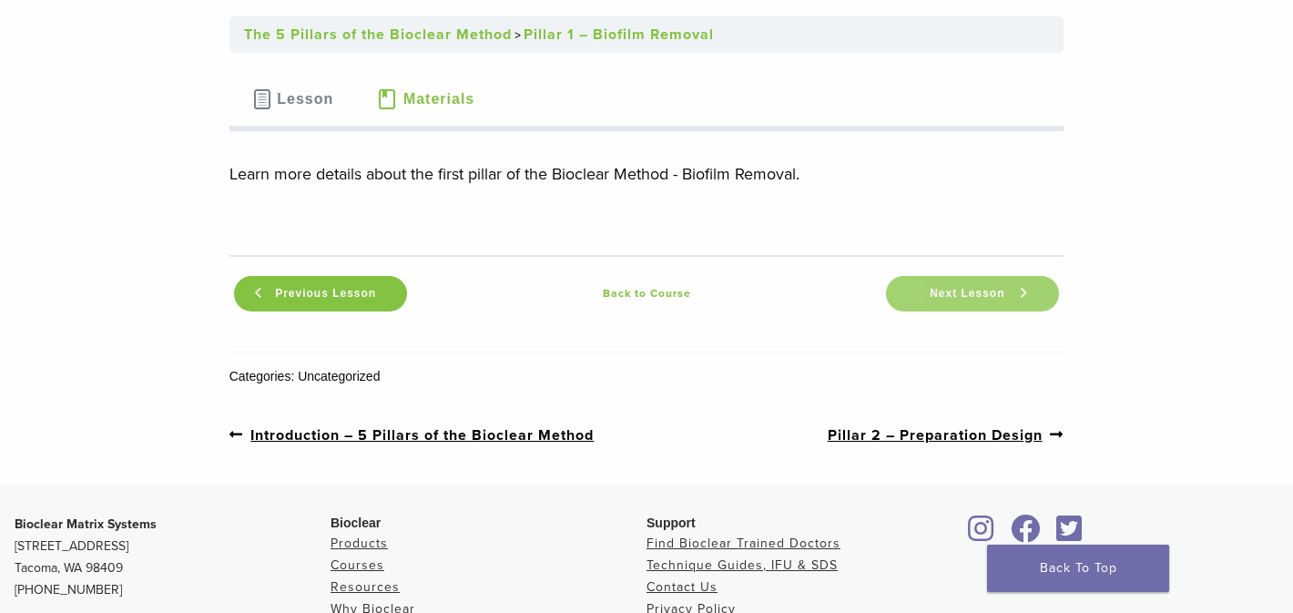
click at [922, 300] on span "Next Lesson" at bounding box center [967, 294] width 97 height 14
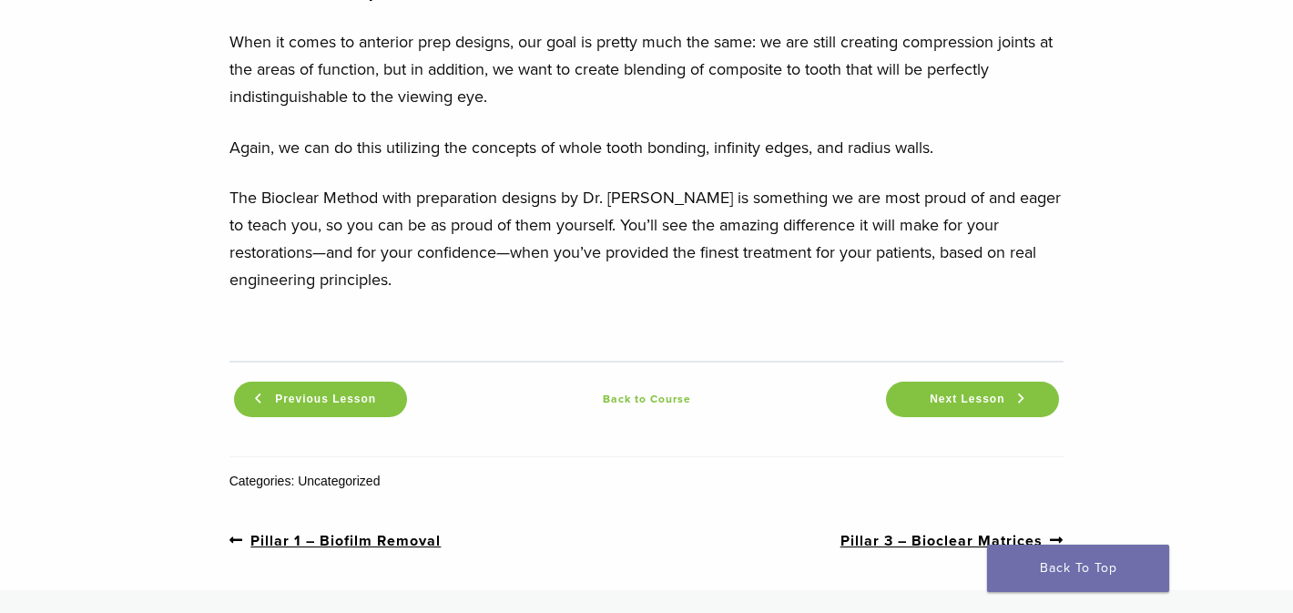
scroll to position [2054, 0]
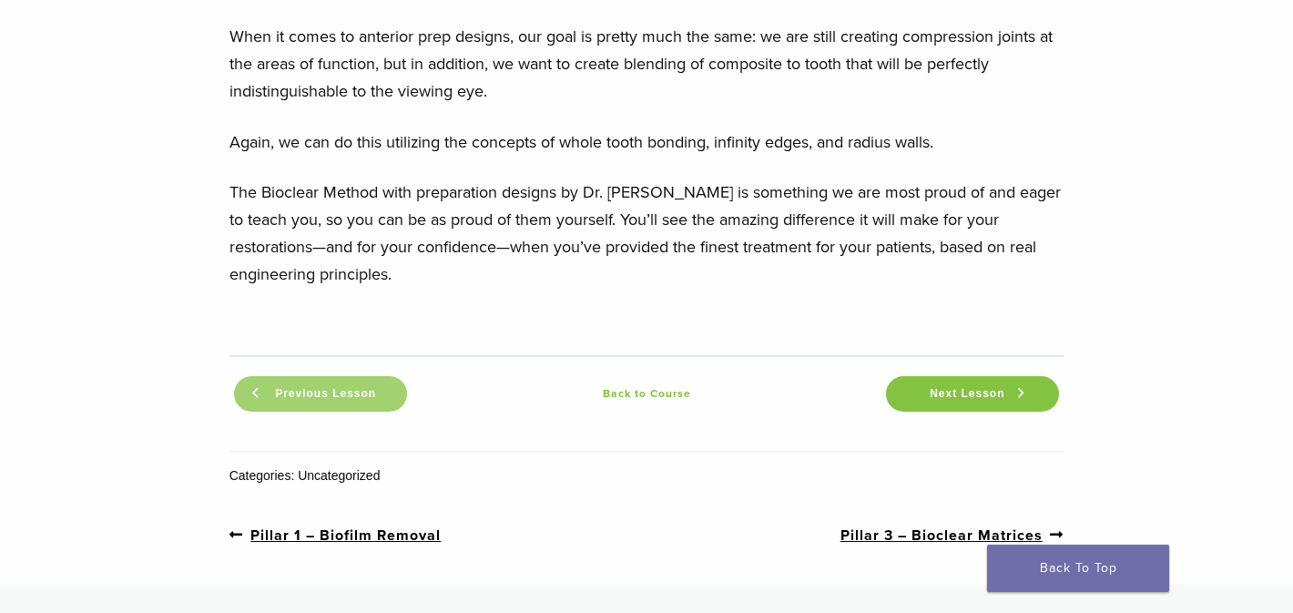
click at [380, 392] on span "Previous Lesson" at bounding box center [325, 394] width 123 height 14
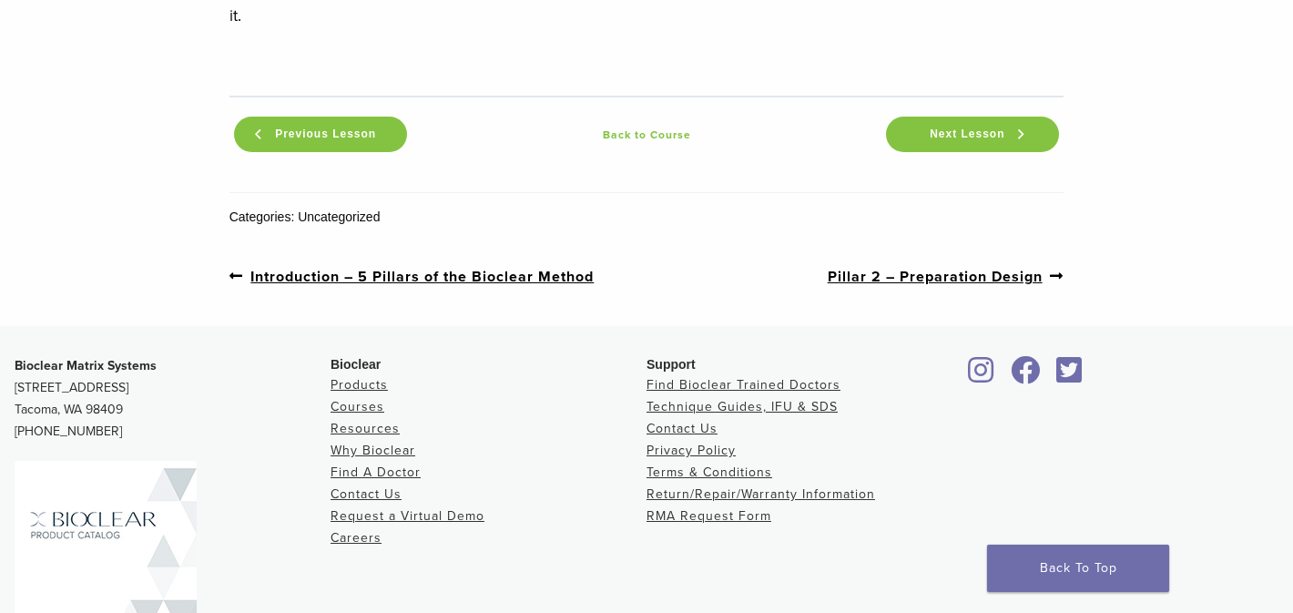
scroll to position [2541, 0]
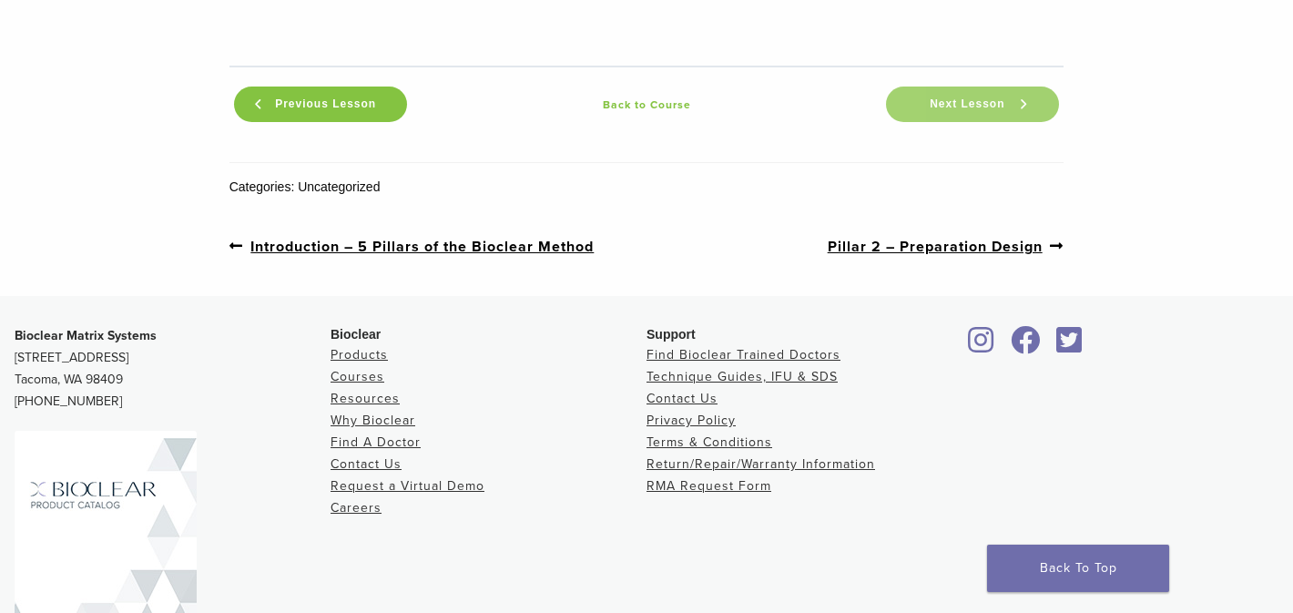
click at [1014, 111] on link "Next Lesson" at bounding box center [972, 105] width 173 height 36
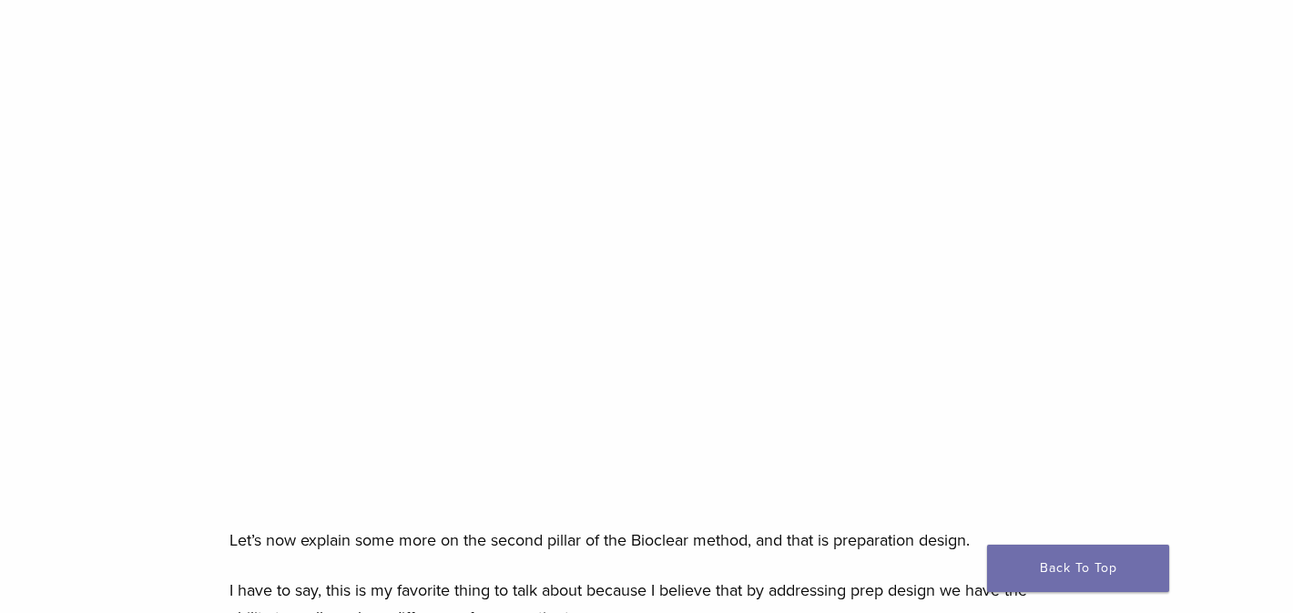
scroll to position [290, 0]
